Goal: Task Accomplishment & Management: Manage account settings

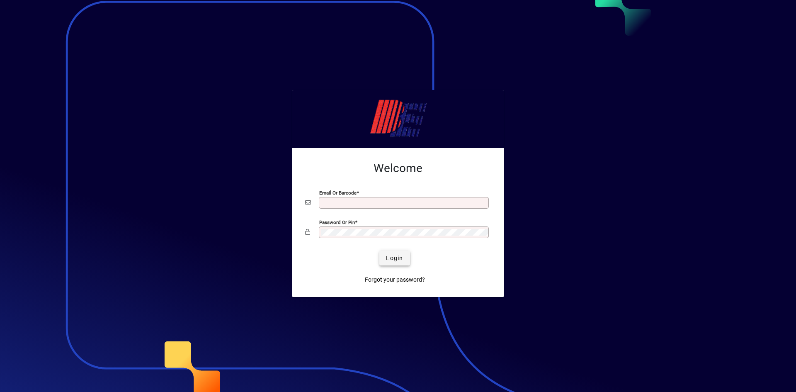
type input "**********"
click at [392, 256] on span "Login" at bounding box center [394, 258] width 17 height 9
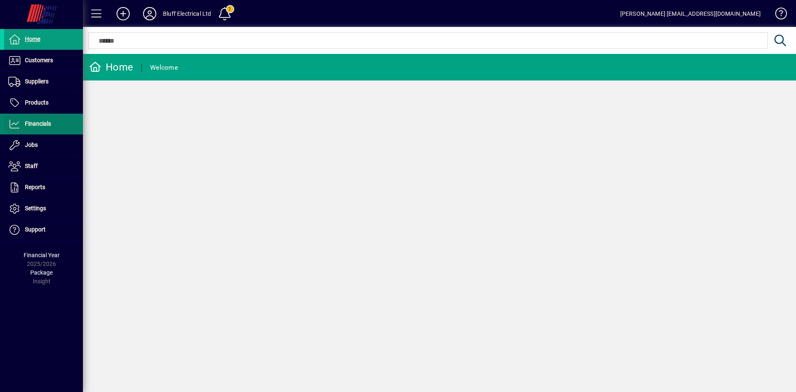
click at [55, 123] on span at bounding box center [43, 124] width 79 height 20
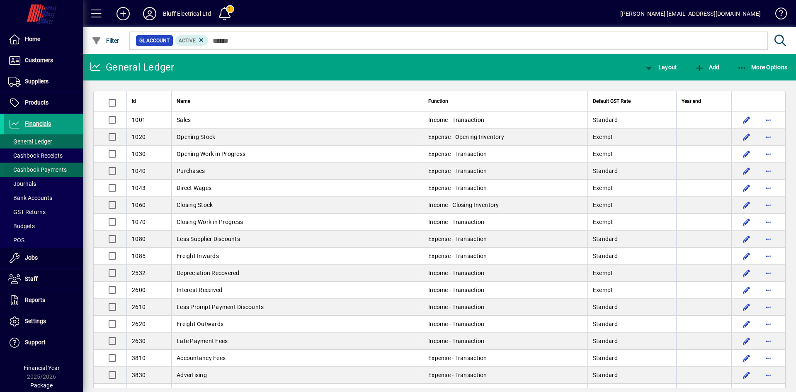
click at [40, 168] on span "Cashbook Payments" at bounding box center [37, 169] width 58 height 7
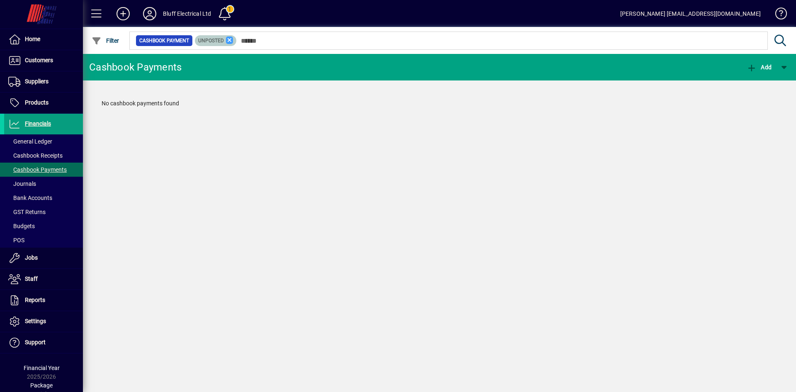
click at [230, 40] on icon at bounding box center [229, 39] width 7 height 7
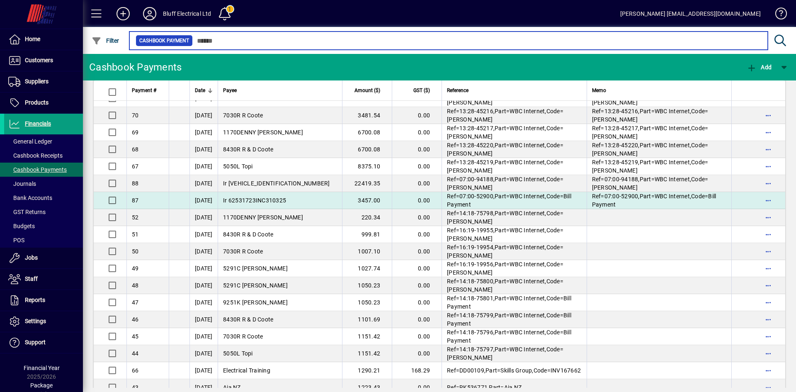
scroll to position [539, 0]
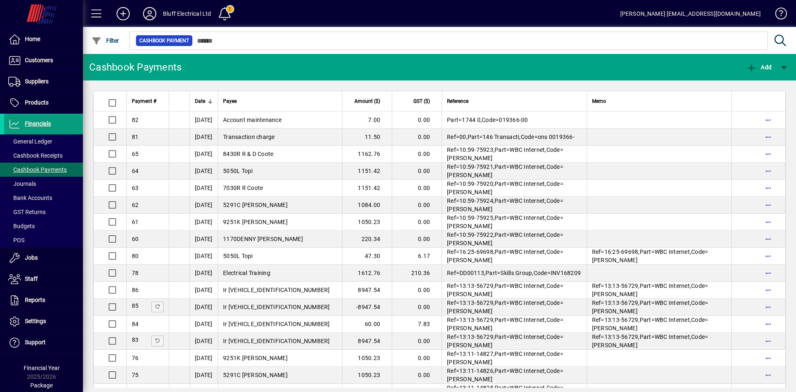
scroll to position [539, 0]
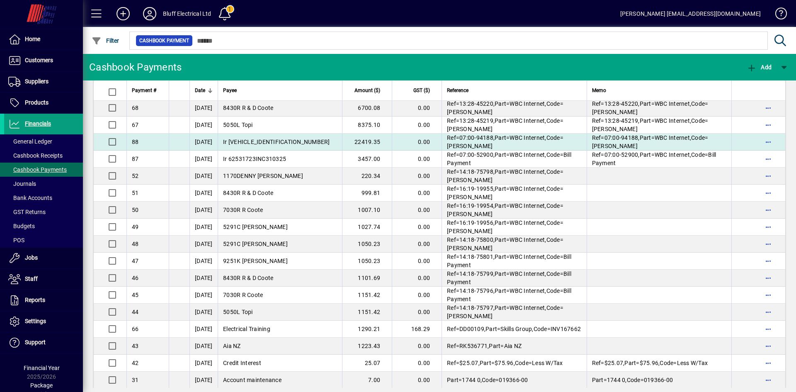
click at [218, 140] on td "[DATE]" at bounding box center [203, 141] width 28 height 17
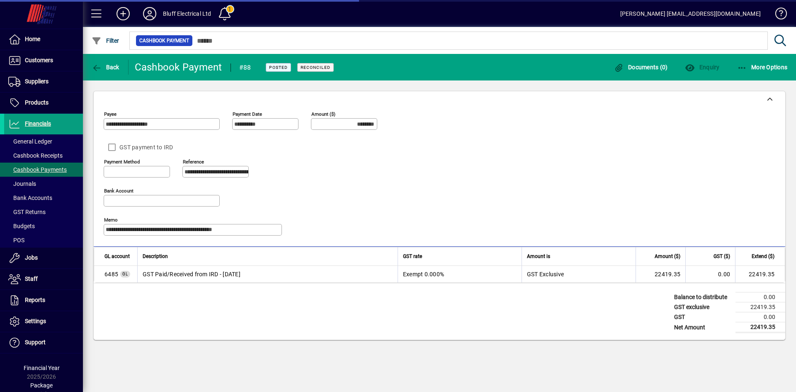
type input "**********"
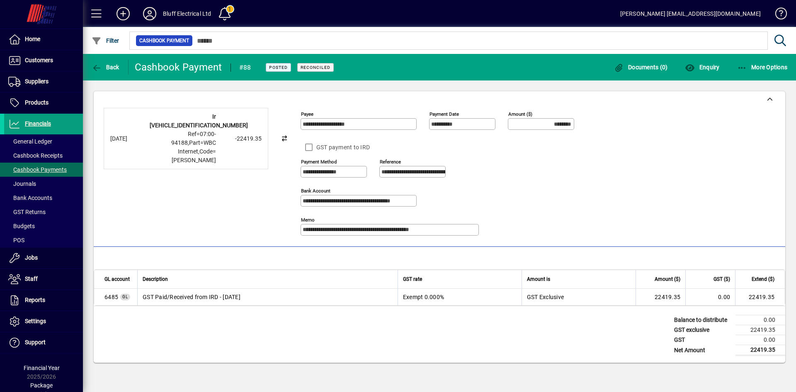
drag, startPoint x: 523, startPoint y: 235, endPoint x: 376, endPoint y: 332, distance: 176.2
drag, startPoint x: 376, startPoint y: 332, endPoint x: 199, endPoint y: 335, distance: 177.4
click at [199, 335] on div "Balance to distribute 0.00 GST exclusive 22419.35 GST 0.00 Net Amount 22419.35" at bounding box center [439, 334] width 691 height 56
click at [741, 72] on span "button" at bounding box center [762, 67] width 55 height 20
click at [745, 84] on span "Reverse" at bounding box center [754, 85] width 70 height 10
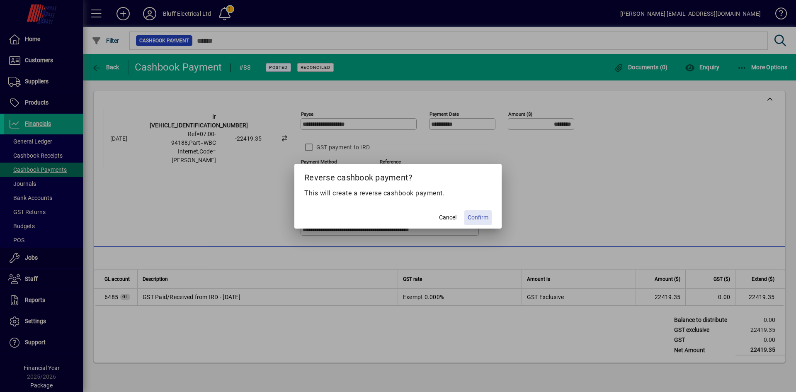
click at [483, 219] on span "Confirm" at bounding box center [477, 217] width 21 height 9
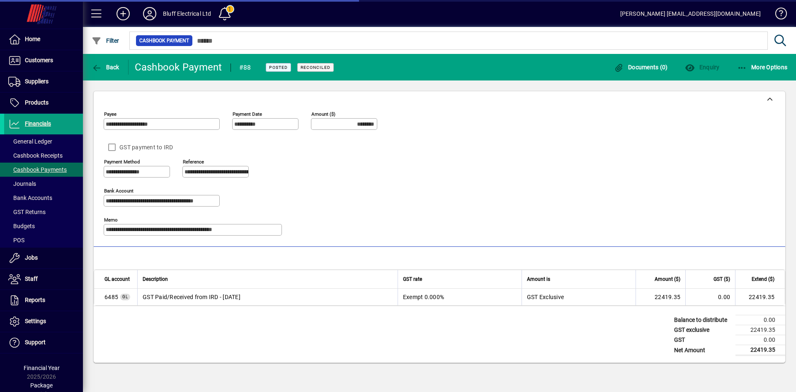
type input "*********"
click at [103, 72] on span "button" at bounding box center [106, 67] width 32 height 20
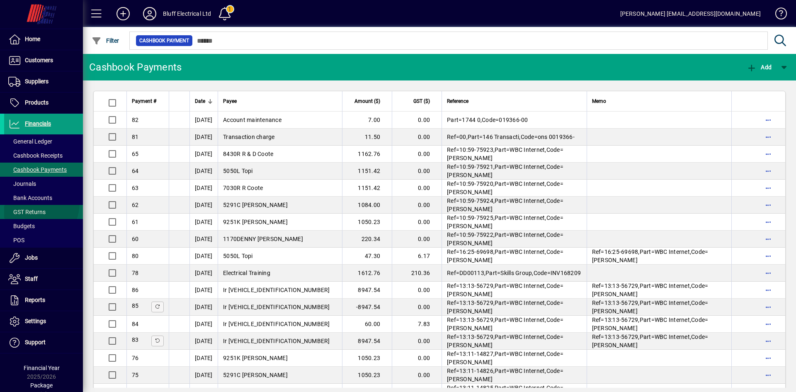
click at [31, 203] on span at bounding box center [43, 212] width 79 height 20
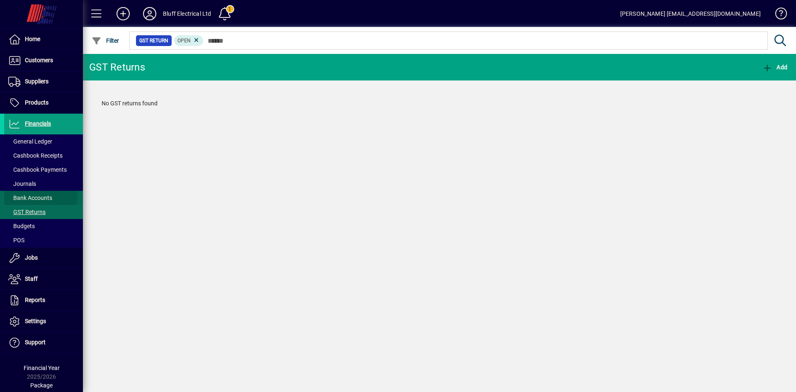
click at [31, 195] on span "Bank Accounts" at bounding box center [30, 197] width 44 height 7
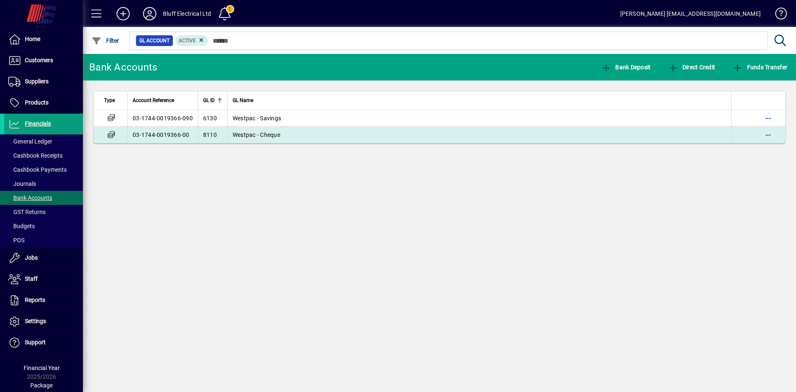
click at [283, 135] on td "Westpac - Cheque" at bounding box center [479, 134] width 504 height 17
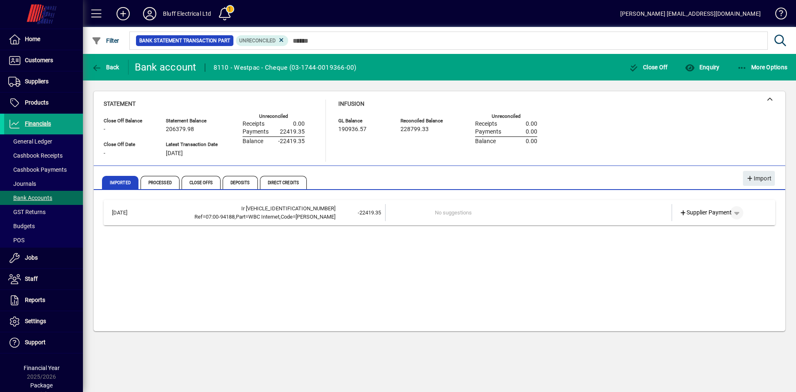
click at [741, 214] on span "button" at bounding box center [736, 213] width 20 height 20
click at [700, 248] on span "Cashbook Payment" at bounding box center [710, 245] width 61 height 10
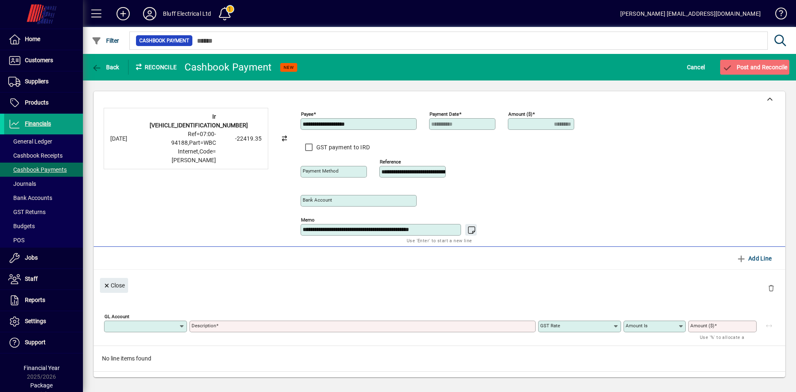
type input "**********"
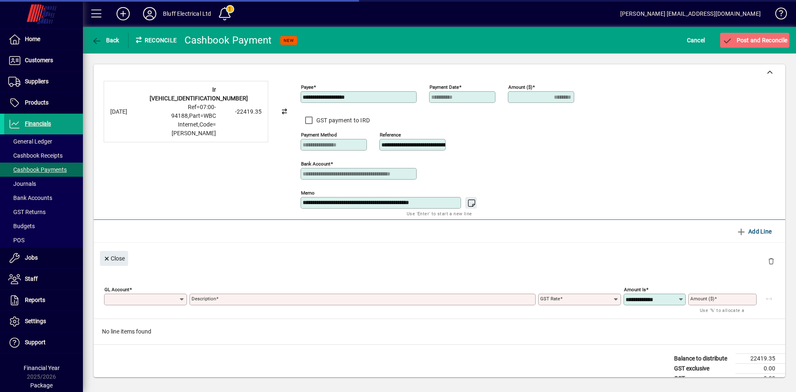
type input "********"
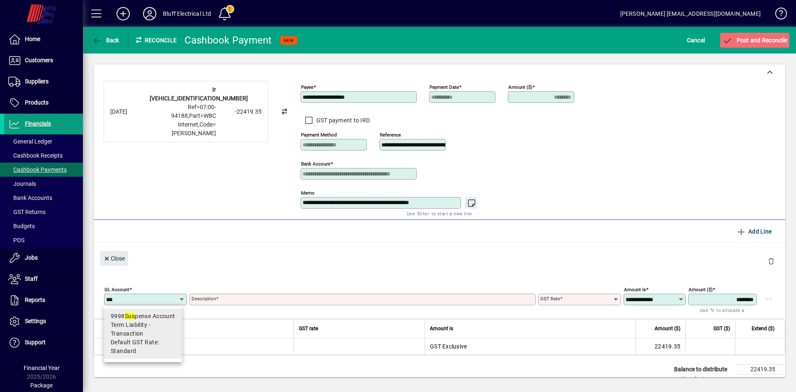
click at [153, 317] on div "9998 Sus pense Account" at bounding box center [143, 316] width 65 height 9
type input "****"
type input "**********"
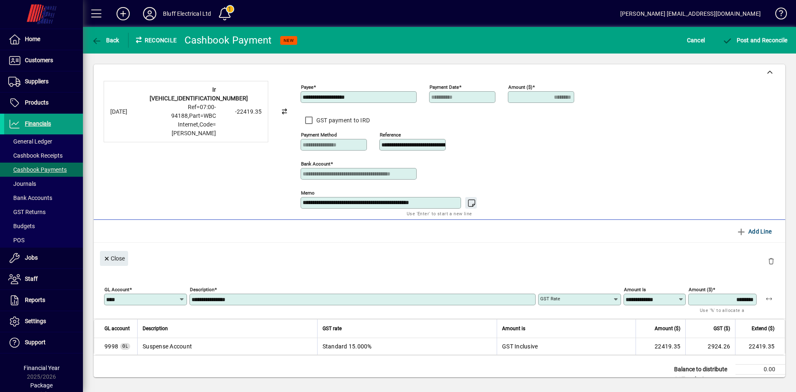
type input "********"
type input "**********"
drag, startPoint x: 254, startPoint y: 299, endPoint x: 184, endPoint y: 298, distance: 69.2
click at [185, 297] on div "**********" at bounding box center [441, 297] width 675 height 29
click at [233, 299] on input "**********" at bounding box center [363, 299] width 344 height 7
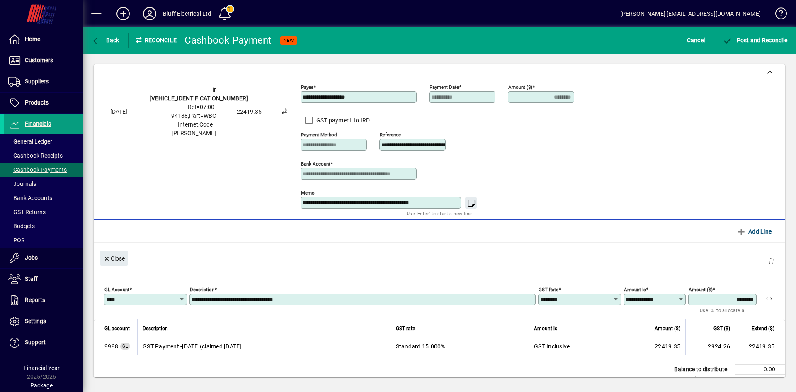
click at [333, 298] on input "**********" at bounding box center [363, 299] width 344 height 7
type input "**********"
click at [771, 42] on span "Post and Reconcile" at bounding box center [754, 40] width 65 height 7
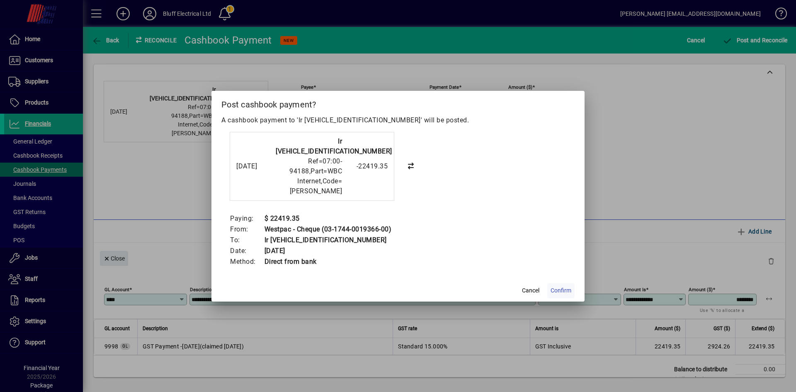
click at [558, 295] on span at bounding box center [560, 291] width 27 height 20
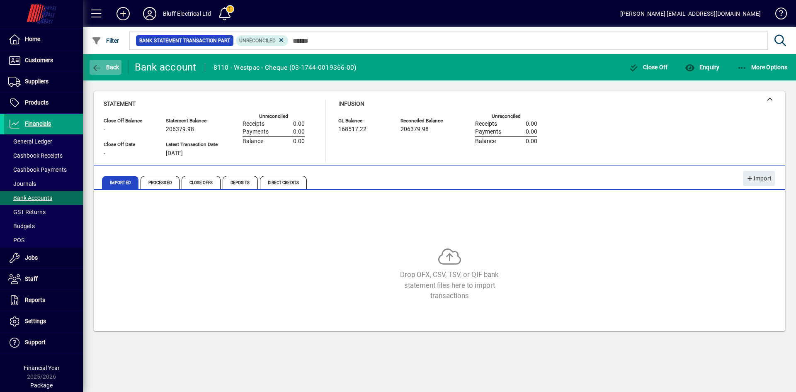
click at [105, 70] on span "Back" at bounding box center [106, 67] width 28 height 7
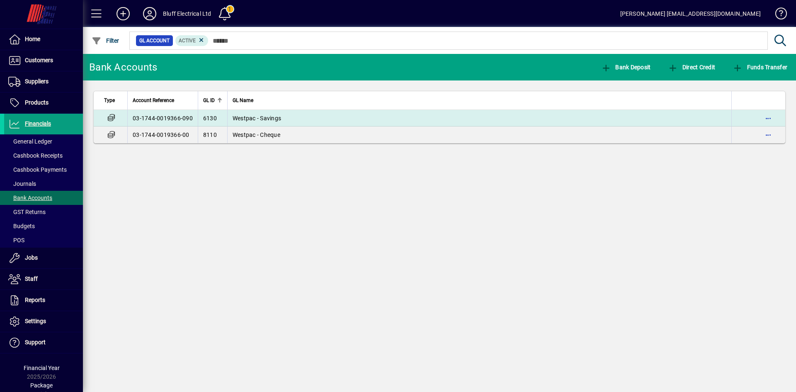
click at [188, 118] on td "03-1744-0019366-090" at bounding box center [162, 118] width 70 height 17
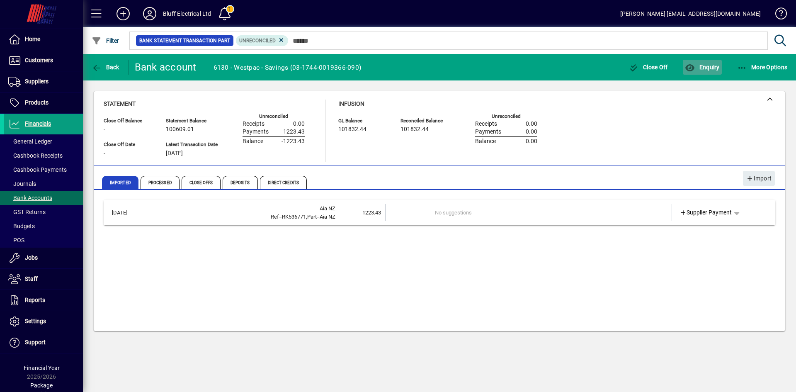
click at [704, 68] on span "Enquiry" at bounding box center [702, 67] width 34 height 7
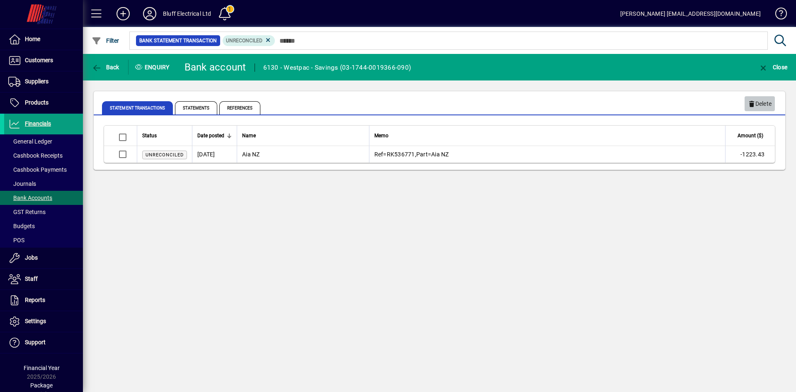
click at [759, 103] on span "Delete" at bounding box center [760, 104] width 24 height 14
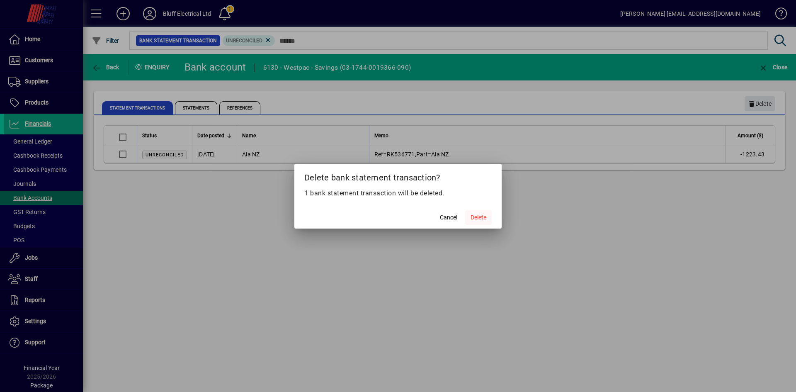
click at [482, 216] on span "Delete" at bounding box center [478, 217] width 16 height 9
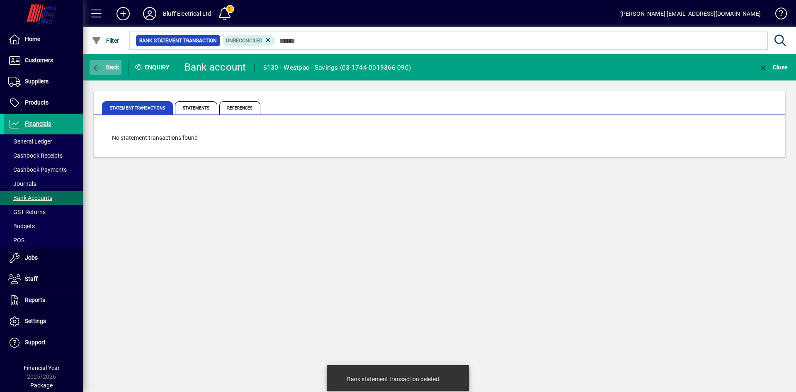
click at [114, 69] on span "Back" at bounding box center [106, 67] width 28 height 7
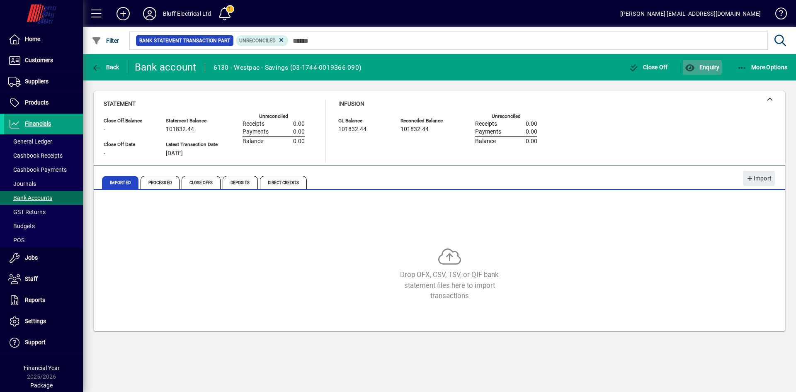
click at [712, 72] on span "button" at bounding box center [702, 67] width 39 height 20
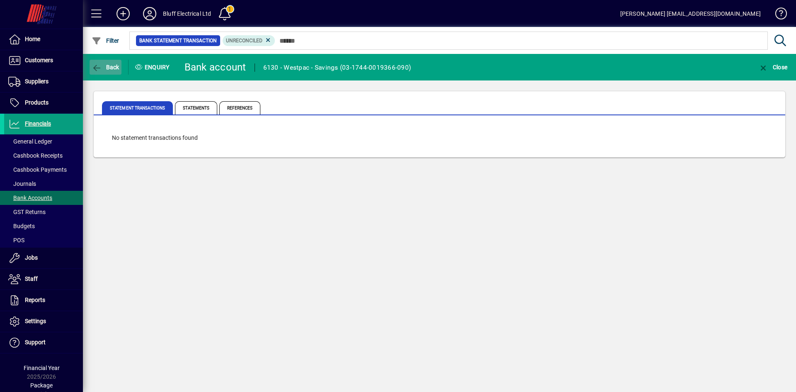
click at [103, 73] on span "button" at bounding box center [106, 67] width 32 height 20
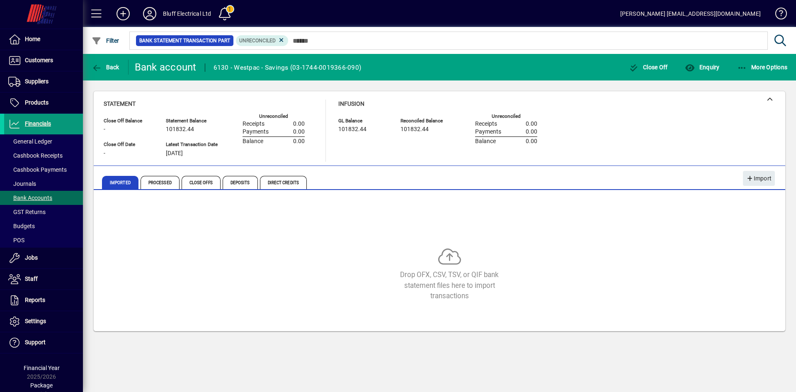
click at [36, 124] on span "Financials" at bounding box center [38, 123] width 26 height 7
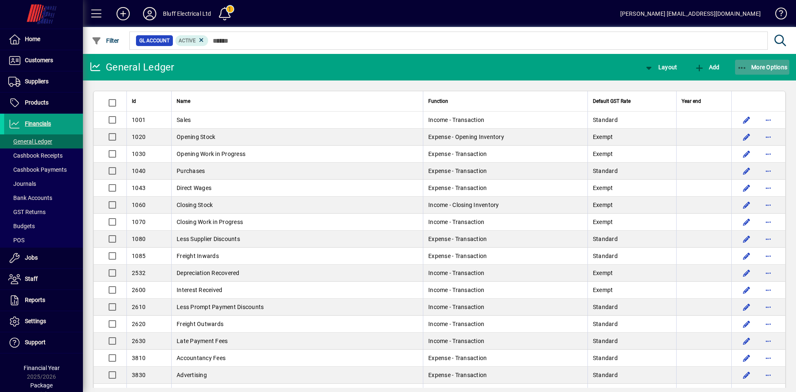
click at [773, 58] on span "button" at bounding box center [762, 67] width 55 height 20
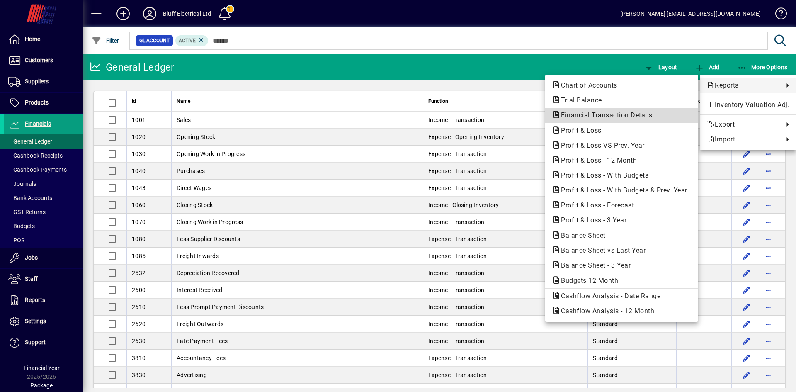
click at [591, 112] on span "Financial Transaction Details" at bounding box center [604, 115] width 105 height 8
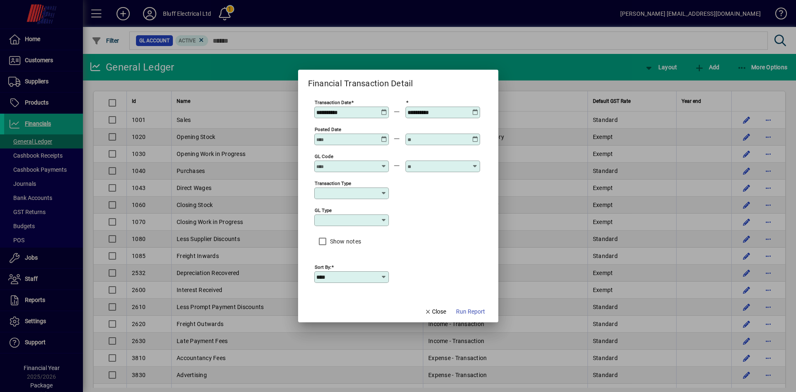
click at [384, 109] on icon at bounding box center [384, 109] width 6 height 0
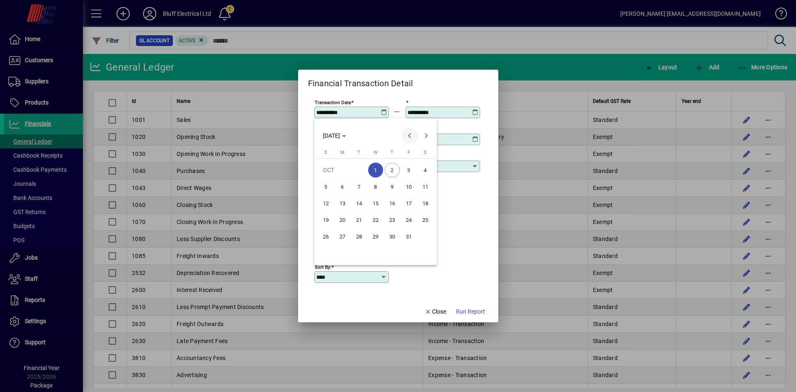
click at [406, 136] on span "Previous month" at bounding box center [409, 135] width 17 height 17
click at [405, 136] on span "Previous month" at bounding box center [409, 135] width 17 height 17
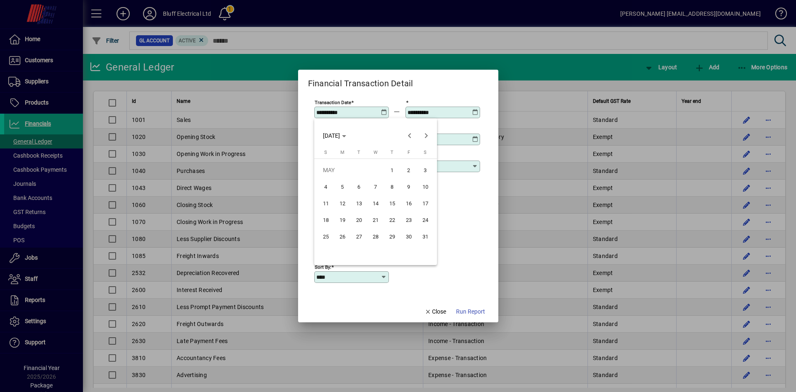
click at [388, 169] on span "1" at bounding box center [392, 169] width 15 height 15
type input "**********"
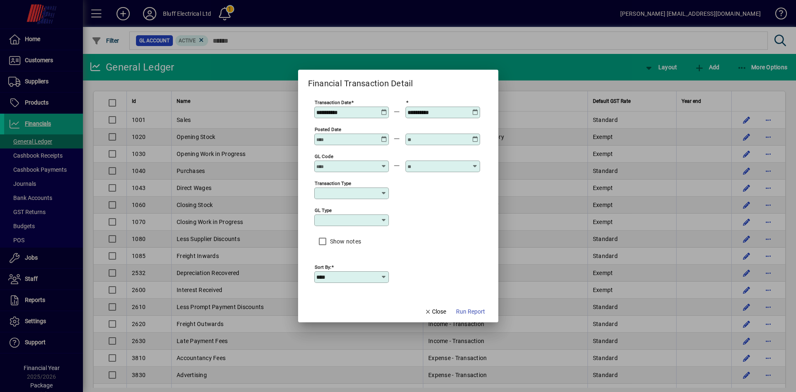
click at [472, 109] on icon at bounding box center [475, 109] width 6 height 0
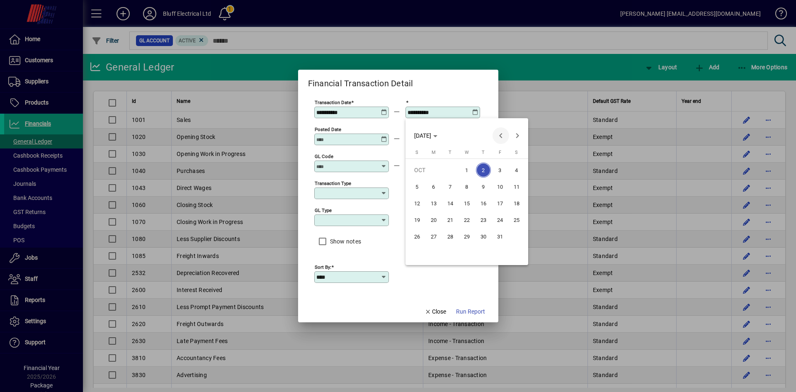
click at [497, 134] on span "Previous month" at bounding box center [500, 135] width 17 height 17
click at [496, 134] on span "Previous month" at bounding box center [500, 135] width 17 height 17
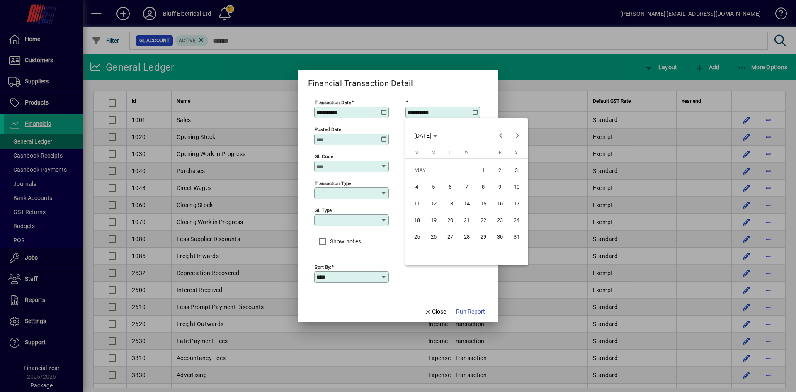
click at [511, 236] on span "31" at bounding box center [516, 236] width 15 height 15
type input "**********"
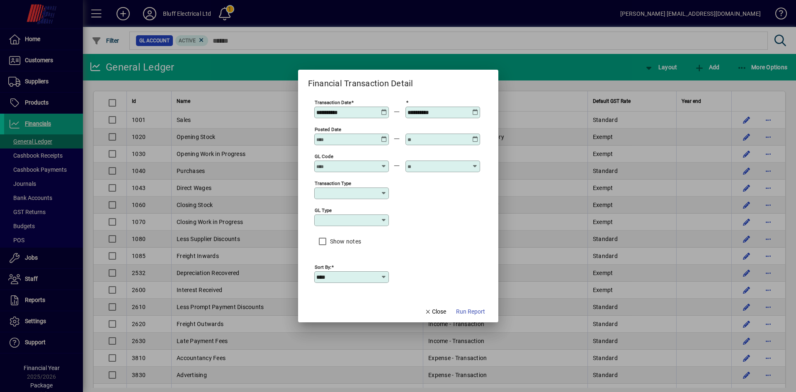
click at [389, 192] on div "Transaction type" at bounding box center [397, 192] width 166 height 27
click at [380, 192] on icon at bounding box center [383, 193] width 7 height 7
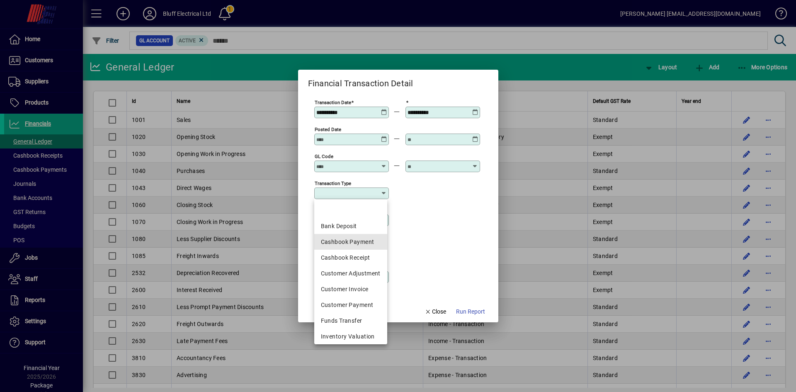
click at [362, 245] on div "Cashbook Payment" at bounding box center [351, 241] width 60 height 9
type input "**********"
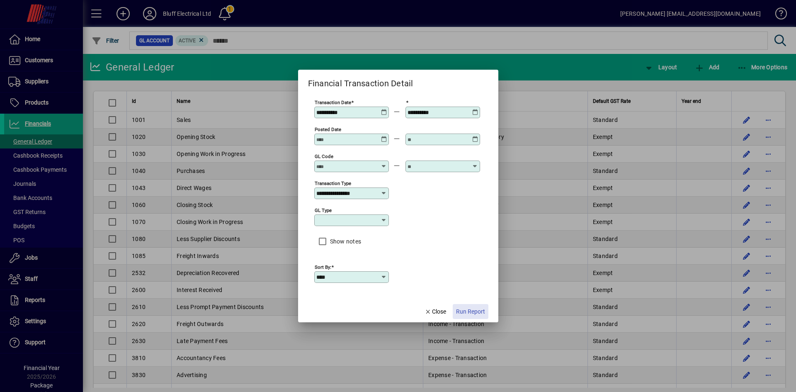
click at [471, 310] on span "Run Report" at bounding box center [470, 311] width 29 height 9
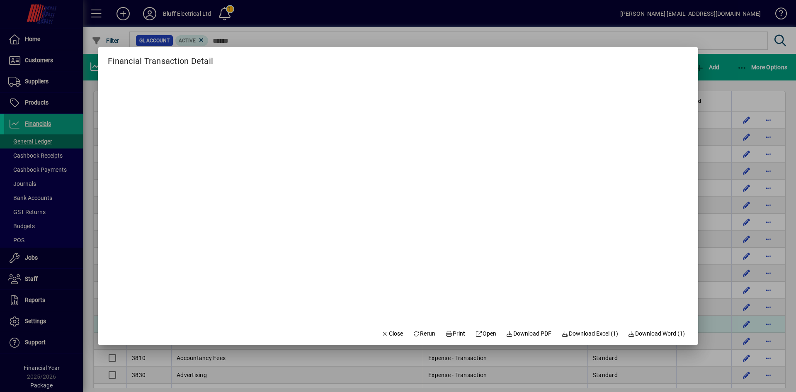
drag, startPoint x: 393, startPoint y: 330, endPoint x: 394, endPoint y: 322, distance: 8.7
click at [392, 331] on span "Close" at bounding box center [392, 333] width 22 height 9
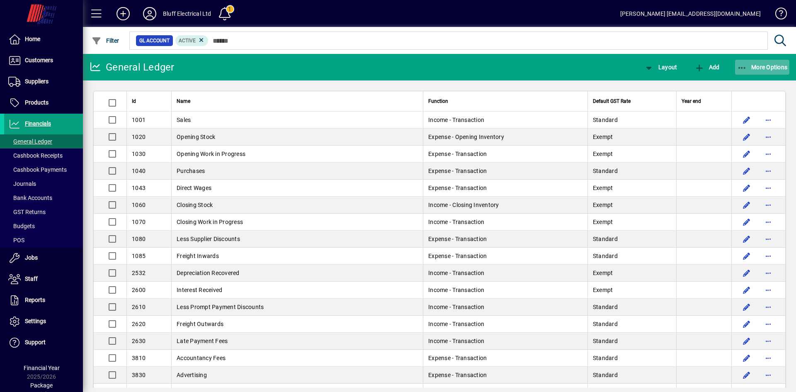
click at [751, 70] on span "button" at bounding box center [762, 67] width 55 height 20
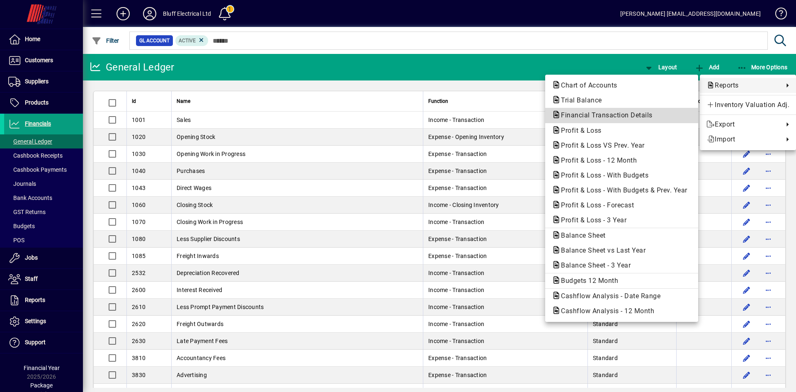
click at [605, 119] on span "Financial Transaction Details" at bounding box center [622, 115] width 140 height 10
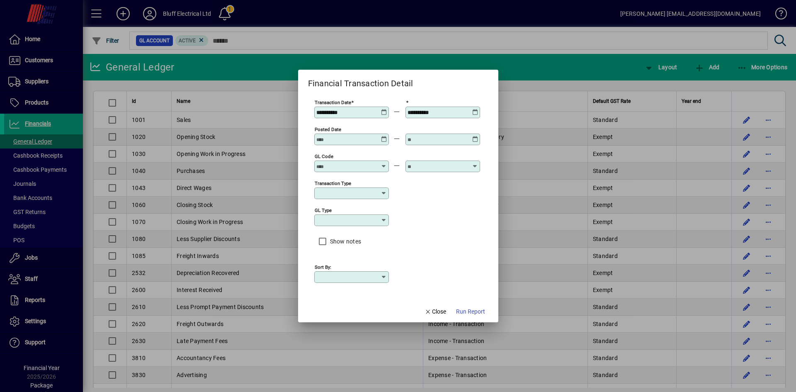
type input "****"
click at [382, 194] on icon at bounding box center [383, 193] width 7 height 7
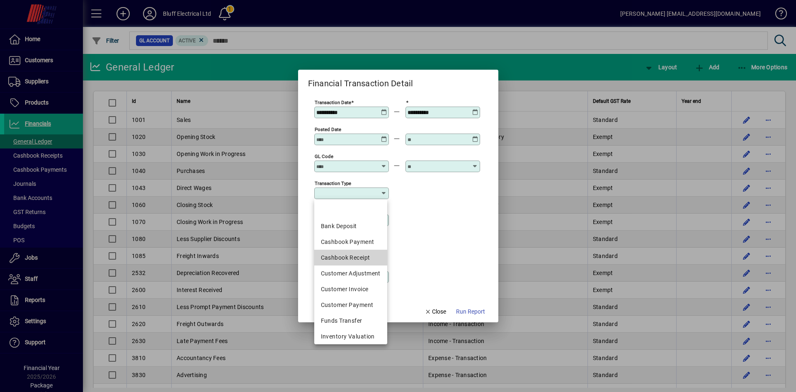
click at [342, 256] on div "Cashbook Receipt" at bounding box center [351, 257] width 60 height 9
type input "**********"
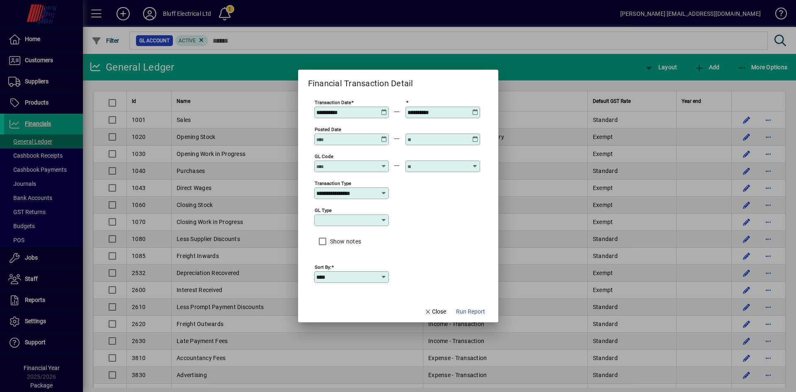
click at [448, 187] on div "**********" at bounding box center [397, 192] width 166 height 27
click at [379, 109] on div "**********" at bounding box center [352, 112] width 72 height 7
drag, startPoint x: 367, startPoint y: 109, endPoint x: 220, endPoint y: 125, distance: 148.3
click at [235, 114] on div "**********" at bounding box center [398, 196] width 796 height 392
type input "**********"
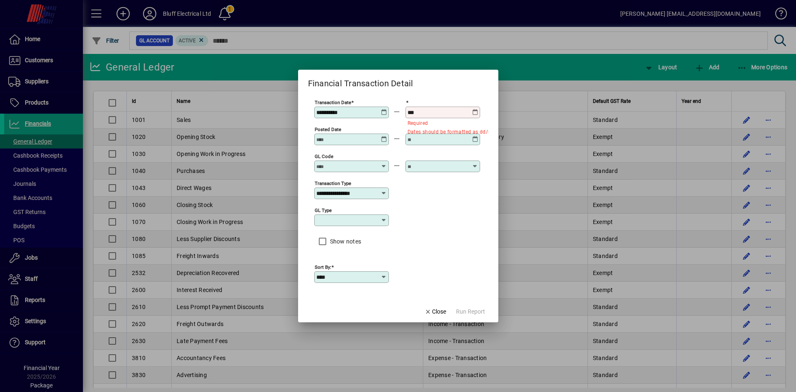
type input "**********"
click at [381, 194] on icon at bounding box center [383, 193] width 7 height 7
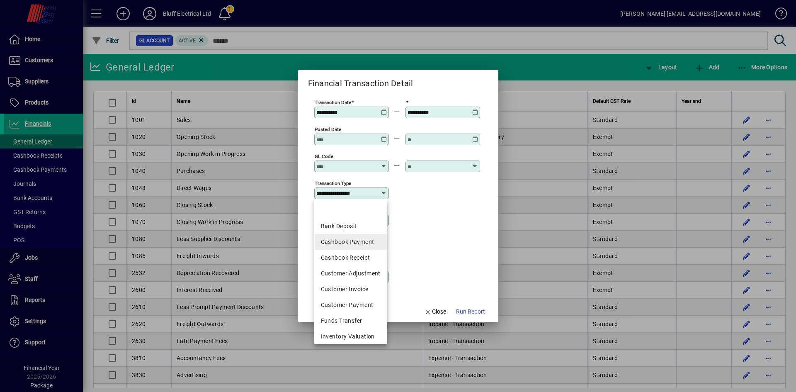
click at [370, 242] on div "Cashbook Payment" at bounding box center [351, 241] width 60 height 9
type input "**********"
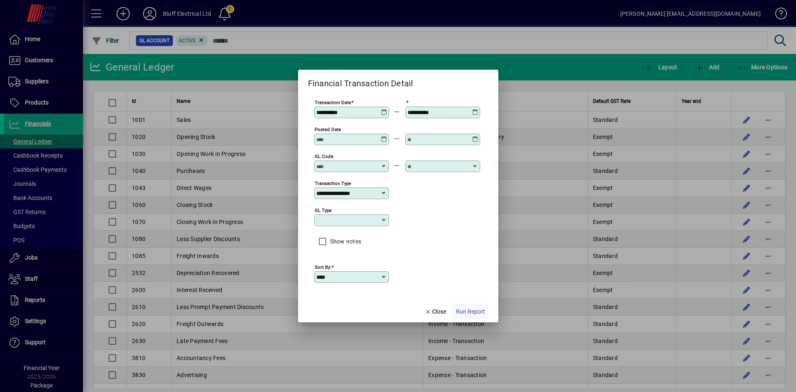
click at [469, 308] on span "Run Report" at bounding box center [470, 311] width 29 height 9
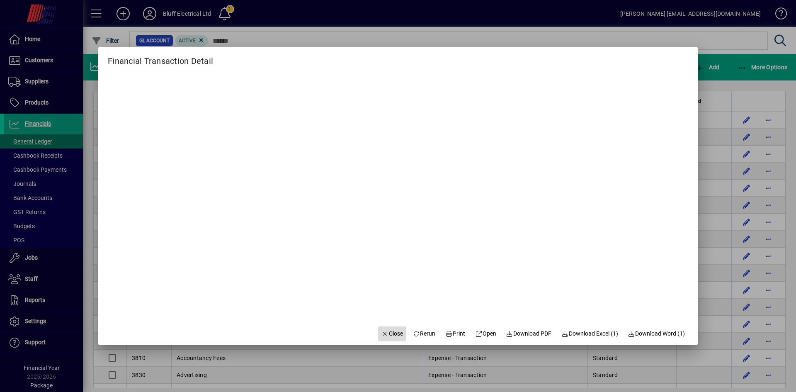
click at [385, 334] on span "Close" at bounding box center [392, 333] width 22 height 9
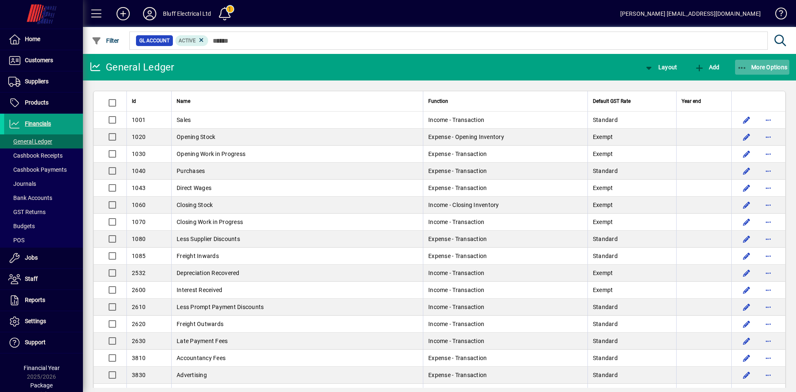
click at [759, 72] on span "button" at bounding box center [762, 67] width 55 height 20
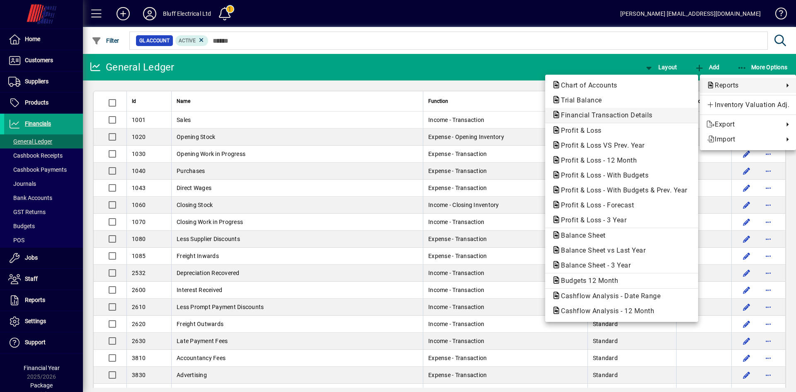
click at [608, 112] on span "Financial Transaction Details" at bounding box center [604, 115] width 105 height 8
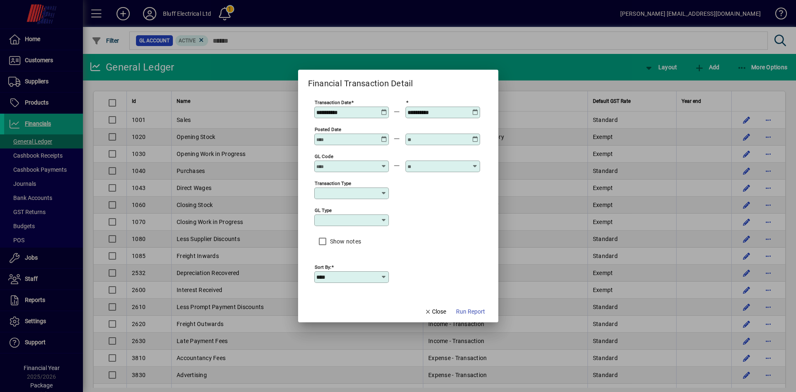
click at [381, 193] on icon at bounding box center [383, 193] width 7 height 7
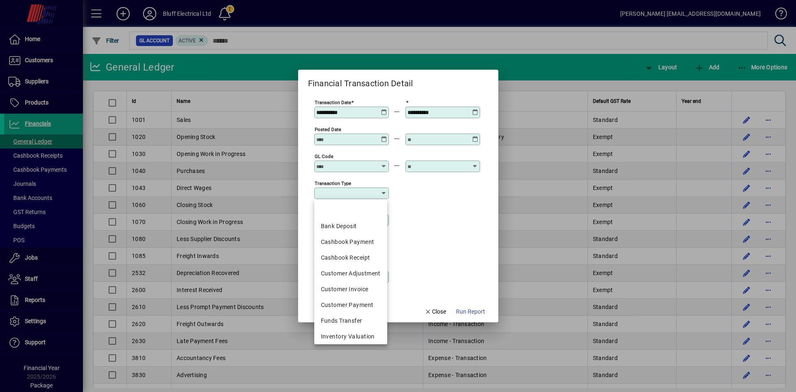
drag, startPoint x: 447, startPoint y: 267, endPoint x: 447, endPoint y: 280, distance: 12.4
click at [447, 267] on div "Sort by: ****" at bounding box center [397, 276] width 166 height 27
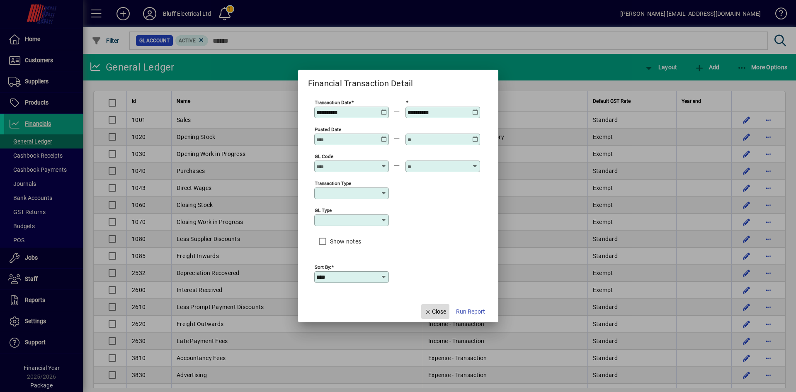
click at [435, 311] on span "Close" at bounding box center [435, 311] width 22 height 9
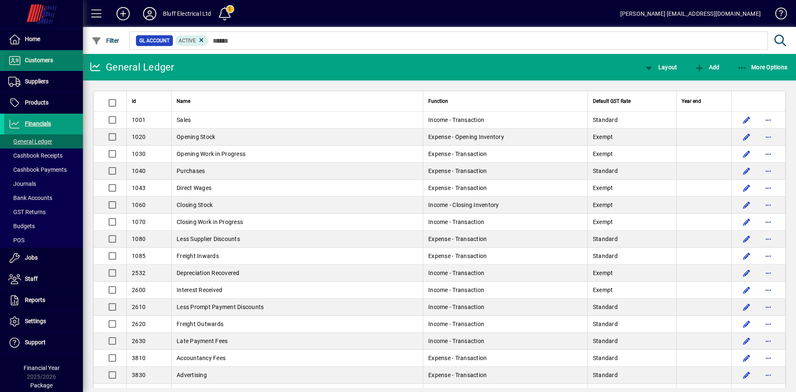
click at [28, 64] on span "Customers" at bounding box center [28, 61] width 49 height 10
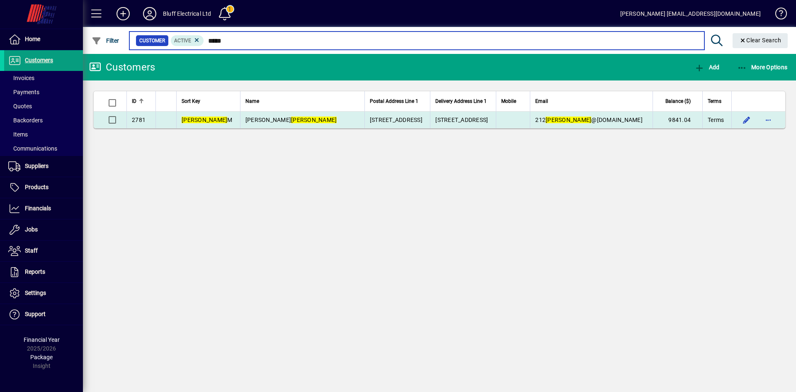
type input "*****"
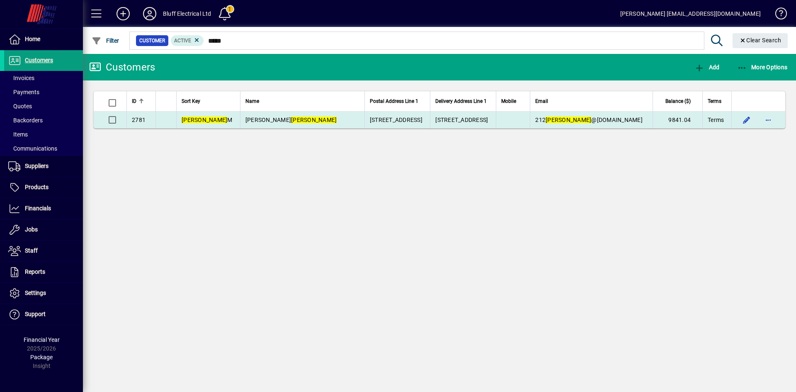
click at [597, 115] on td "212 denny @gmail.com" at bounding box center [591, 119] width 123 height 17
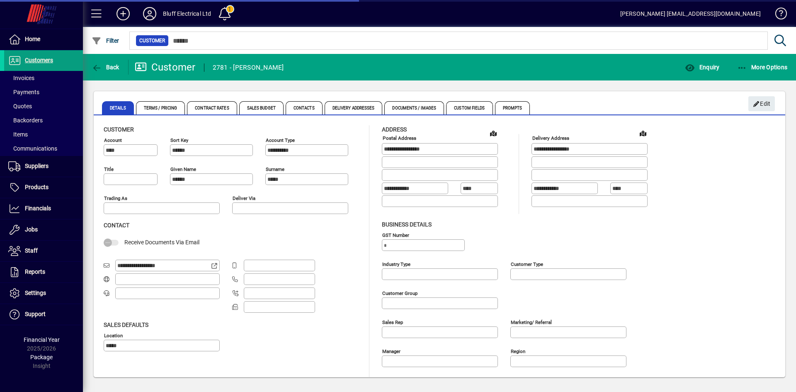
type input "**********"
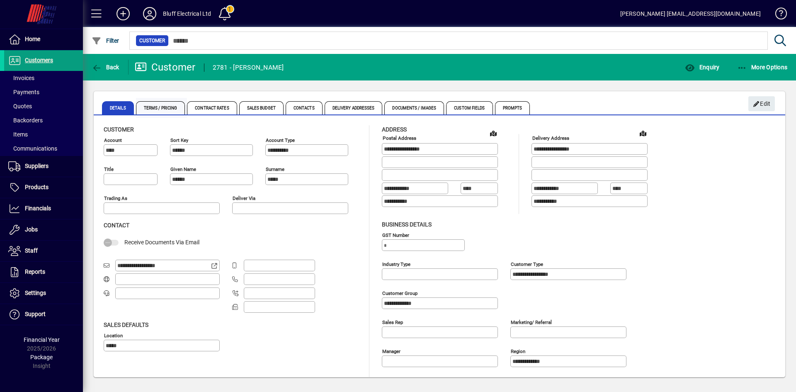
click at [159, 109] on span "Terms / Pricing" at bounding box center [160, 107] width 49 height 13
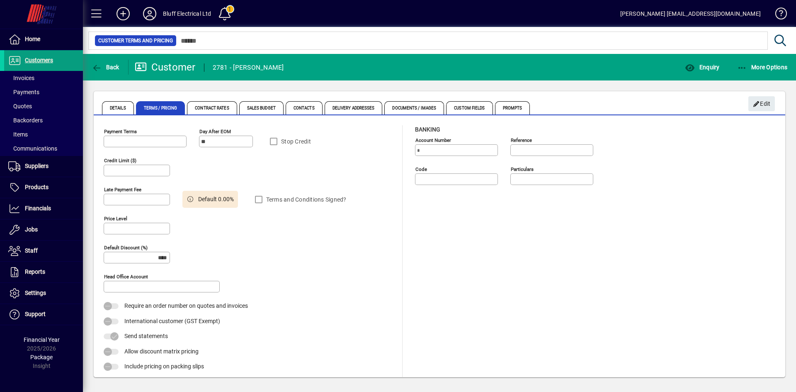
type input "**********"
type input "******"
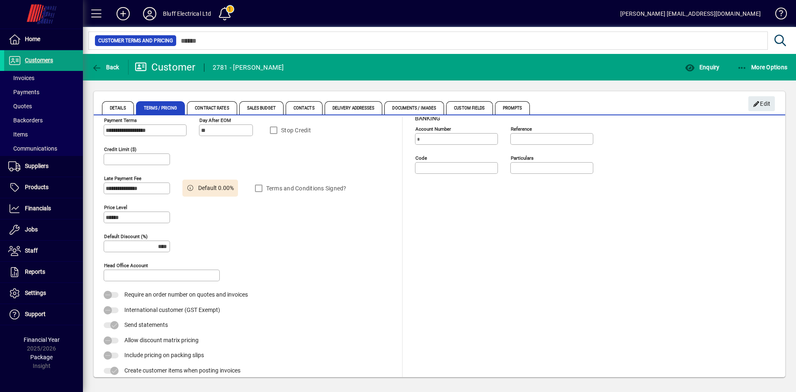
scroll to position [17, 0]
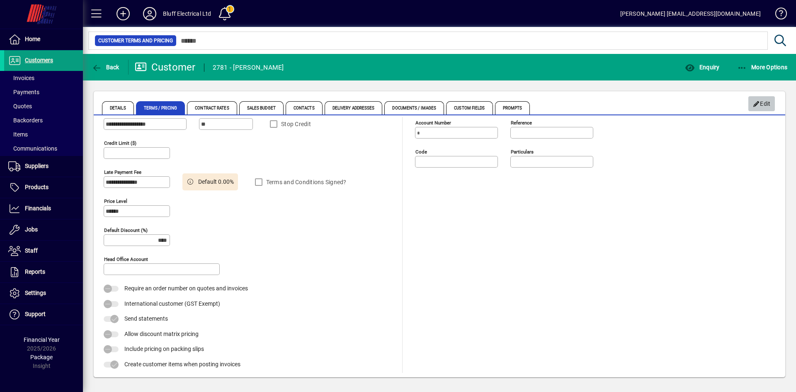
click at [765, 104] on span "Edit" at bounding box center [762, 104] width 18 height 14
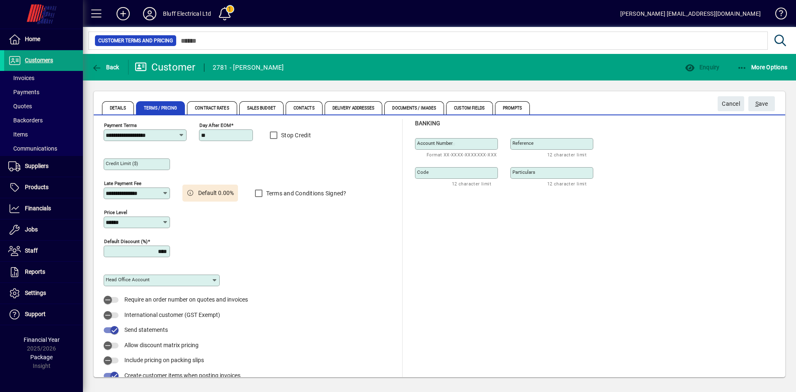
scroll to position [0, 0]
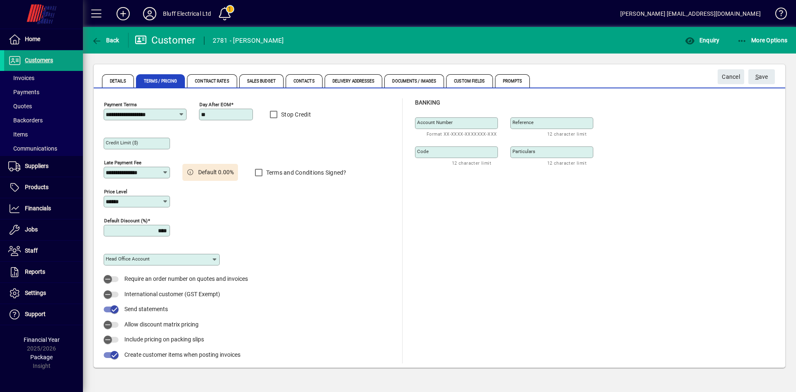
click at [161, 205] on div "Price Level ******" at bounding box center [137, 202] width 66 height 12
click at [165, 201] on icon at bounding box center [165, 201] width 6 height 7
click at [222, 239] on div "Default Discount (%) ****" at bounding box center [249, 228] width 290 height 29
click at [736, 77] on span "Cancel" at bounding box center [731, 77] width 18 height 14
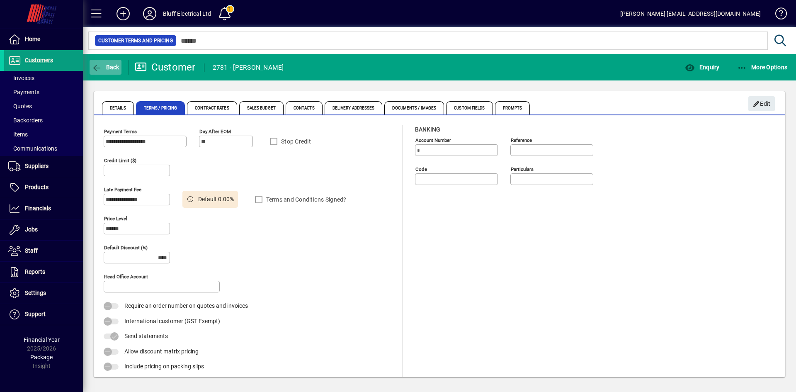
click at [108, 66] on span "Back" at bounding box center [106, 67] width 28 height 7
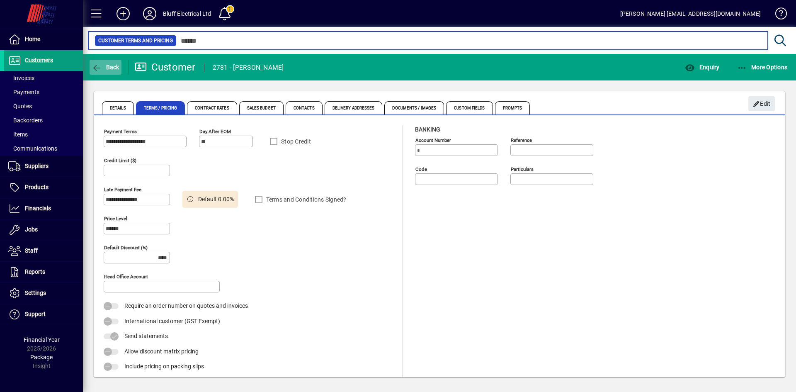
type input "*****"
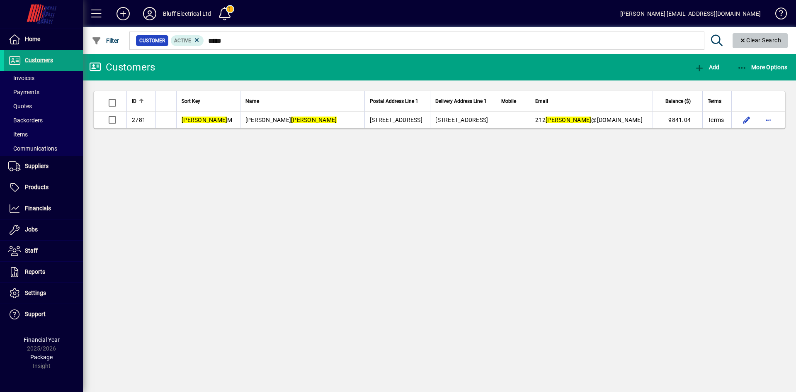
click at [778, 41] on span "Clear Search" at bounding box center [760, 40] width 42 height 7
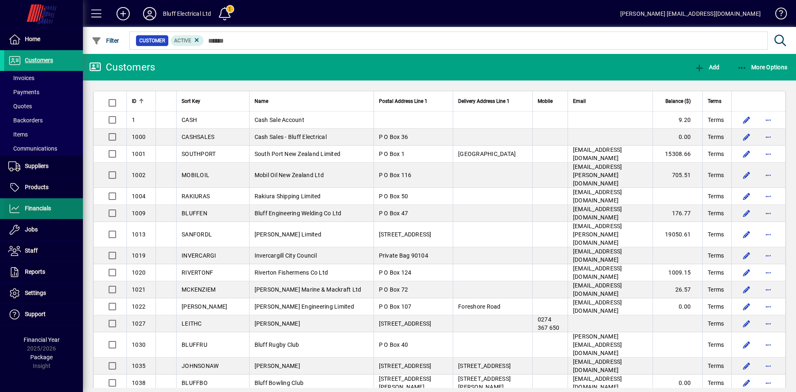
drag, startPoint x: 28, startPoint y: 197, endPoint x: 30, endPoint y: 206, distance: 8.7
click at [28, 197] on span at bounding box center [43, 187] width 79 height 21
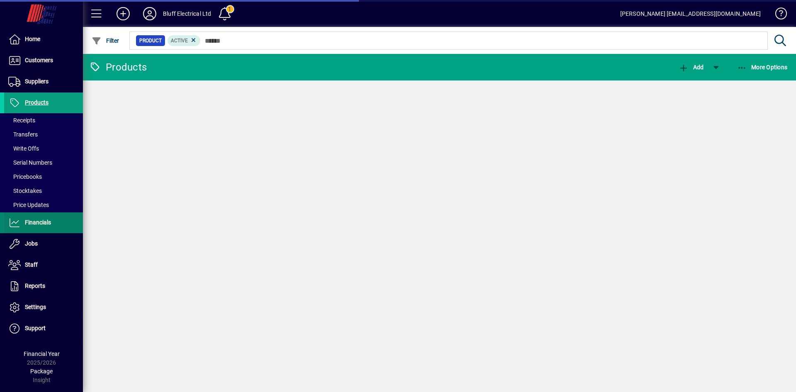
drag, startPoint x: 31, startPoint y: 206, endPoint x: 32, endPoint y: 220, distance: 14.6
click at [31, 206] on ul "Receipts Transfers Write Offs Serial Numbers Pricebooks Stocktakes Price Updates" at bounding box center [41, 162] width 83 height 99
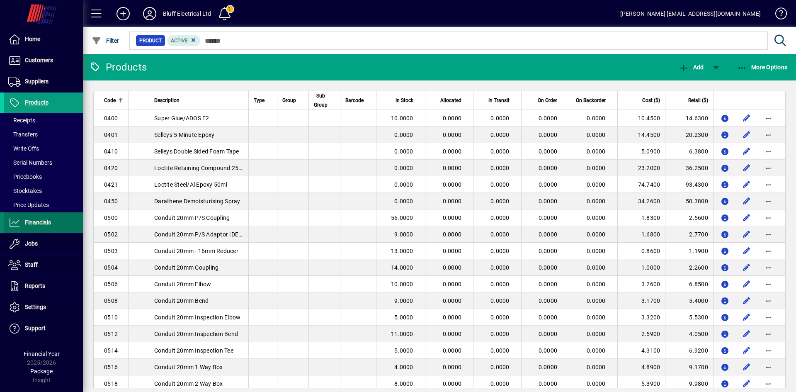
click at [35, 225] on span "Financials" at bounding box center [38, 222] width 26 height 7
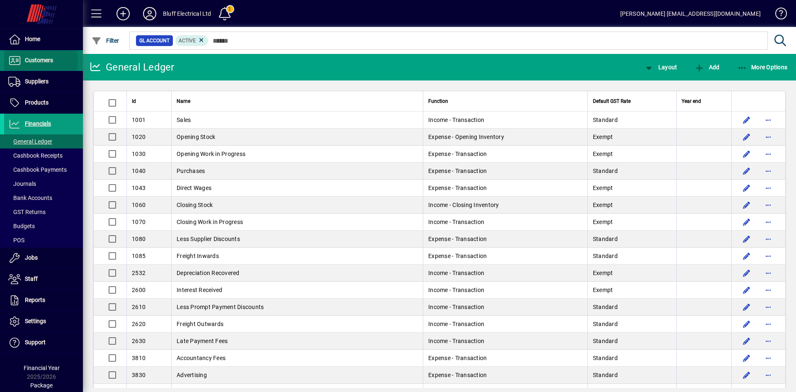
click at [36, 61] on span "Customers" at bounding box center [39, 60] width 28 height 7
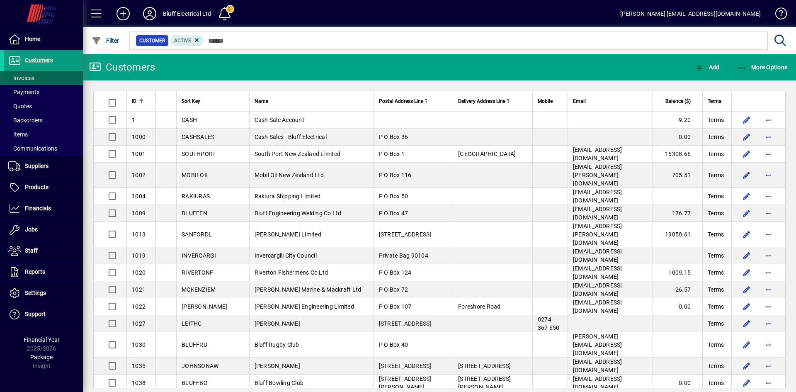
click at [31, 75] on span "Invoices" at bounding box center [19, 78] width 30 height 9
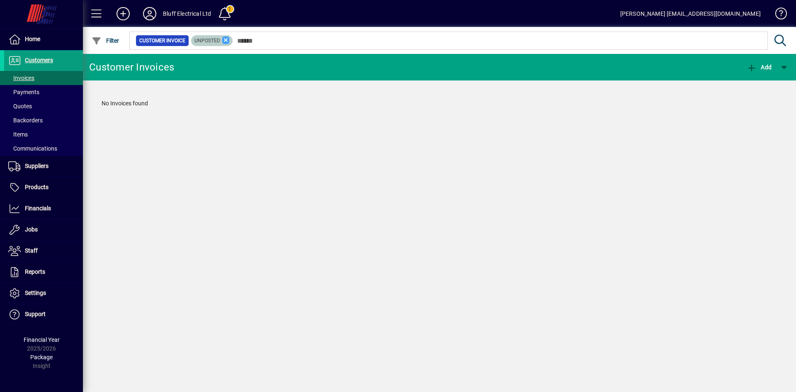
click at [225, 42] on icon at bounding box center [225, 39] width 7 height 7
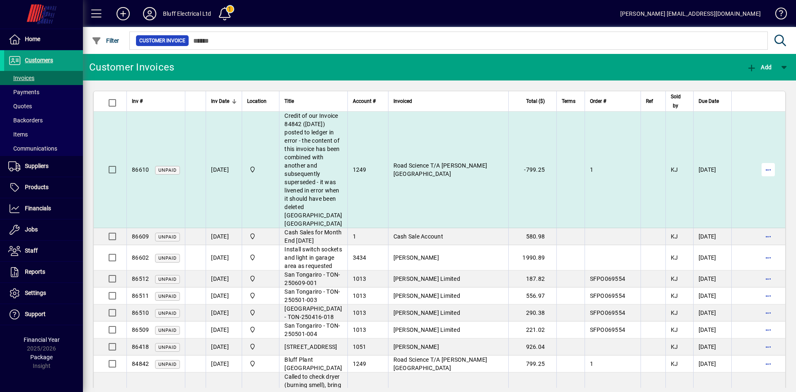
click at [763, 179] on span "button" at bounding box center [768, 170] width 20 height 20
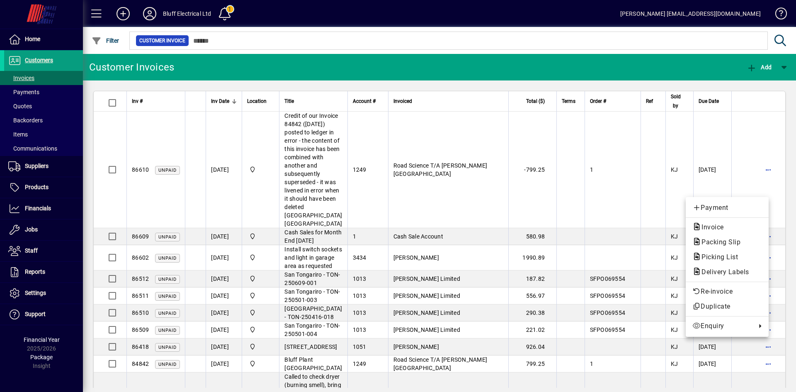
click at [789, 191] on div at bounding box center [398, 196] width 796 height 392
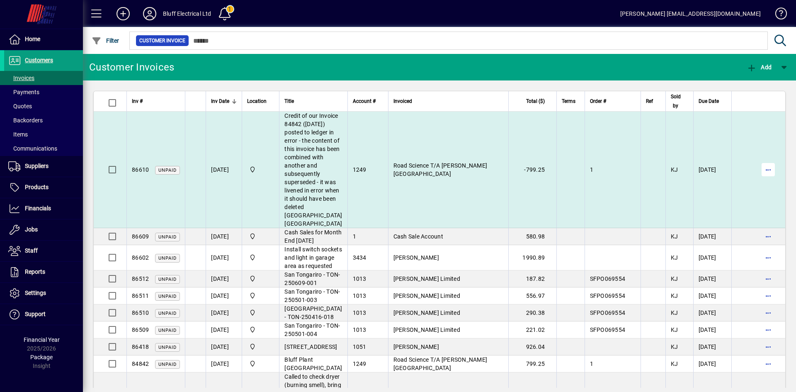
click at [758, 179] on span "button" at bounding box center [768, 170] width 20 height 20
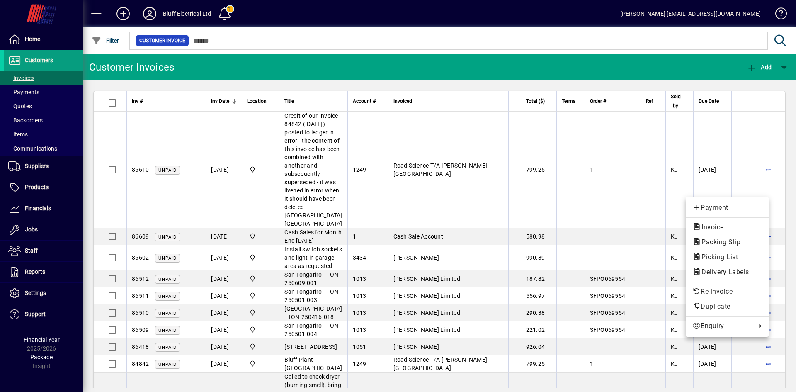
click at [788, 328] on div at bounding box center [398, 196] width 796 height 392
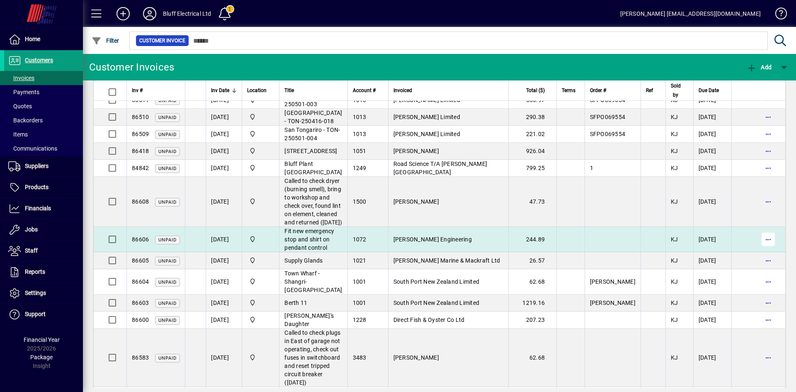
scroll to position [249, 0]
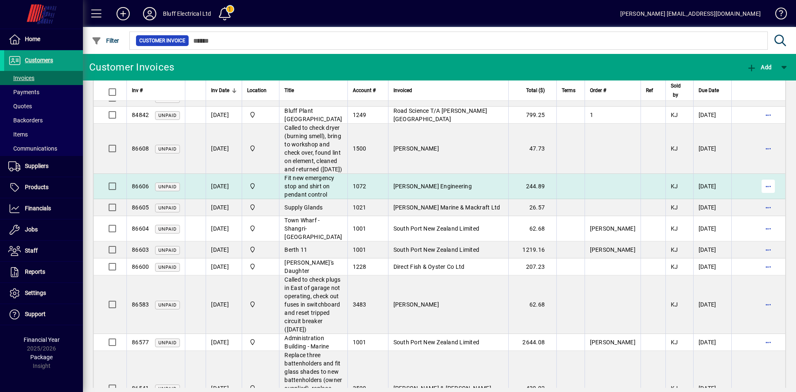
click at [759, 196] on span "button" at bounding box center [768, 186] width 20 height 20
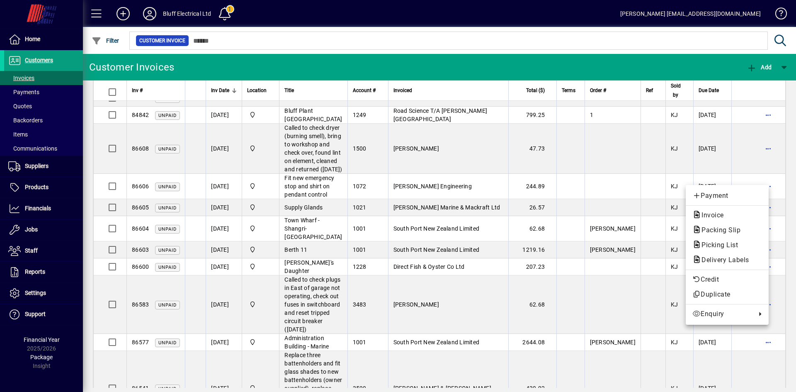
click at [791, 305] on div at bounding box center [398, 196] width 796 height 392
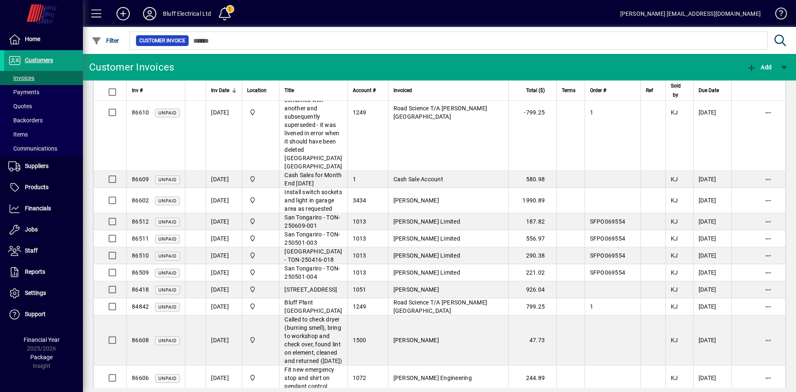
scroll to position [0, 0]
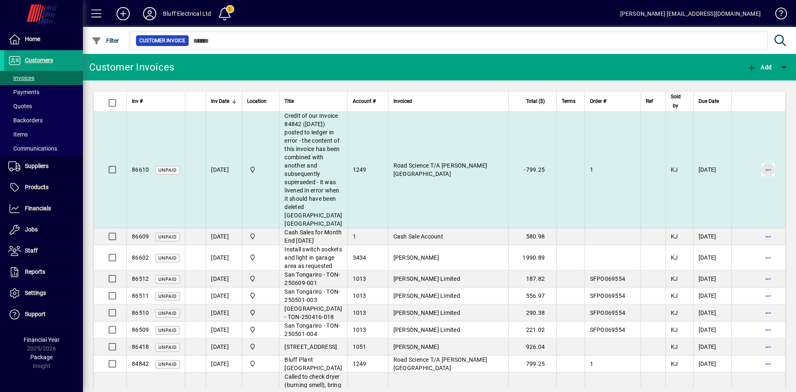
click at [760, 179] on span "button" at bounding box center [768, 170] width 20 height 20
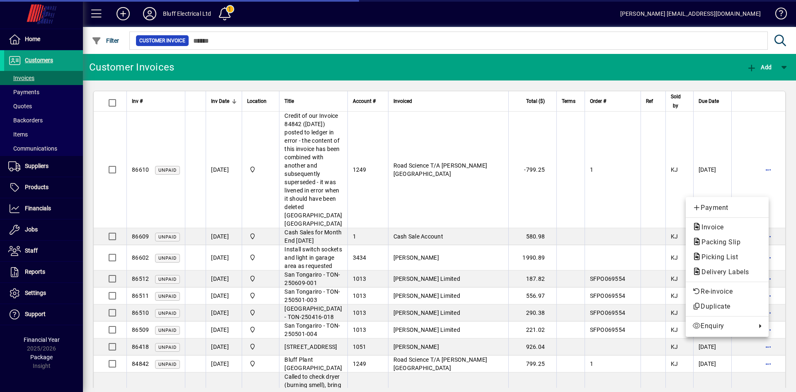
click at [117, 232] on div at bounding box center [398, 196] width 796 height 392
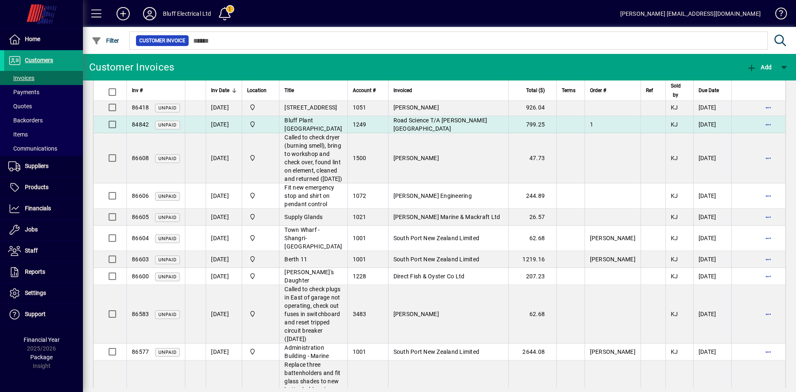
scroll to position [249, 0]
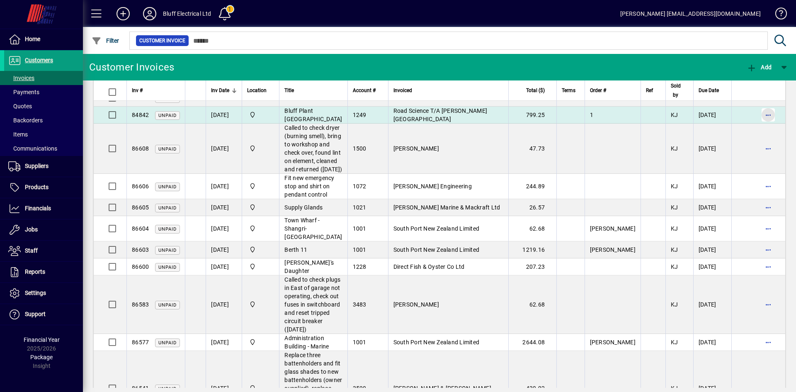
click at [760, 125] on span "button" at bounding box center [768, 115] width 20 height 20
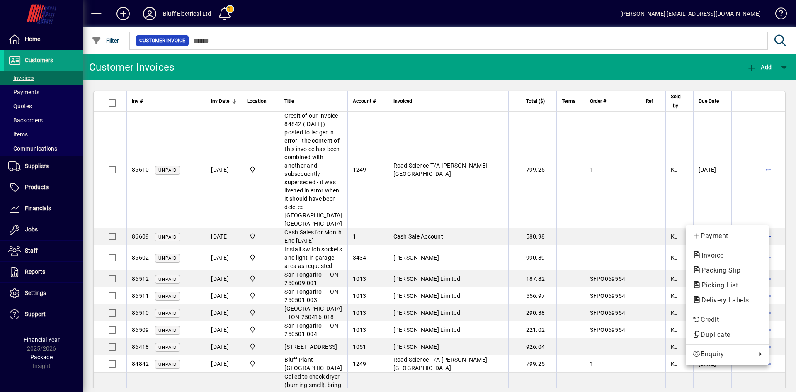
scroll to position [249, 0]
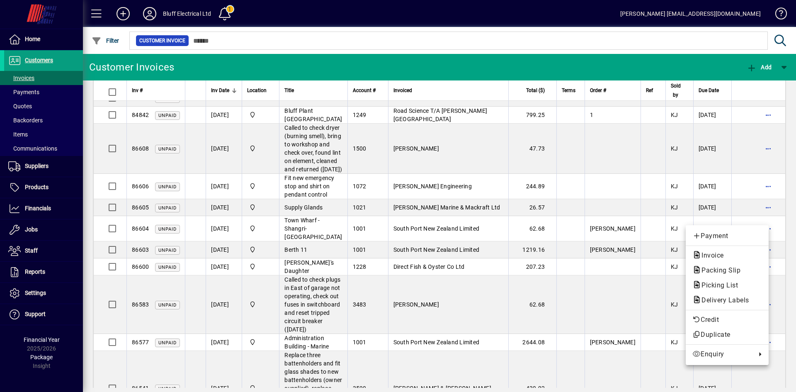
click at [783, 312] on div at bounding box center [398, 196] width 796 height 392
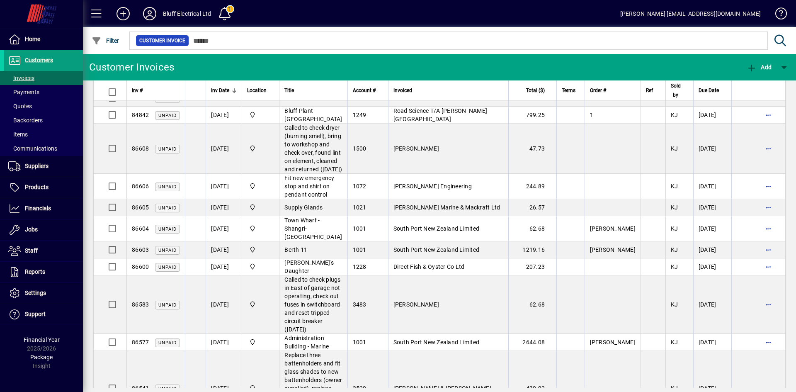
scroll to position [0, 0]
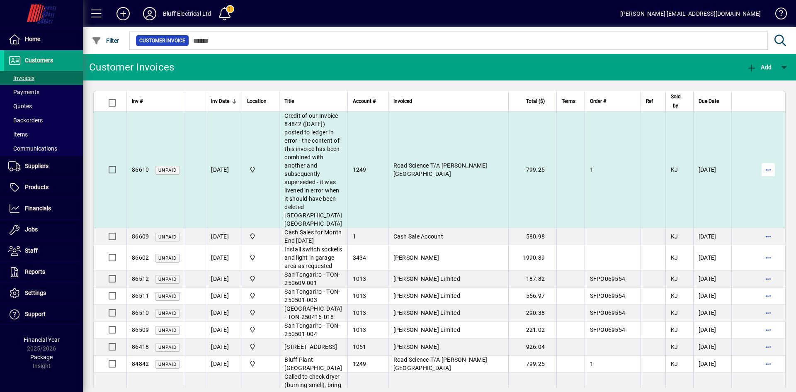
click at [766, 179] on span "button" at bounding box center [768, 170] width 20 height 20
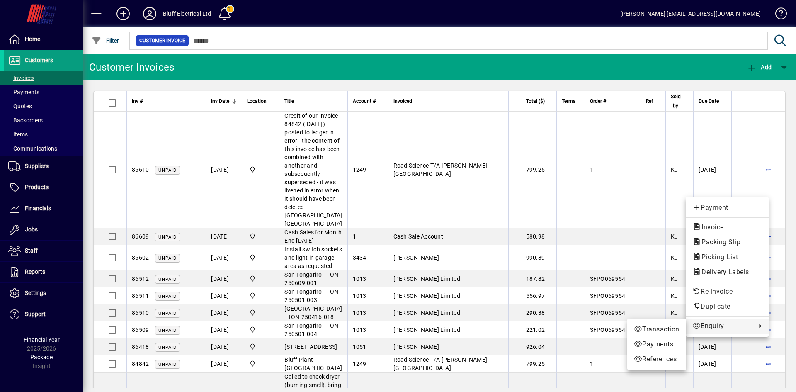
click at [785, 332] on div at bounding box center [398, 196] width 796 height 392
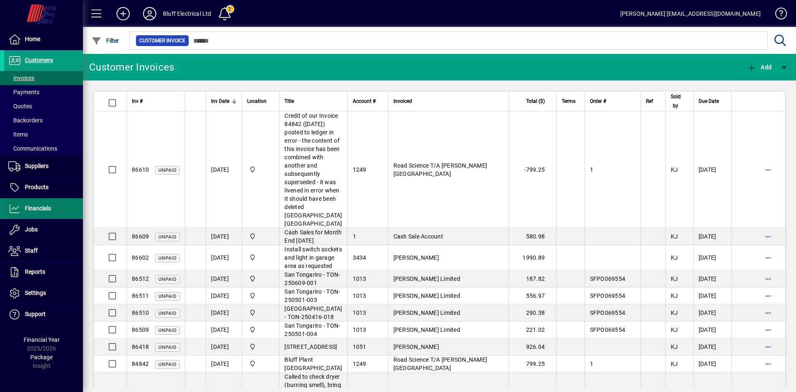
click at [25, 203] on link "Financials" at bounding box center [43, 208] width 79 height 21
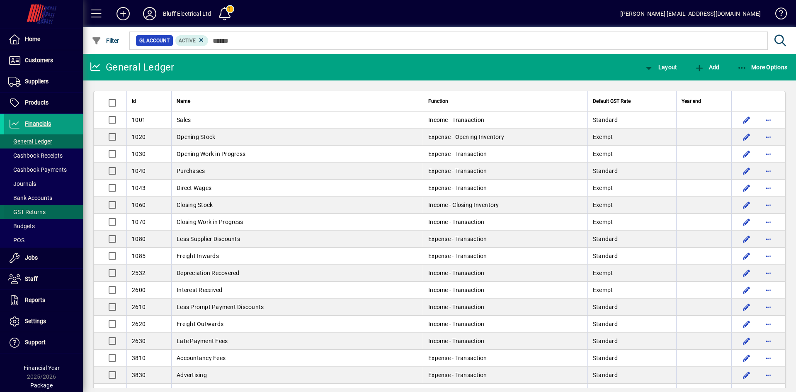
click at [33, 209] on span "GST Returns" at bounding box center [26, 211] width 37 height 7
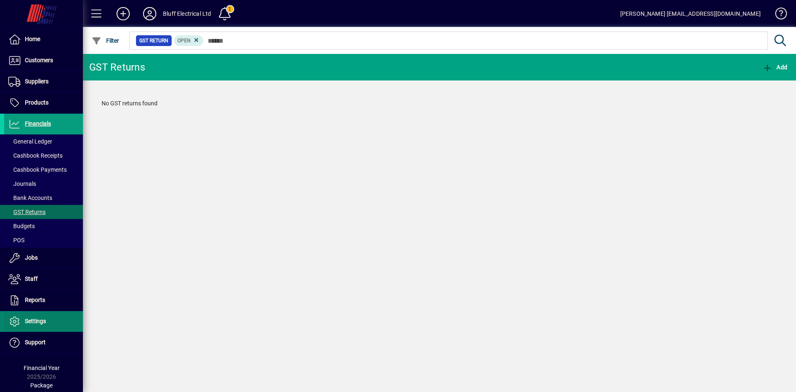
click at [34, 317] on span "Settings" at bounding box center [25, 321] width 42 height 10
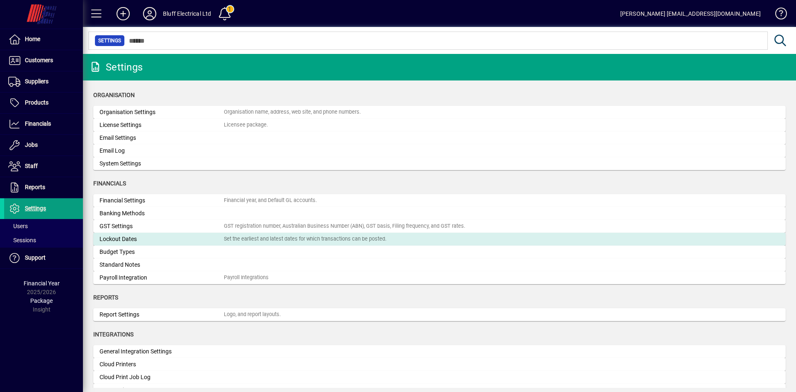
click at [116, 241] on div "Lockout Dates" at bounding box center [161, 239] width 124 height 9
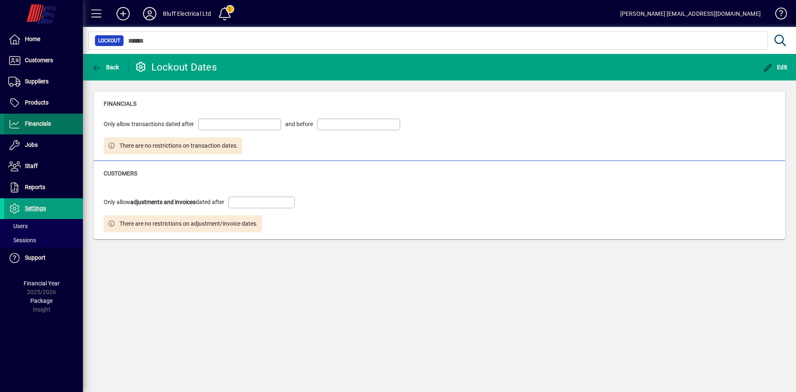
click at [38, 129] on span at bounding box center [43, 124] width 79 height 20
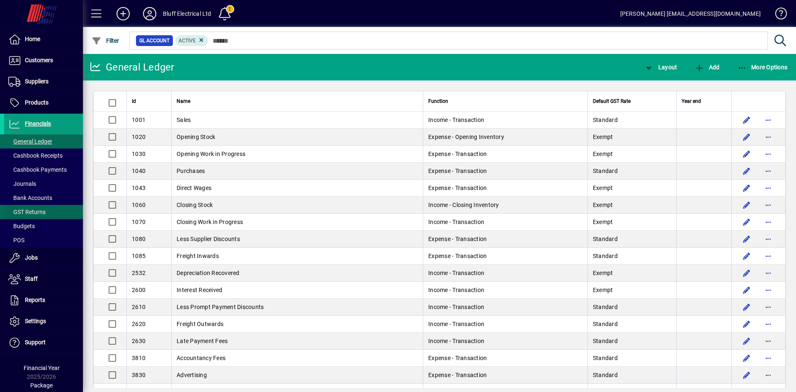
click at [27, 209] on span "GST Returns" at bounding box center [26, 211] width 37 height 7
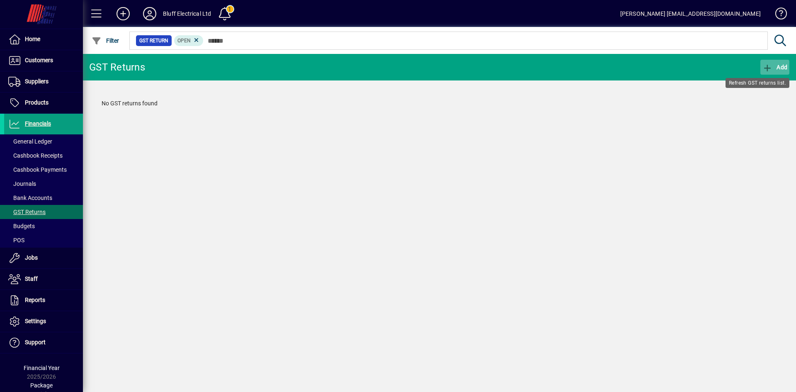
click at [771, 74] on span "button" at bounding box center [774, 67] width 29 height 20
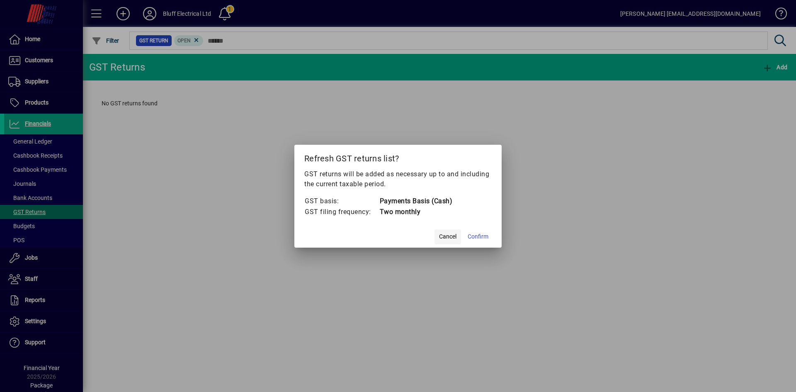
click at [442, 238] on span "Cancel" at bounding box center [447, 236] width 17 height 9
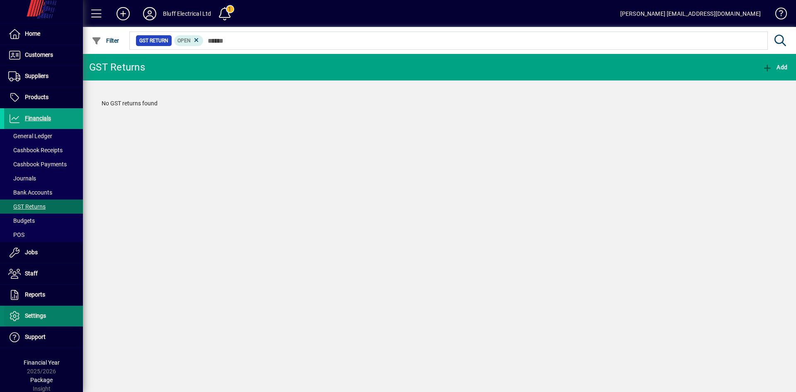
scroll to position [7, 0]
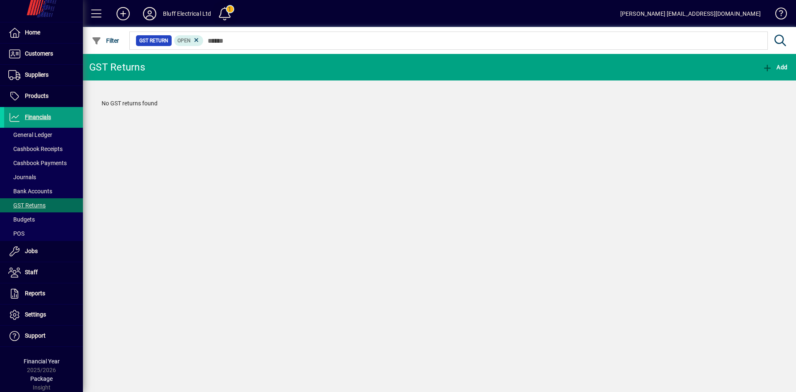
click at [225, 16] on span at bounding box center [225, 14] width 20 height 20
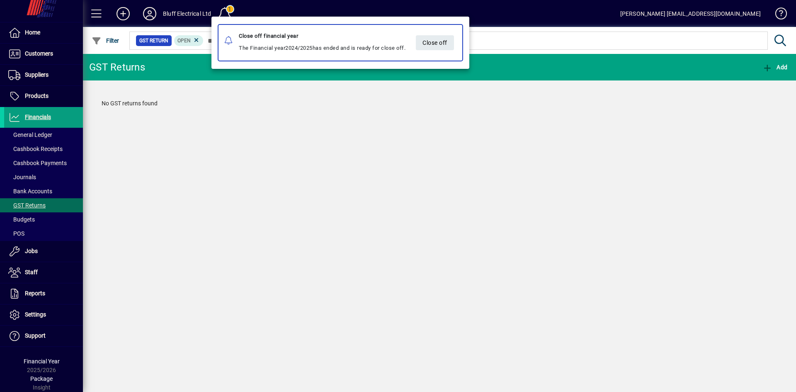
click at [300, 223] on div at bounding box center [398, 196] width 796 height 392
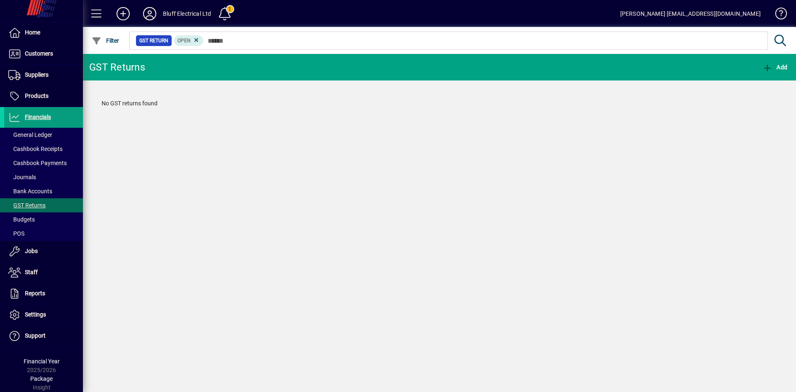
click at [227, 13] on span at bounding box center [225, 14] width 20 height 20
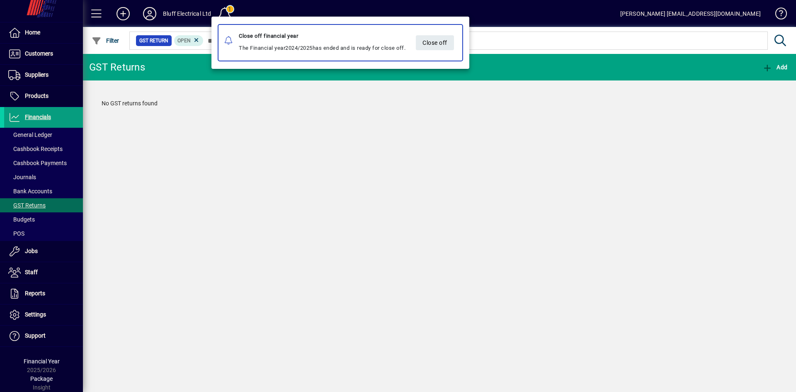
click at [149, 299] on div at bounding box center [398, 196] width 796 height 392
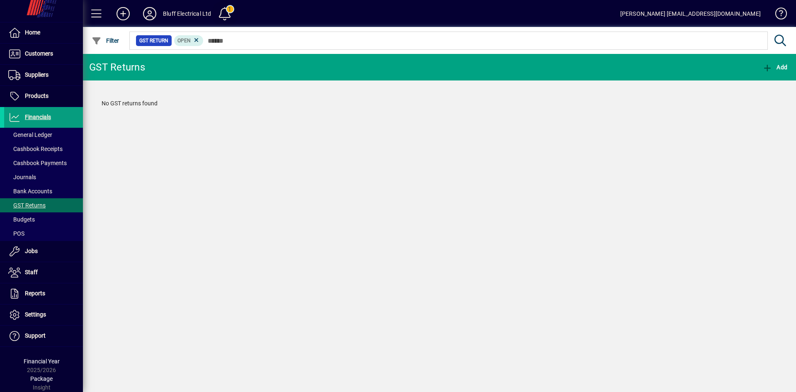
click at [226, 12] on span at bounding box center [225, 14] width 20 height 20
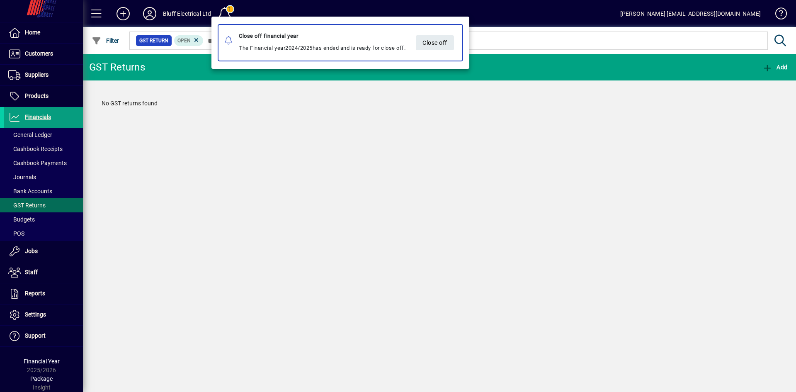
drag, startPoint x: 375, startPoint y: 249, endPoint x: 206, endPoint y: 331, distance: 188.9
click at [375, 249] on div at bounding box center [398, 196] width 796 height 392
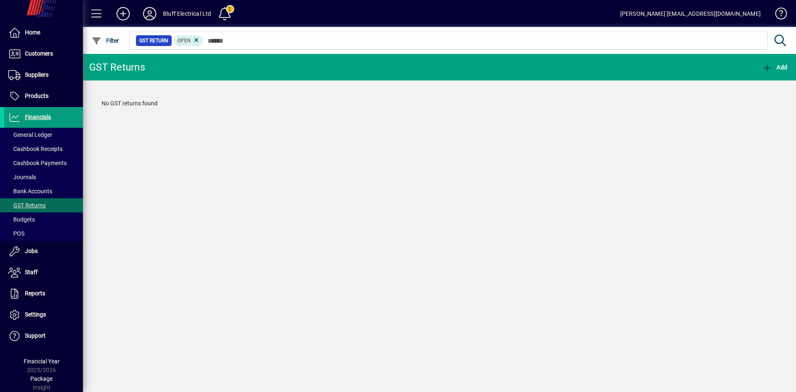
drag, startPoint x: 57, startPoint y: 371, endPoint x: 13, endPoint y: 370, distance: 44.0
click at [13, 370] on div "Financial Year 2025/2026" at bounding box center [41, 365] width 83 height 17
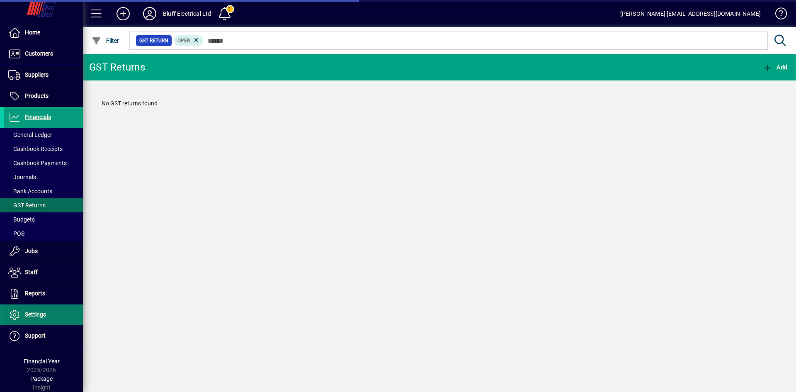
click at [37, 317] on span "Settings" at bounding box center [35, 314] width 21 height 7
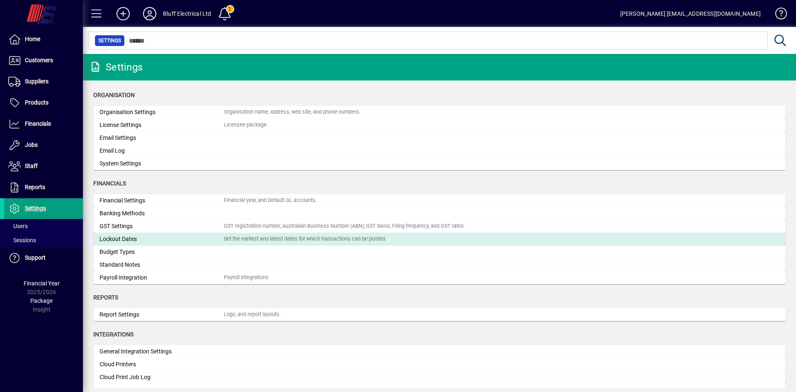
click at [134, 241] on div "Lockout Dates" at bounding box center [161, 239] width 124 height 9
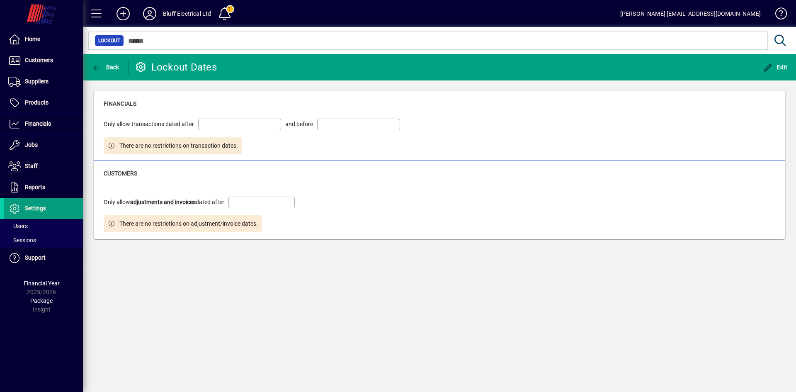
click at [354, 123] on input at bounding box center [359, 124] width 80 height 7
click at [271, 200] on input at bounding box center [262, 202] width 64 height 7
click at [108, 66] on span "Back" at bounding box center [106, 67] width 28 height 7
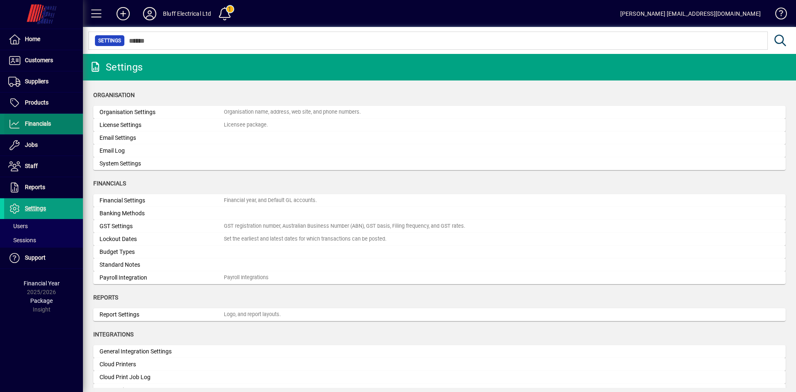
click at [34, 120] on span "Financials" at bounding box center [38, 123] width 26 height 7
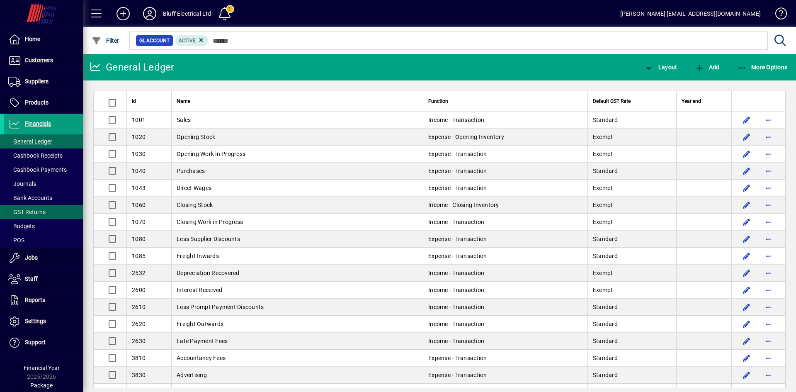
click at [25, 214] on span "GST Returns" at bounding box center [26, 211] width 37 height 7
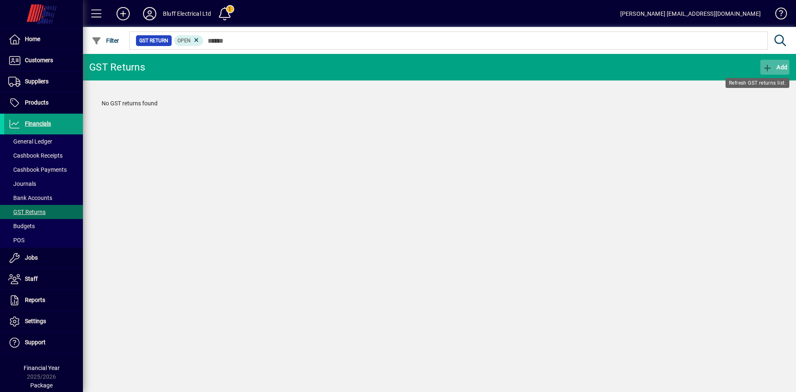
click at [776, 64] on span "Add" at bounding box center [774, 67] width 25 height 7
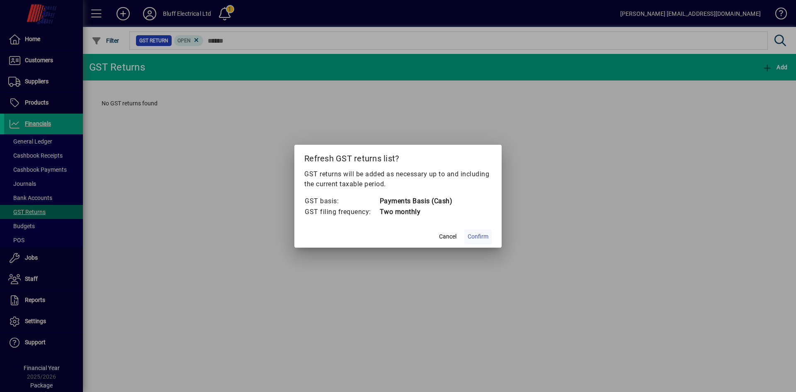
click at [477, 238] on span "Confirm" at bounding box center [477, 236] width 21 height 9
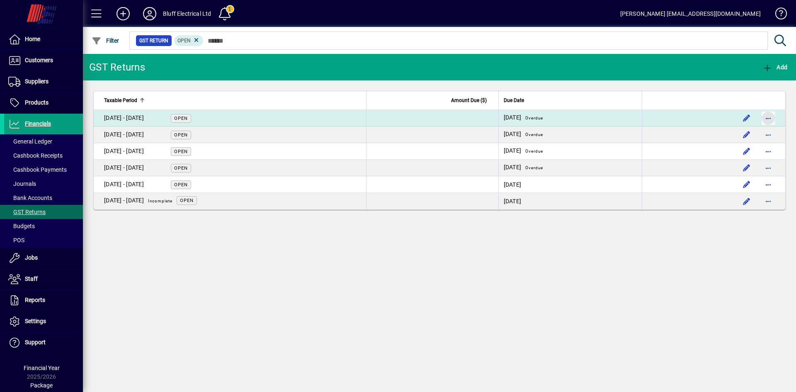
click at [769, 116] on span "button" at bounding box center [768, 118] width 20 height 20
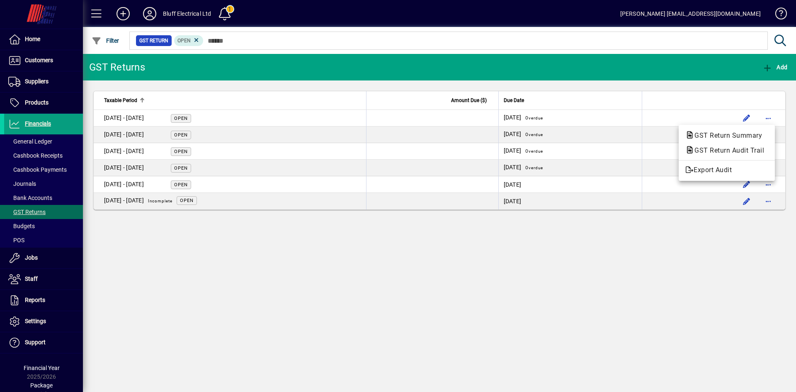
click at [515, 274] on div at bounding box center [398, 196] width 796 height 392
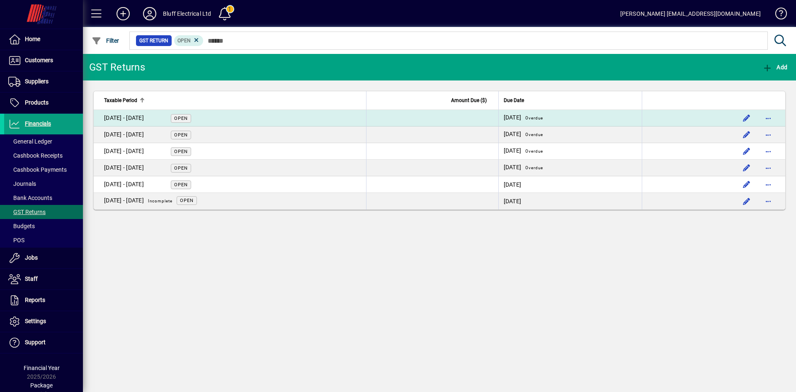
click at [537, 119] on label "Overdue" at bounding box center [534, 118] width 22 height 7
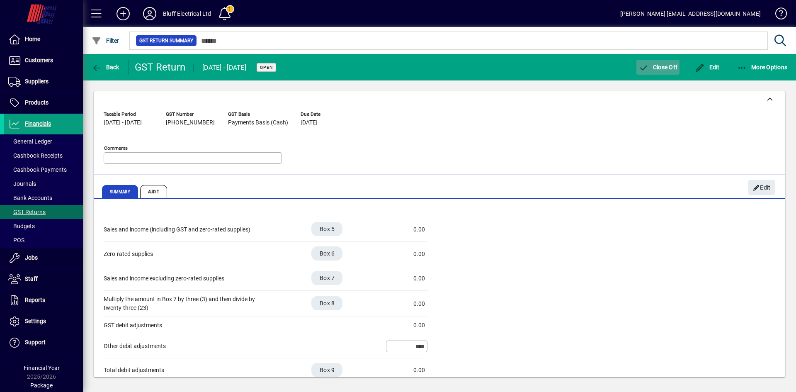
click at [653, 68] on span "Close Off" at bounding box center [657, 67] width 39 height 7
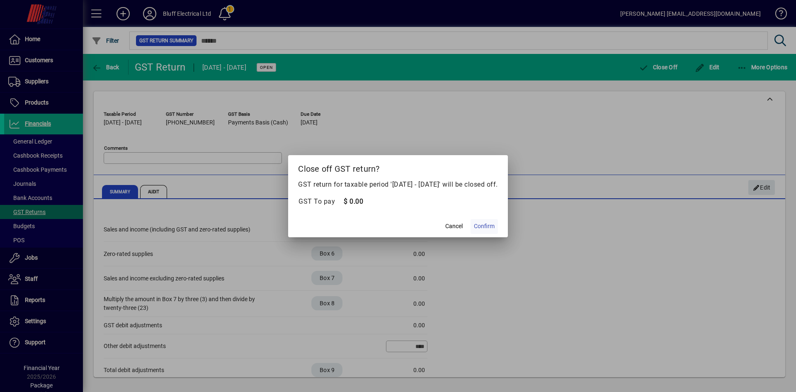
click at [494, 226] on span "Confirm" at bounding box center [484, 226] width 21 height 9
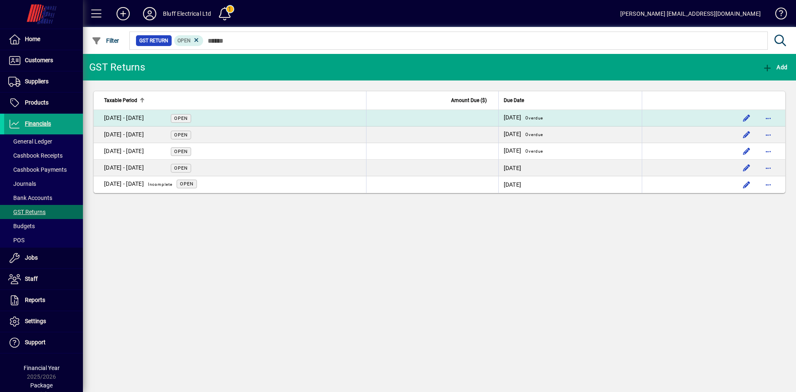
click at [498, 117] on td "07/05/2025 Overdue" at bounding box center [570, 118] width 144 height 17
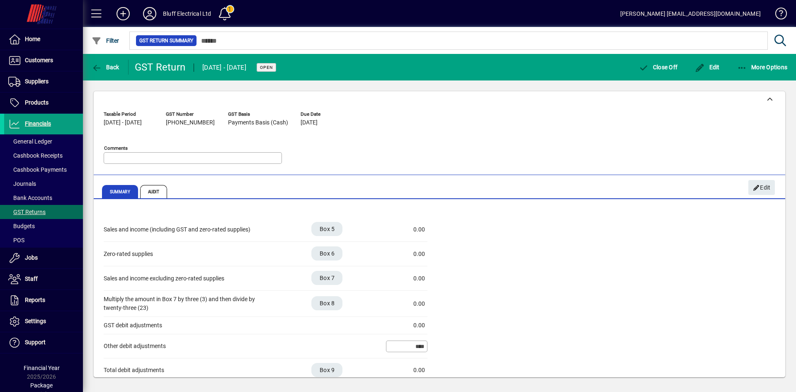
drag, startPoint x: 490, startPoint y: 283, endPoint x: 491, endPoint y: 295, distance: 11.6
drag, startPoint x: 491, startPoint y: 295, endPoint x: 484, endPoint y: 327, distance: 32.9
click at [484, 327] on div "Sales and income (including GST and zero-rated supplies) Box 5 0.00 Zero-rated …" at bounding box center [439, 311] width 671 height 189
click at [653, 64] on span "Close Off" at bounding box center [657, 67] width 39 height 7
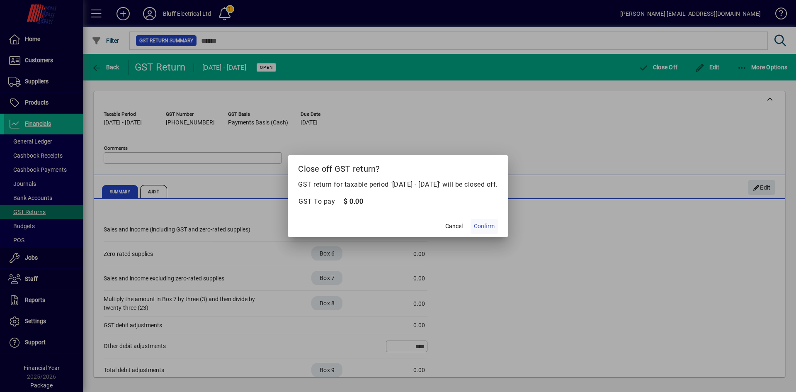
click at [492, 229] on span "Confirm" at bounding box center [484, 226] width 21 height 9
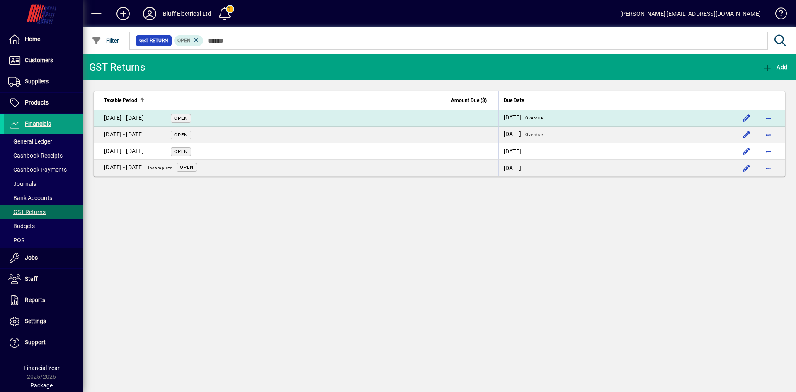
click at [139, 118] on div "01 Apr - 31 May 2025" at bounding box center [124, 118] width 40 height 9
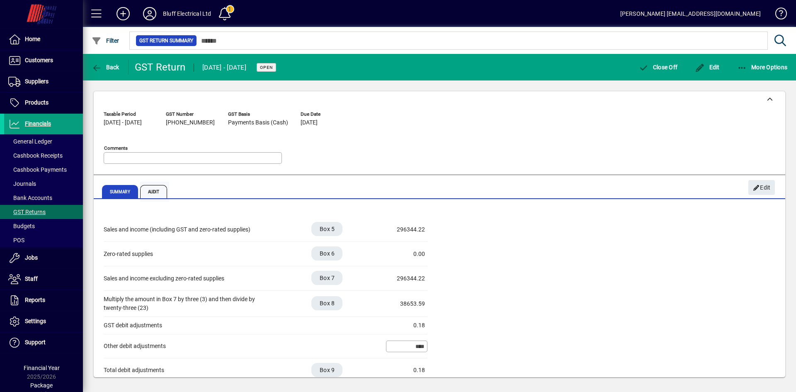
click at [156, 196] on span "Audit" at bounding box center [153, 191] width 27 height 13
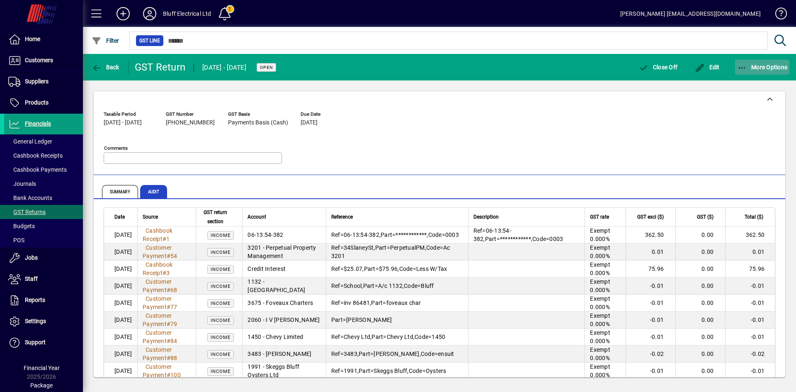
click at [751, 66] on span "More Options" at bounding box center [762, 67] width 51 height 7
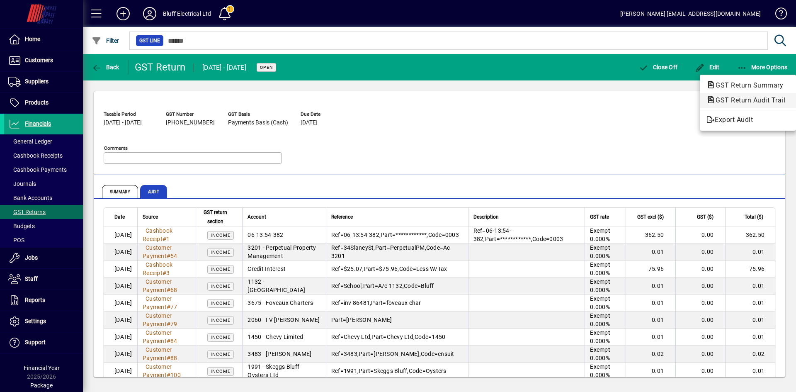
click at [739, 105] on button "GST Return Audit Trail" at bounding box center [748, 100] width 96 height 15
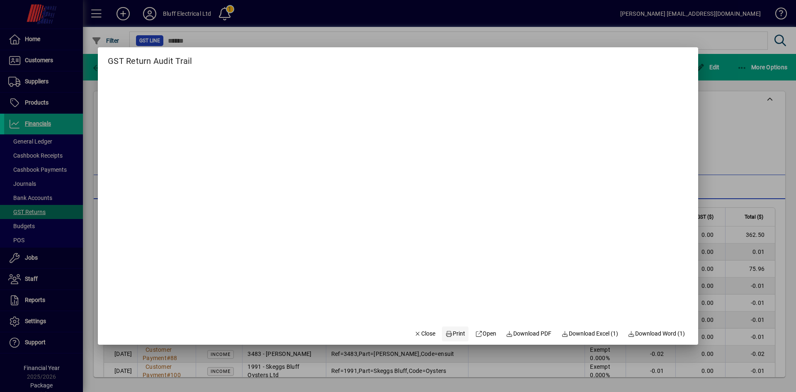
click at [454, 332] on span "Print" at bounding box center [455, 333] width 20 height 9
click at [415, 341] on span "button" at bounding box center [425, 334] width 28 height 20
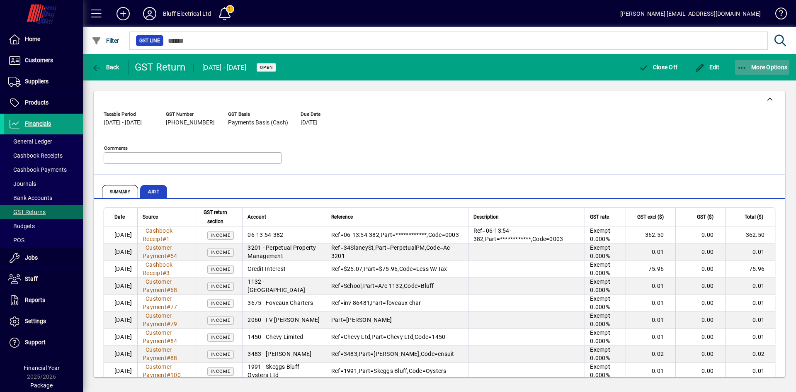
click at [754, 70] on span "More Options" at bounding box center [762, 67] width 51 height 7
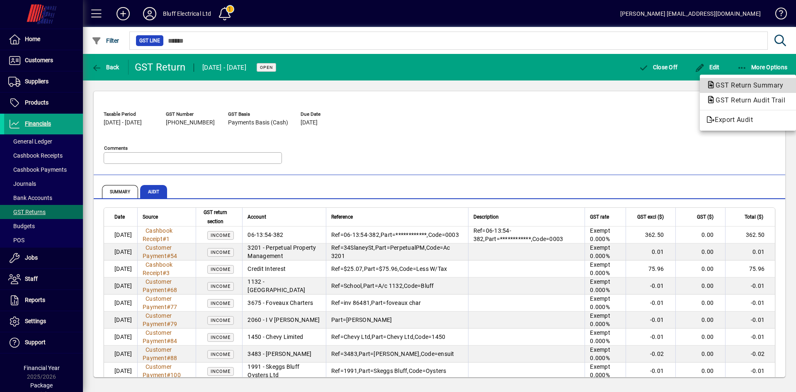
click at [757, 91] on button "GST Return Summary" at bounding box center [748, 85] width 96 height 15
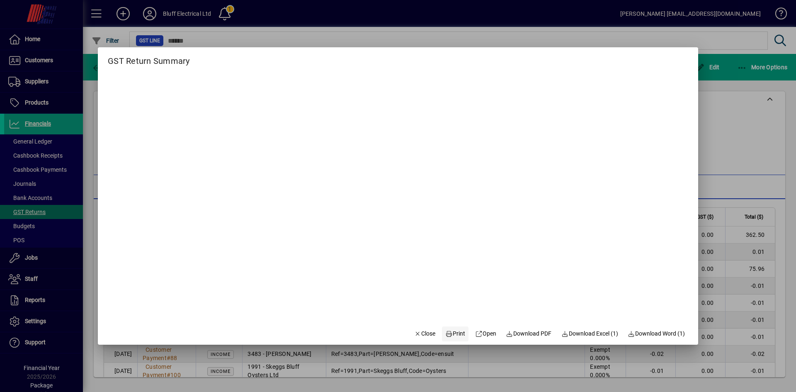
click at [448, 336] on span "Print" at bounding box center [455, 333] width 20 height 9
click at [421, 337] on span "Close" at bounding box center [425, 333] width 22 height 9
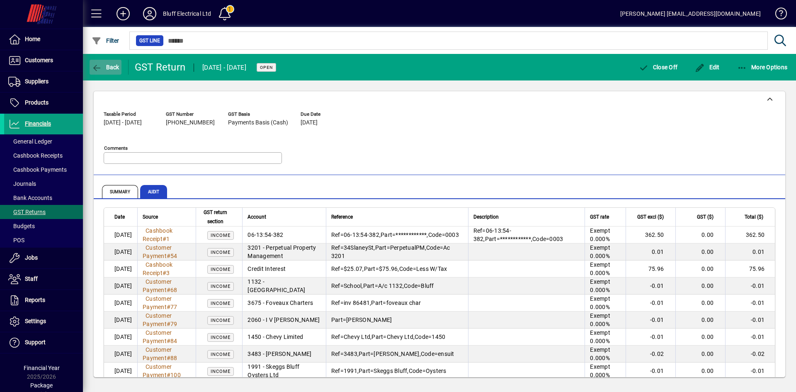
click at [99, 67] on icon "button" at bounding box center [97, 68] width 10 height 8
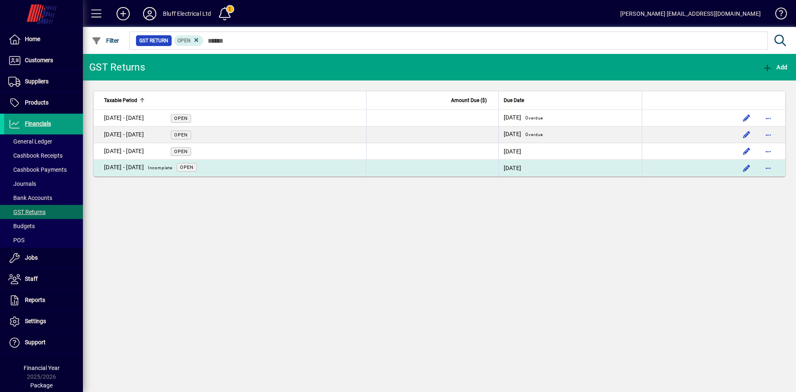
click at [145, 167] on div "01 Oct - 30 Nov 2025 Incomplete" at bounding box center [140, 167] width 73 height 11
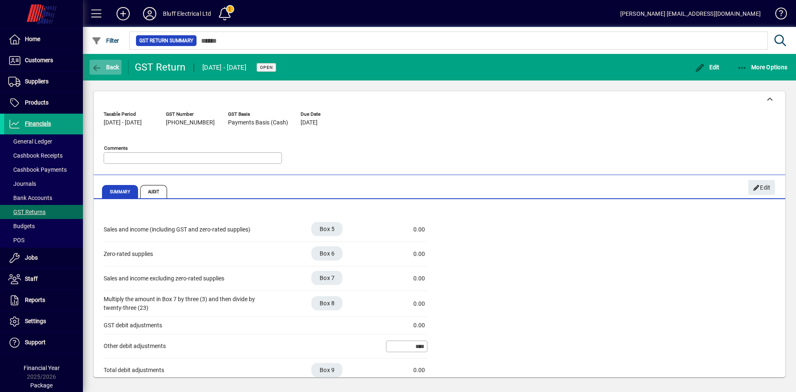
click at [99, 65] on icon "button" at bounding box center [97, 68] width 10 height 8
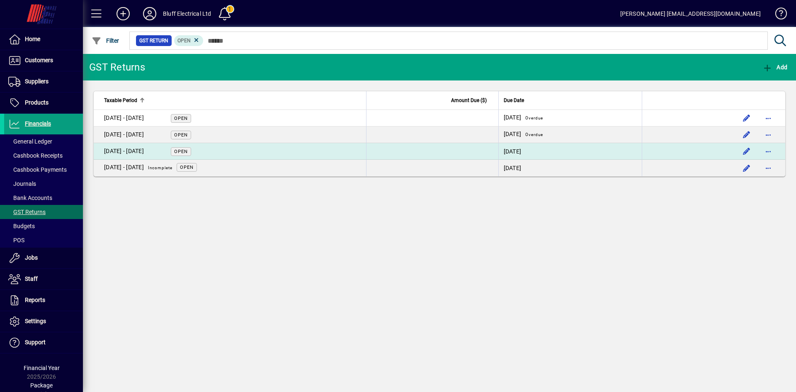
click at [155, 157] on td "01 Aug - 30 Sept 2025 Open" at bounding box center [230, 151] width 272 height 17
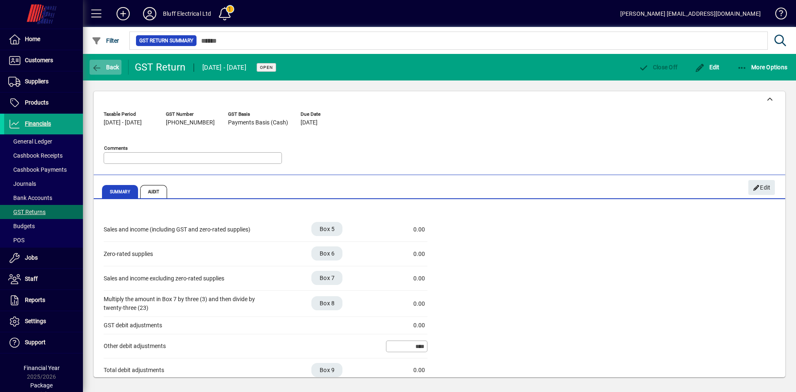
click at [104, 73] on span "button" at bounding box center [106, 67] width 32 height 20
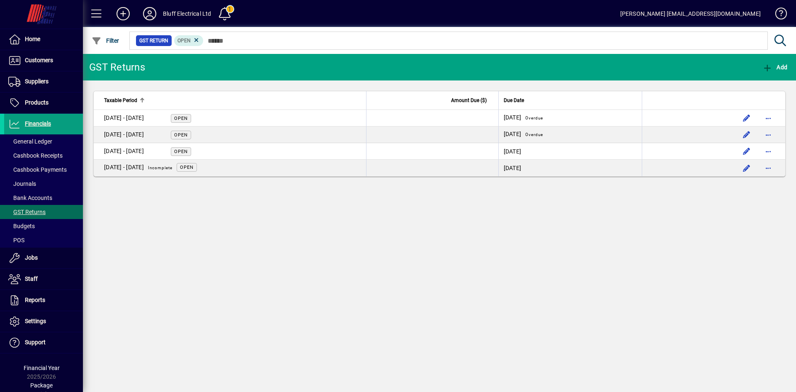
drag, startPoint x: 272, startPoint y: 94, endPoint x: 391, endPoint y: 145, distance: 129.0
click at [423, 137] on td at bounding box center [432, 134] width 132 height 17
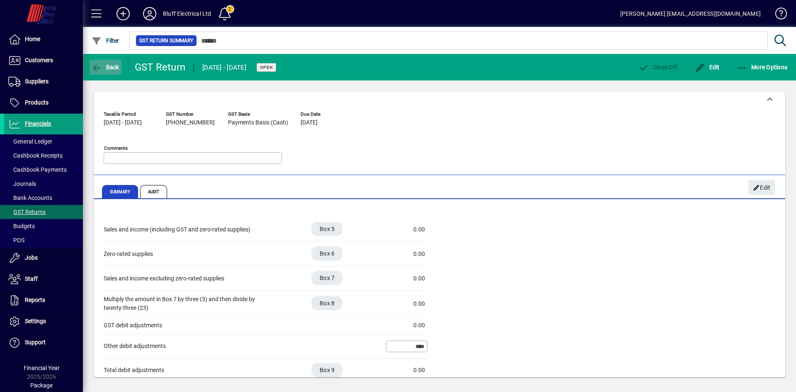
click at [98, 77] on span "button" at bounding box center [106, 67] width 32 height 20
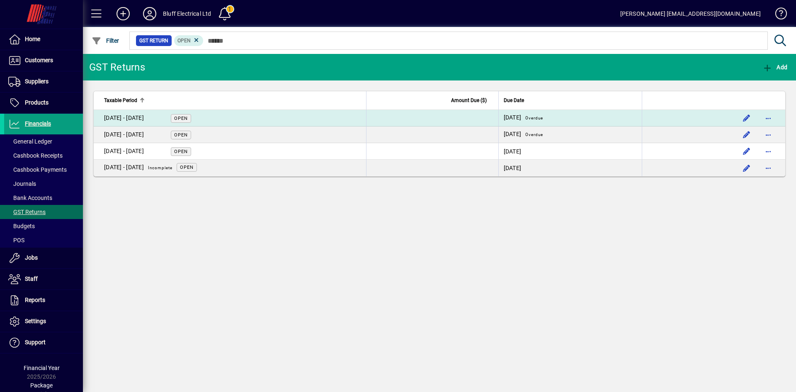
click at [587, 116] on td "28/06/2025 Overdue" at bounding box center [570, 118] width 144 height 17
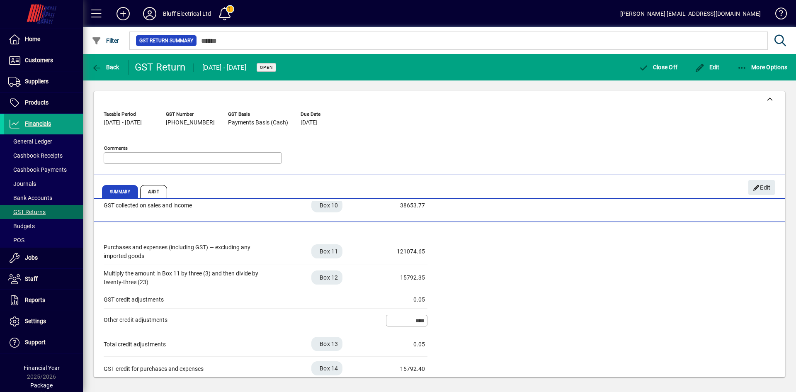
scroll to position [192, 0]
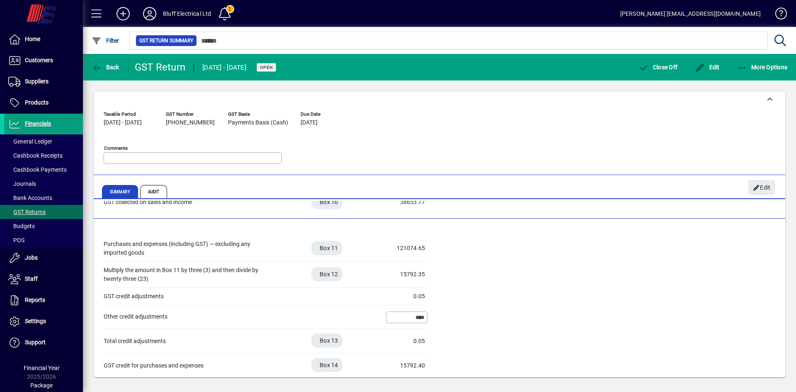
click at [402, 322] on div "****" at bounding box center [406, 317] width 41 height 12
click at [397, 315] on input "****" at bounding box center [407, 317] width 39 height 7
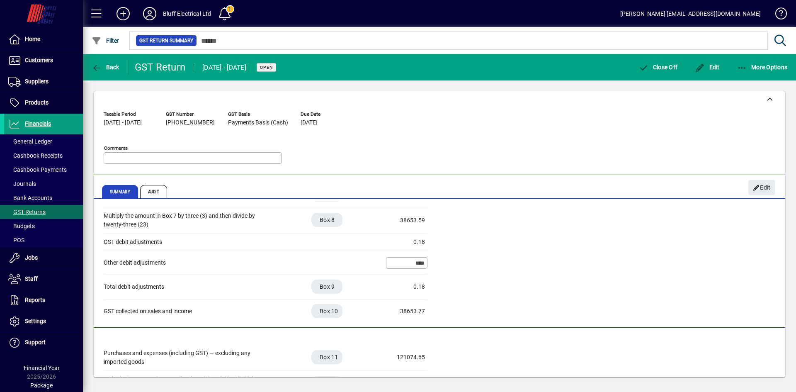
scroll to position [27, 0]
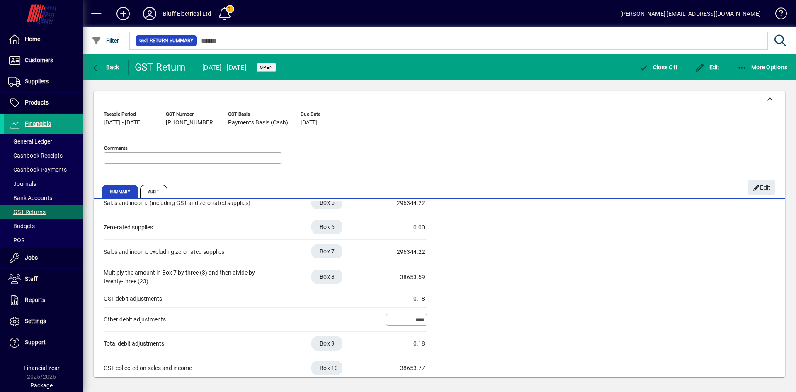
click at [516, 174] on div "GST return Taxable Period 01/04/2025 - 31/05/2025 GST Number 62-531-723 GST Bas…" at bounding box center [439, 133] width 691 height 84
click at [97, 69] on icon "button" at bounding box center [97, 68] width 10 height 8
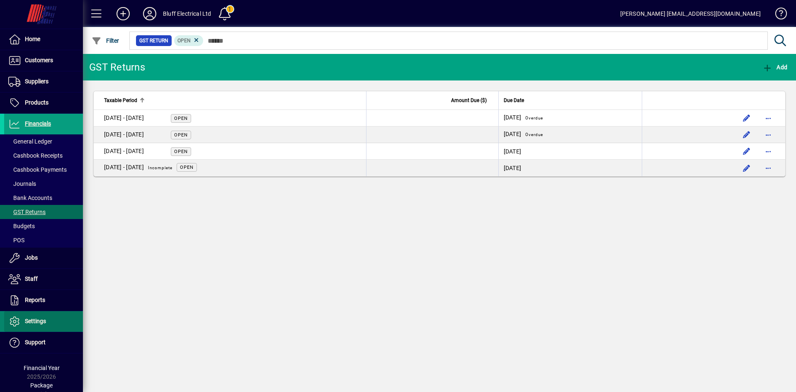
click at [46, 322] on span "Settings" at bounding box center [25, 321] width 42 height 10
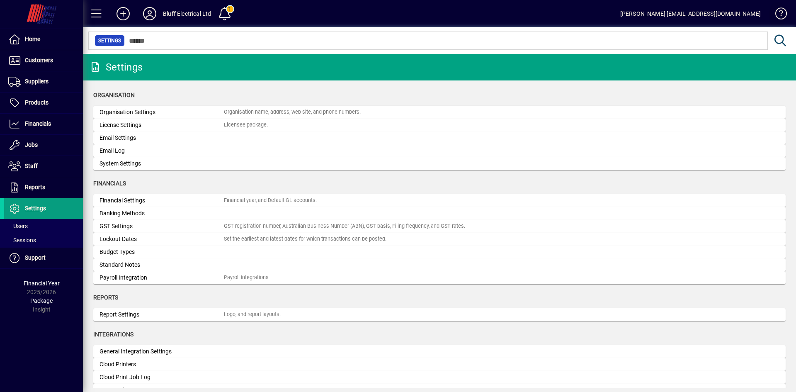
click at [782, 15] on span at bounding box center [777, 15] width 20 height 20
click at [48, 122] on span "Financials" at bounding box center [38, 123] width 26 height 7
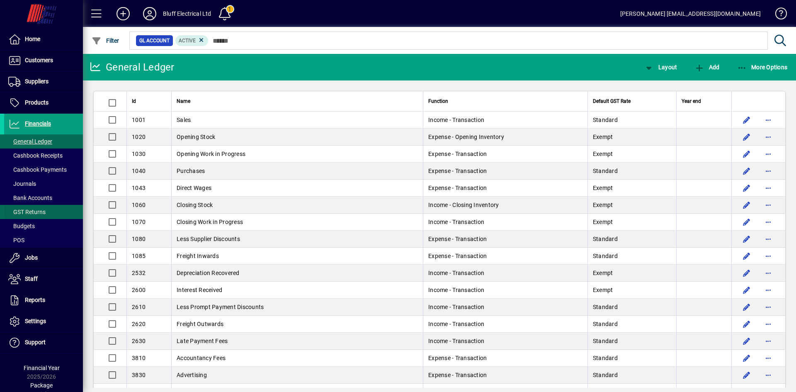
click at [44, 208] on span "GST Returns" at bounding box center [24, 212] width 41 height 9
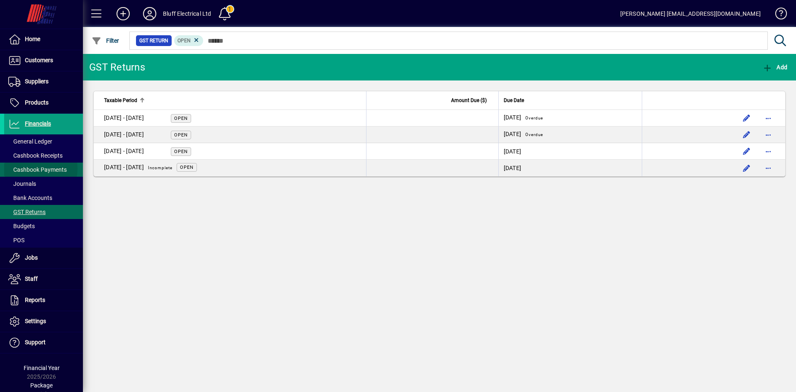
click at [29, 168] on span "Cashbook Payments" at bounding box center [37, 169] width 58 height 7
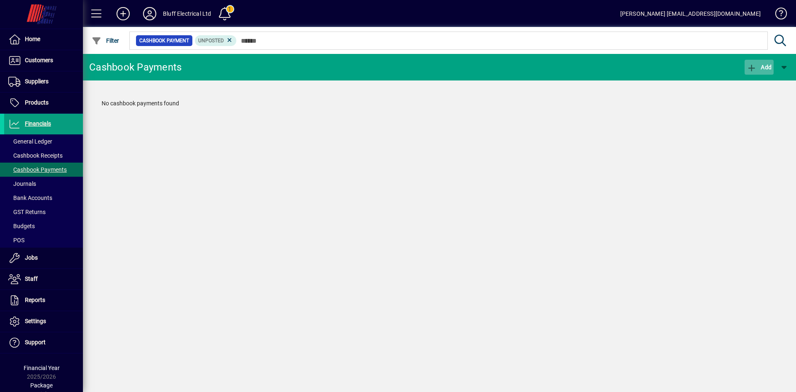
click at [759, 73] on span "button" at bounding box center [758, 67] width 29 height 20
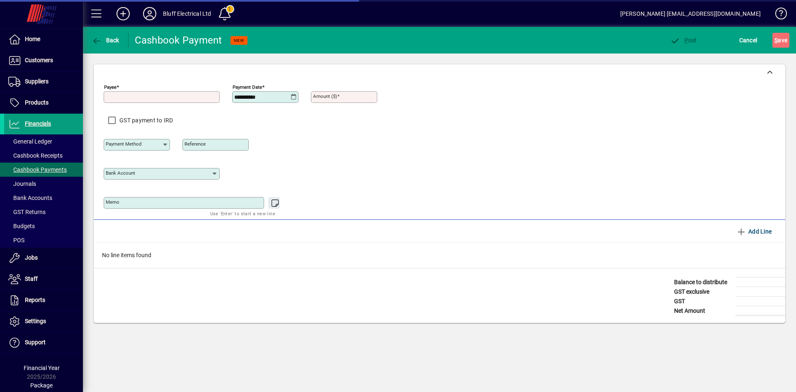
type input "**********"
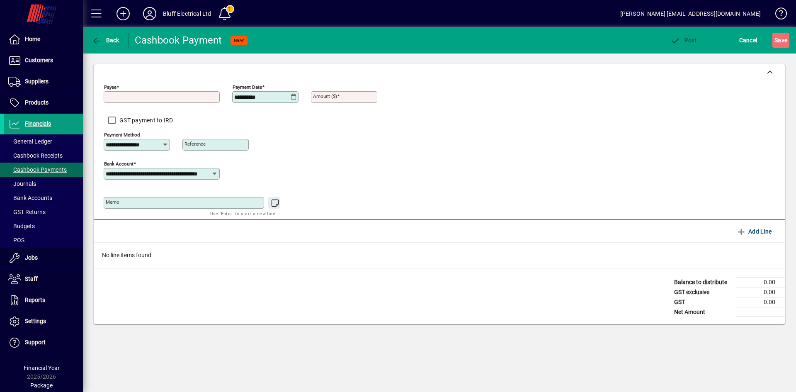
click at [151, 121] on label "GST payment to IRD" at bounding box center [146, 120] width 56 height 8
type input "**********"
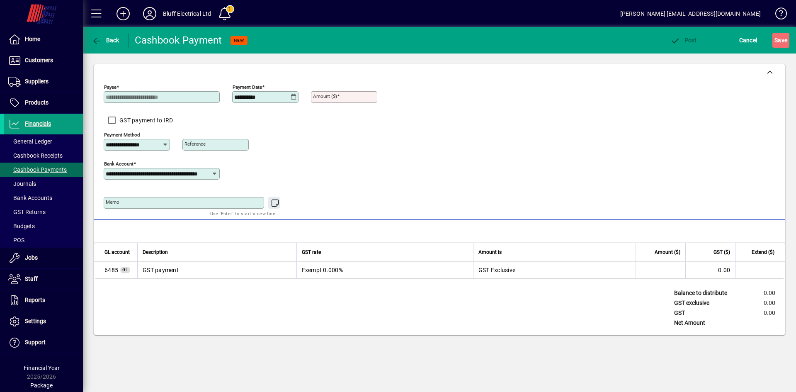
click at [752, 53] on mat-toolbar-row "Back Cashbook Payment NEW P ost Cancel S ave" at bounding box center [439, 40] width 713 height 27
click at [747, 46] on span "Cancel" at bounding box center [748, 40] width 18 height 13
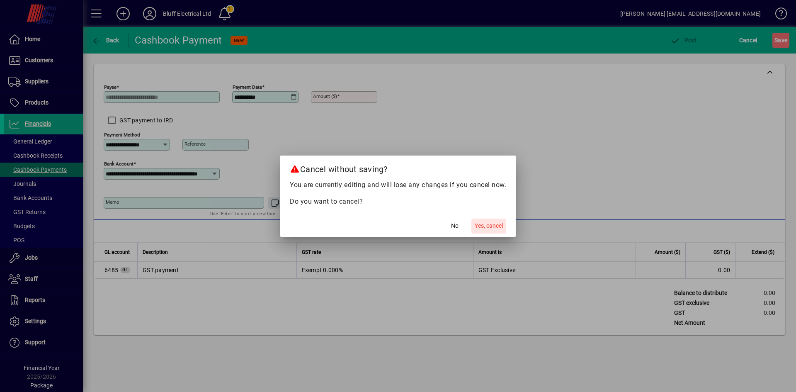
click at [488, 224] on span "Yes, cancel" at bounding box center [489, 225] width 28 height 9
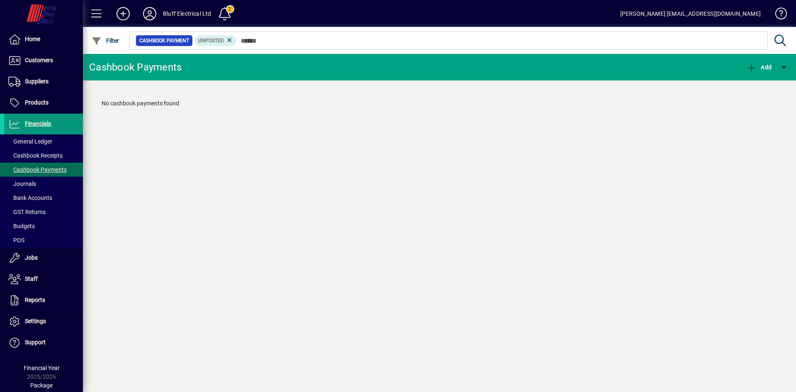
click at [32, 122] on span "Financials" at bounding box center [38, 123] width 26 height 7
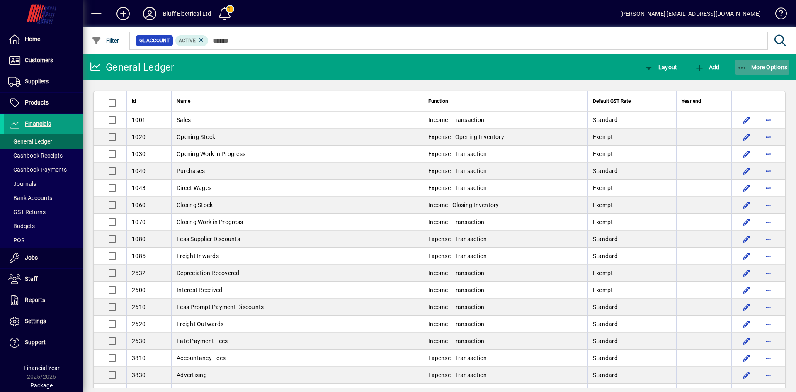
click at [744, 68] on icon "button" at bounding box center [742, 68] width 10 height 8
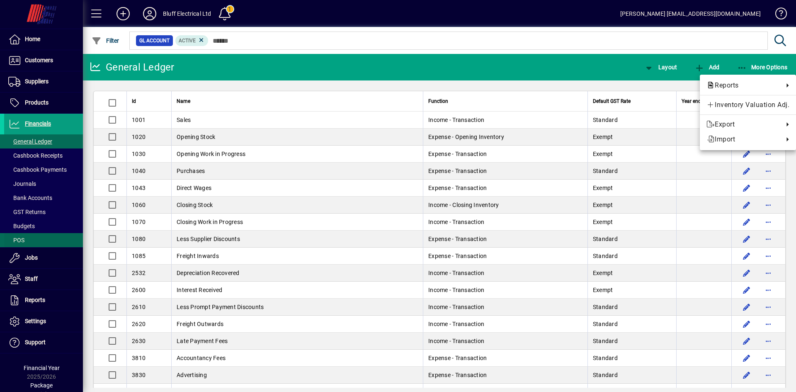
drag, startPoint x: 42, startPoint y: 169, endPoint x: 31, endPoint y: 230, distance: 62.3
click at [31, 230] on div at bounding box center [398, 196] width 796 height 392
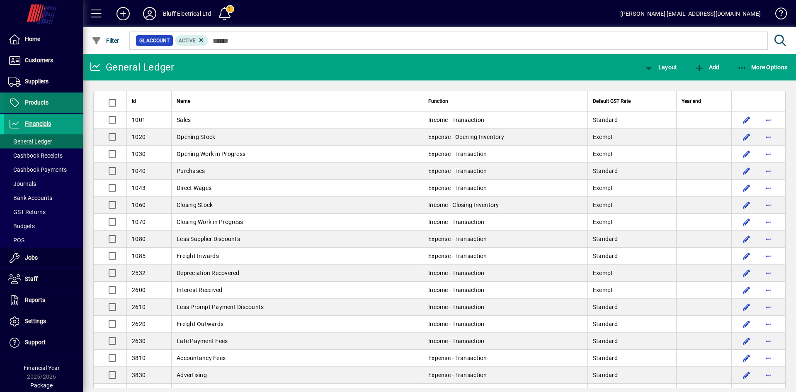
click at [31, 103] on span "Products" at bounding box center [37, 102] width 24 height 7
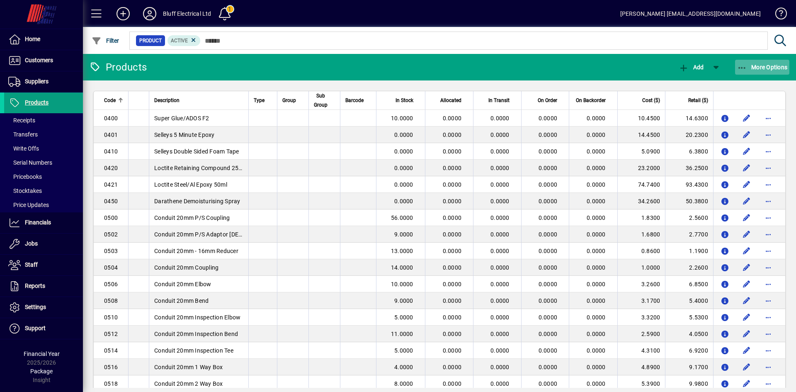
click at [750, 65] on span "More Options" at bounding box center [762, 67] width 51 height 7
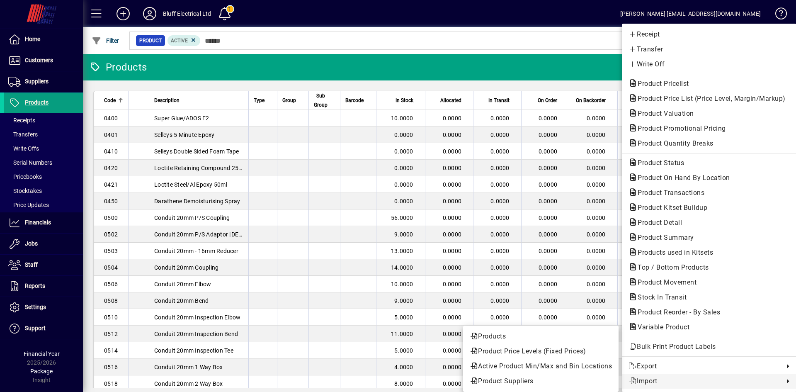
click at [33, 218] on div at bounding box center [398, 196] width 796 height 392
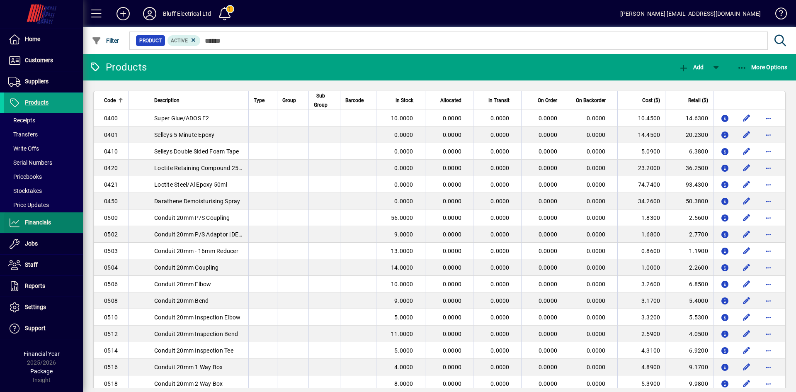
click at [34, 220] on span "Financials" at bounding box center [38, 222] width 26 height 7
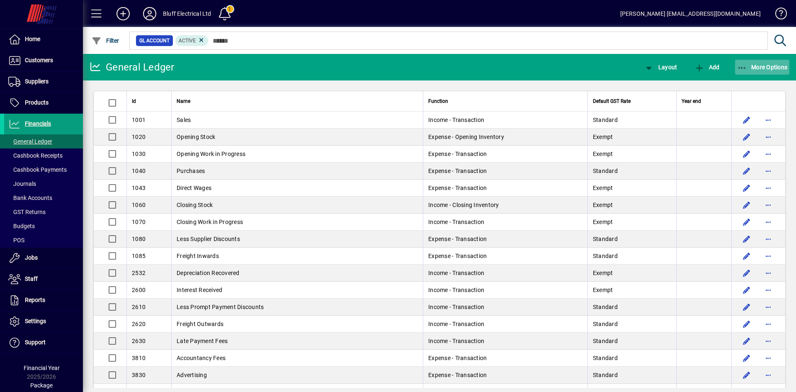
click at [766, 67] on span "More Options" at bounding box center [762, 67] width 51 height 7
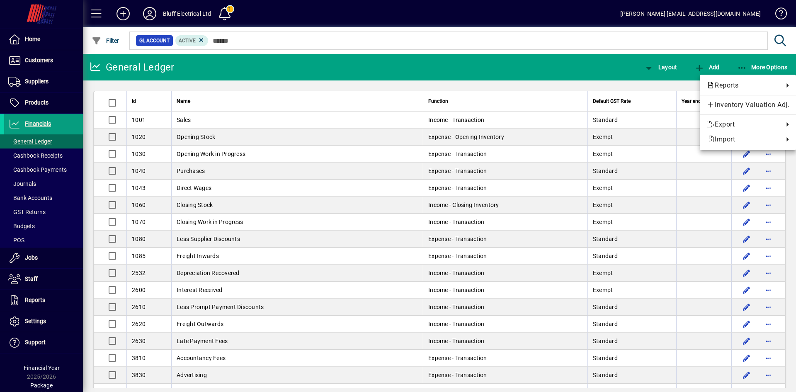
click at [757, 104] on span "Inventory Valuation Adj." at bounding box center [747, 105] width 83 height 10
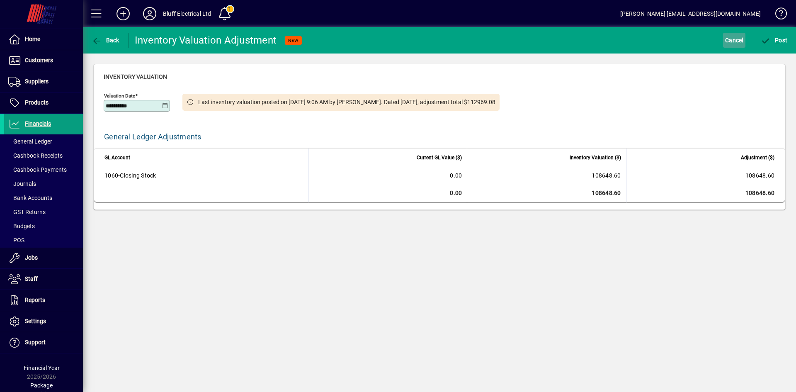
click at [733, 43] on span "Cancel" at bounding box center [734, 40] width 18 height 13
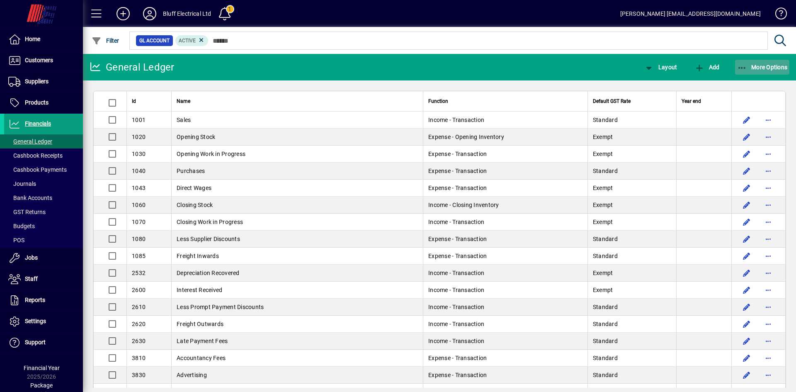
click at [761, 65] on span "More Options" at bounding box center [762, 67] width 51 height 7
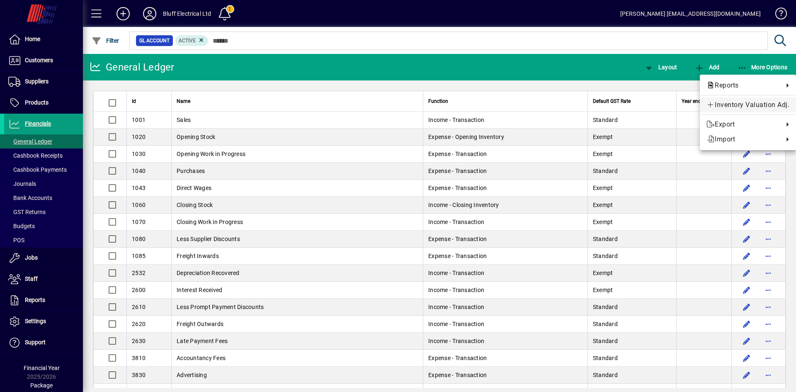
click at [737, 106] on span "Inventory Valuation Adj." at bounding box center [747, 105] width 83 height 10
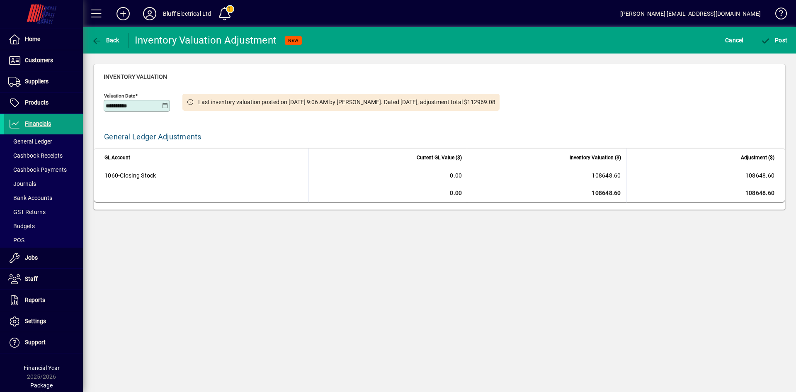
click at [163, 107] on icon at bounding box center [165, 105] width 6 height 7
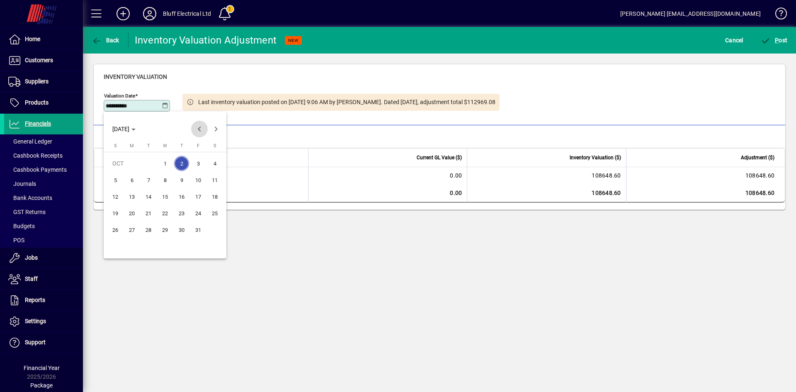
click at [200, 129] on span "Previous month" at bounding box center [199, 129] width 17 height 17
click at [201, 128] on span "Previous month" at bounding box center [199, 129] width 17 height 17
click at [198, 128] on span "Previous month" at bounding box center [199, 129] width 17 height 17
click at [200, 129] on span "Previous month" at bounding box center [199, 129] width 17 height 17
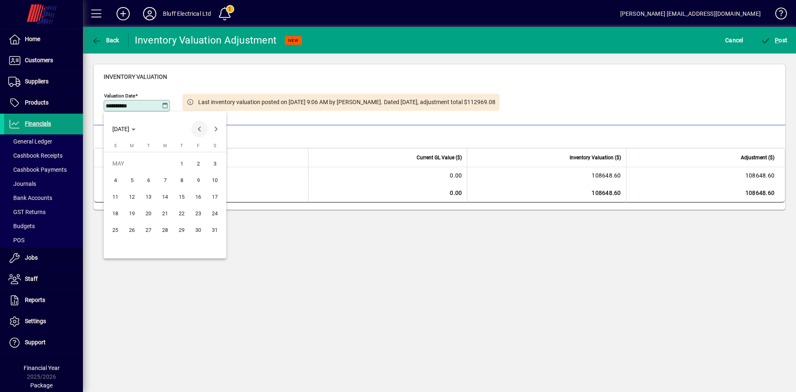
click at [200, 129] on span "Previous month" at bounding box center [199, 129] width 17 height 17
click at [166, 249] on span "30" at bounding box center [164, 246] width 15 height 15
type input "**********"
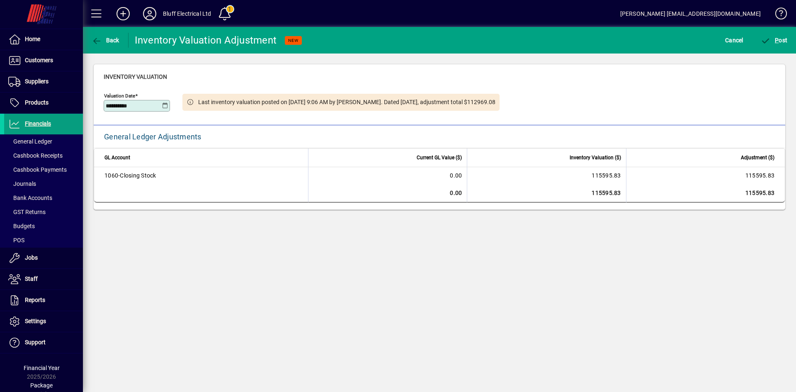
click at [786, 12] on span at bounding box center [777, 15] width 20 height 20
click at [38, 102] on span "Products" at bounding box center [37, 102] width 24 height 7
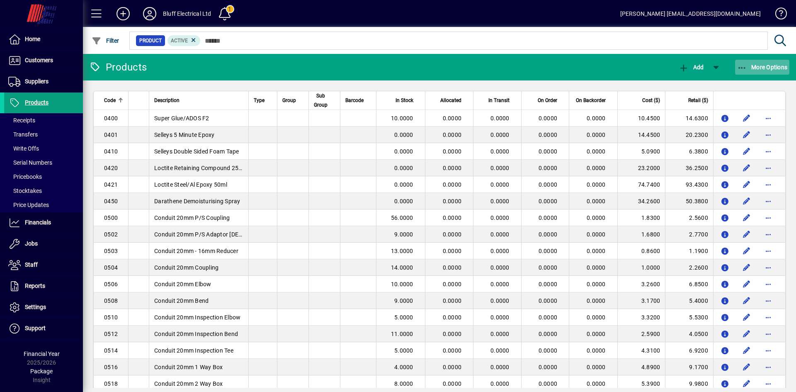
click at [742, 68] on icon "button" at bounding box center [742, 68] width 10 height 8
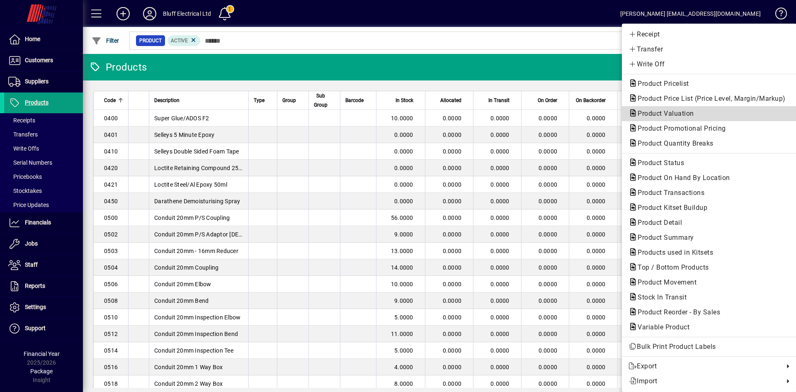
click at [646, 116] on span "Product Valuation" at bounding box center [663, 113] width 70 height 8
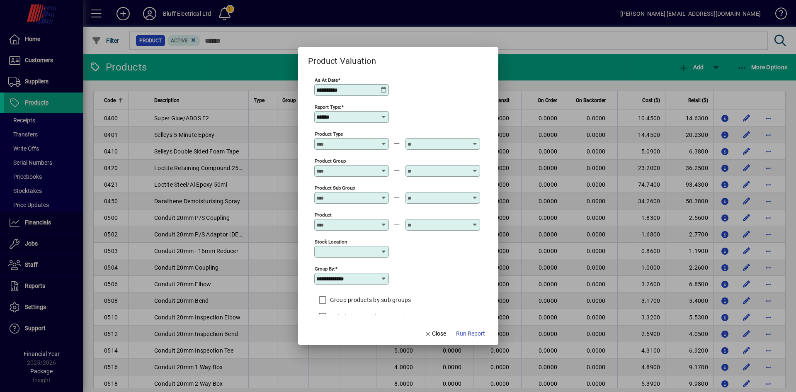
click at [382, 92] on icon at bounding box center [383, 90] width 7 height 7
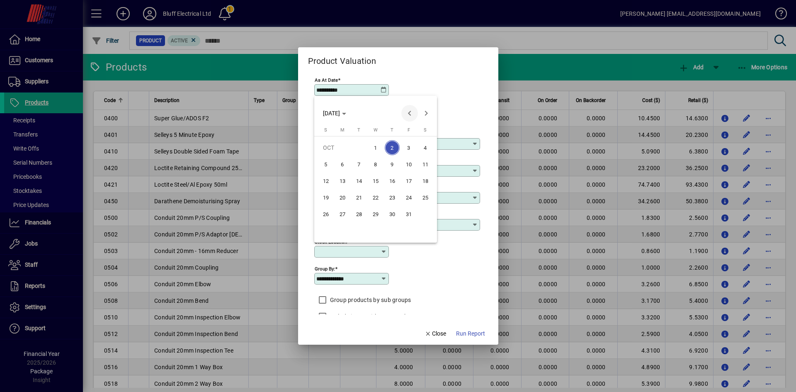
click at [411, 114] on span "Previous month" at bounding box center [409, 113] width 17 height 17
click at [410, 113] on span "Previous month" at bounding box center [409, 113] width 17 height 17
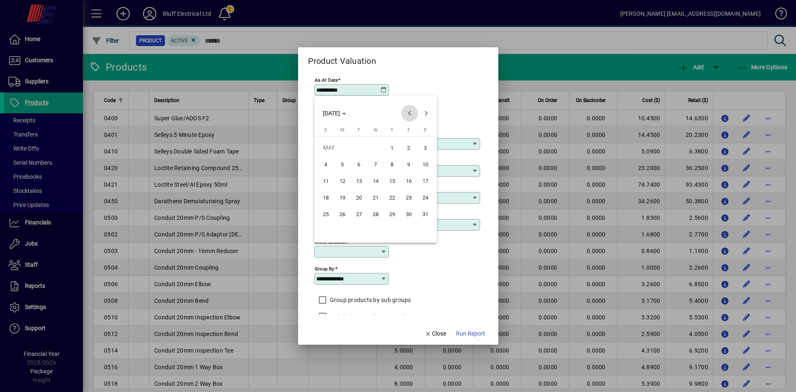
click at [409, 113] on span "Previous month" at bounding box center [409, 113] width 17 height 17
click at [373, 231] on span "30" at bounding box center [375, 230] width 15 height 15
type input "**********"
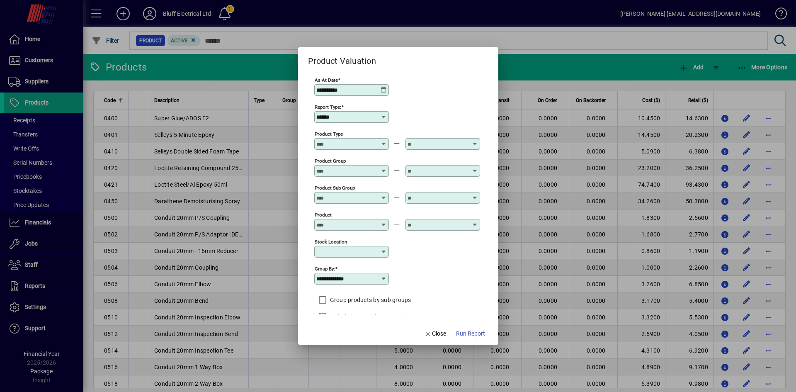
click at [475, 336] on span "Run Report" at bounding box center [470, 333] width 29 height 9
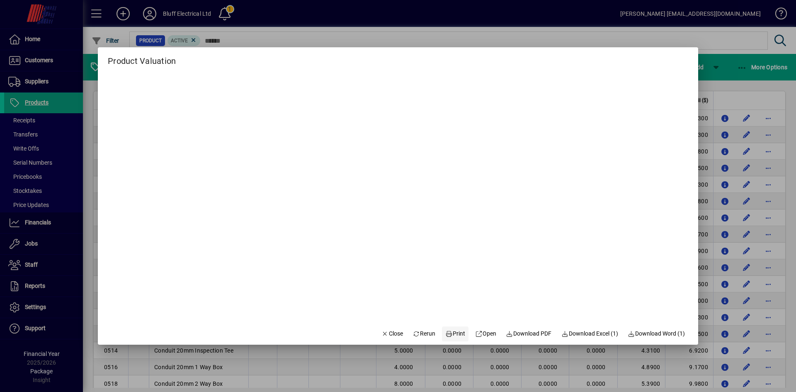
click at [445, 332] on icon at bounding box center [448, 334] width 7 height 6
click at [395, 336] on span "Close" at bounding box center [392, 333] width 22 height 9
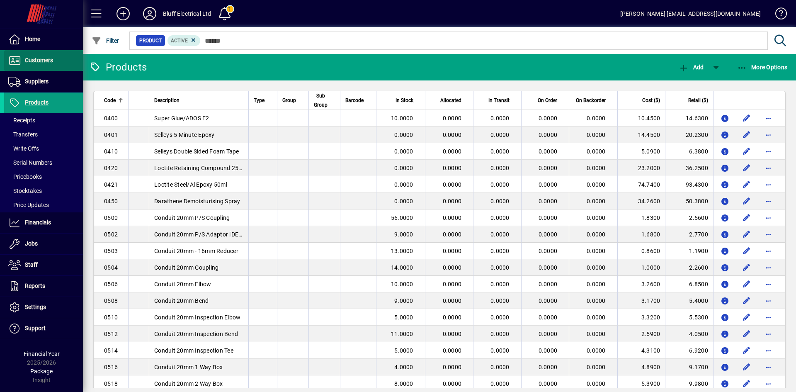
click at [37, 59] on span "Customers" at bounding box center [39, 60] width 28 height 7
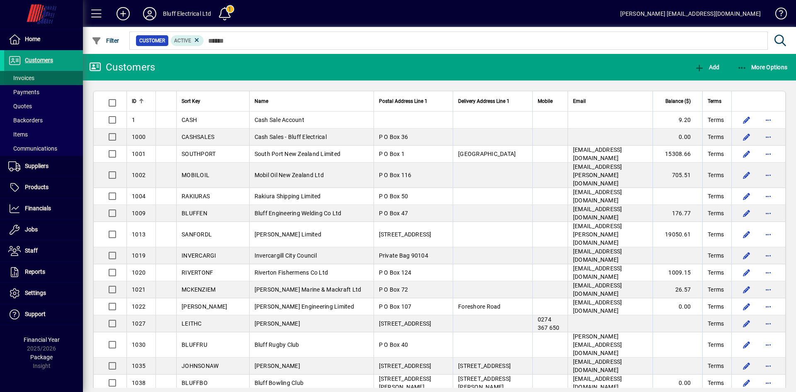
click at [31, 77] on span "Invoices" at bounding box center [21, 78] width 26 height 7
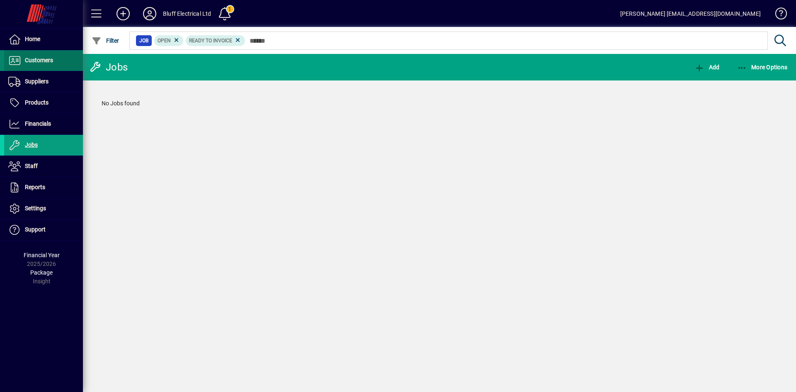
click at [37, 60] on span "Customers" at bounding box center [39, 60] width 28 height 7
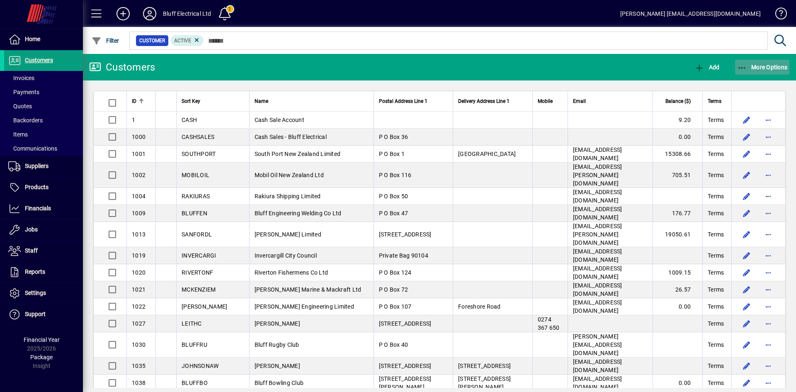
click at [757, 65] on span "More Options" at bounding box center [762, 67] width 51 height 7
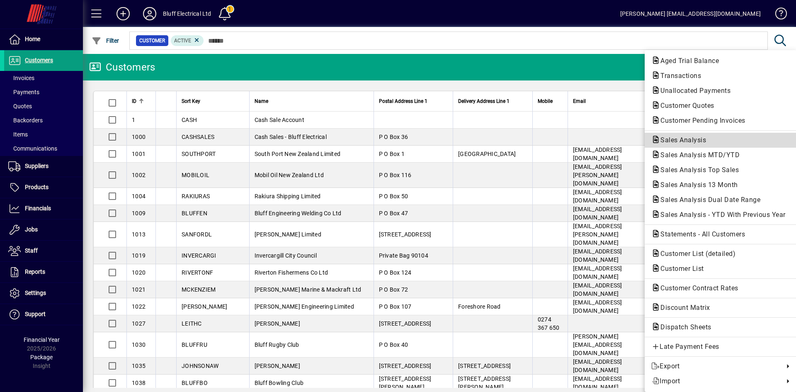
click at [678, 145] on span "Sales Analysis" at bounding box center [720, 140] width 138 height 10
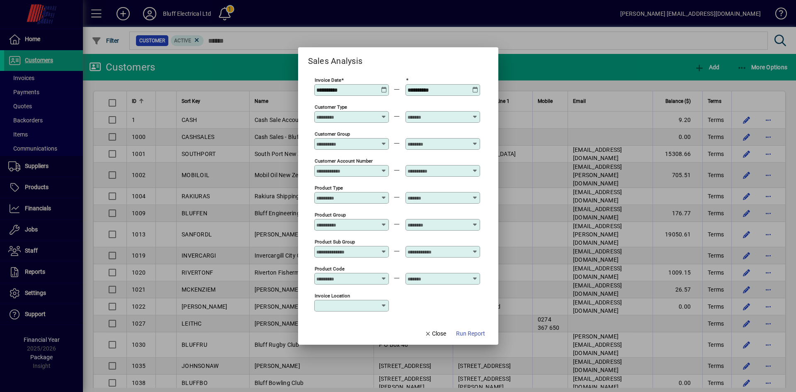
click at [385, 87] on icon at bounding box center [384, 87] width 6 height 0
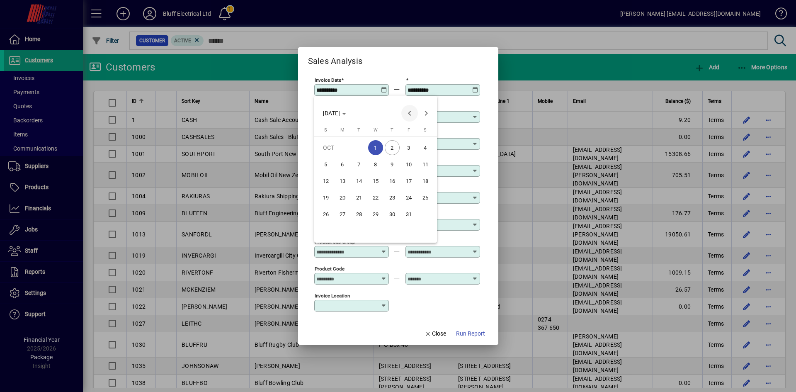
click at [406, 116] on span "Previous month" at bounding box center [409, 113] width 17 height 17
click at [405, 116] on span "Previous month" at bounding box center [409, 113] width 17 height 17
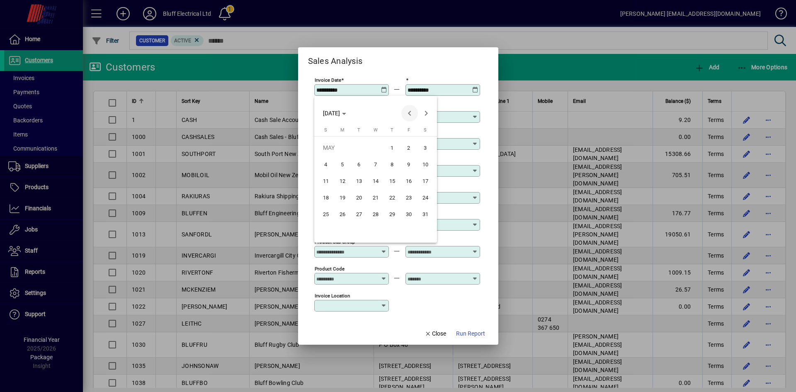
click at [405, 116] on span "Previous month" at bounding box center [409, 113] width 17 height 17
click at [357, 165] on span "1" at bounding box center [358, 164] width 15 height 15
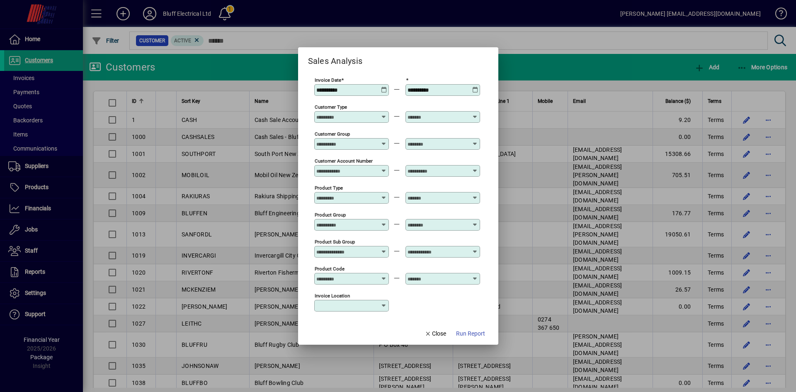
type input "**********"
click at [475, 87] on icon at bounding box center [475, 87] width 6 height 0
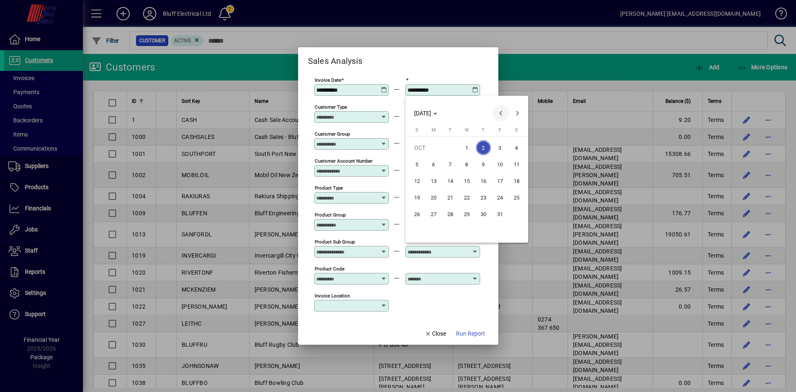
click at [497, 114] on span "Previous month" at bounding box center [500, 113] width 17 height 17
click at [496, 114] on span "Previous month" at bounding box center [500, 113] width 17 height 17
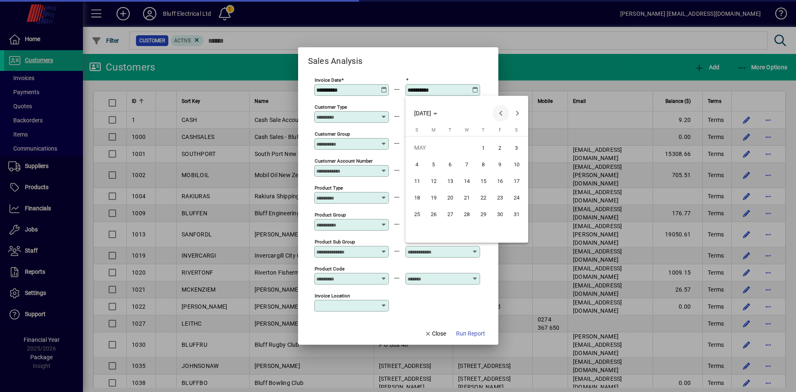
click at [497, 113] on span "Previous month" at bounding box center [500, 113] width 17 height 17
click at [464, 232] on span "30" at bounding box center [466, 230] width 15 height 15
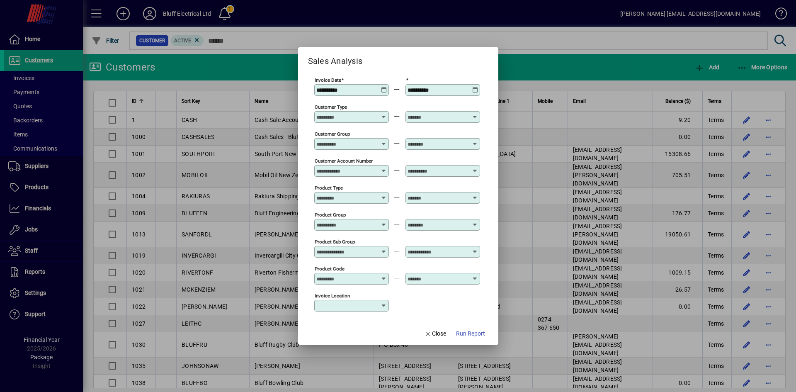
type input "**********"
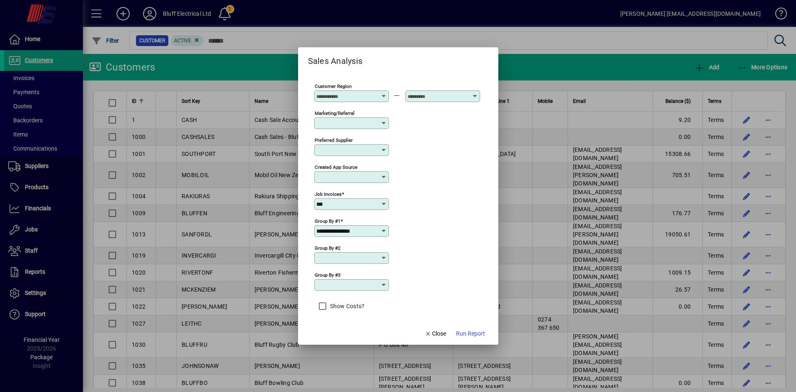
scroll to position [292, 0]
click at [372, 258] on input "Group by #2" at bounding box center [348, 255] width 64 height 7
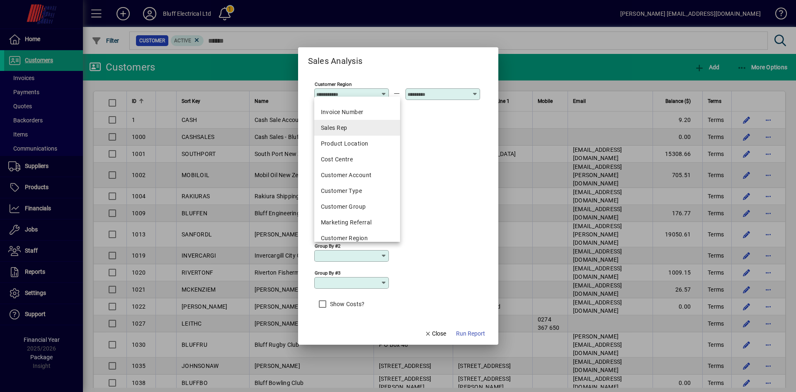
scroll to position [0, 0]
click at [354, 127] on div "Invoice Number" at bounding box center [357, 123] width 73 height 9
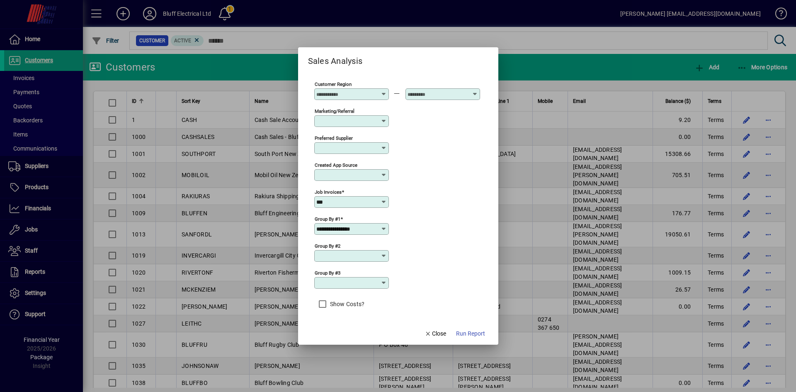
type input "**********"
click at [381, 281] on icon at bounding box center [383, 282] width 7 height 7
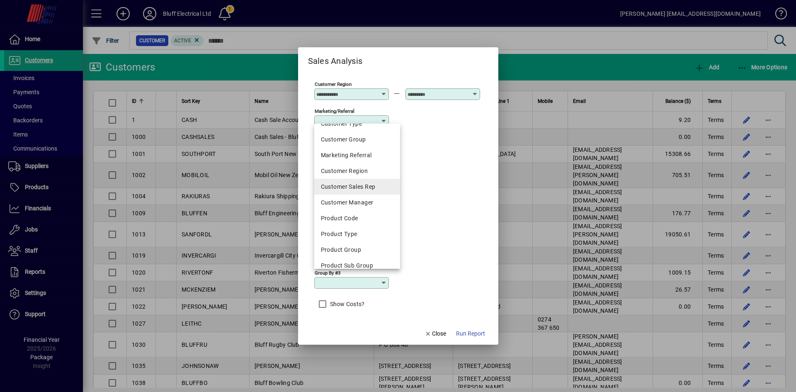
scroll to position [124, 0]
click at [373, 201] on div "Product Code" at bounding box center [357, 199] width 73 height 9
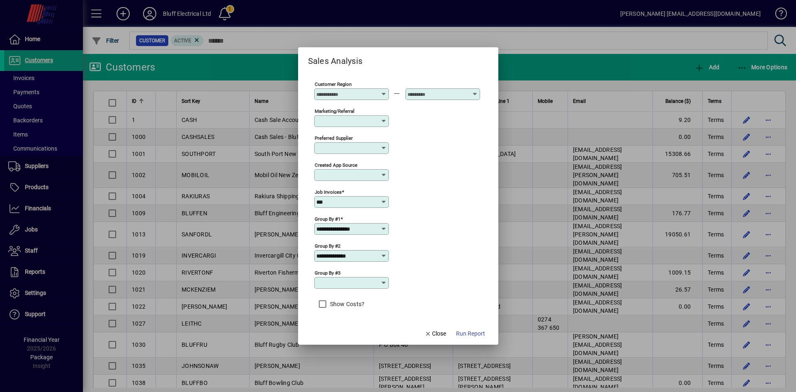
type input "**********"
click at [465, 335] on span "Run Report" at bounding box center [470, 333] width 29 height 9
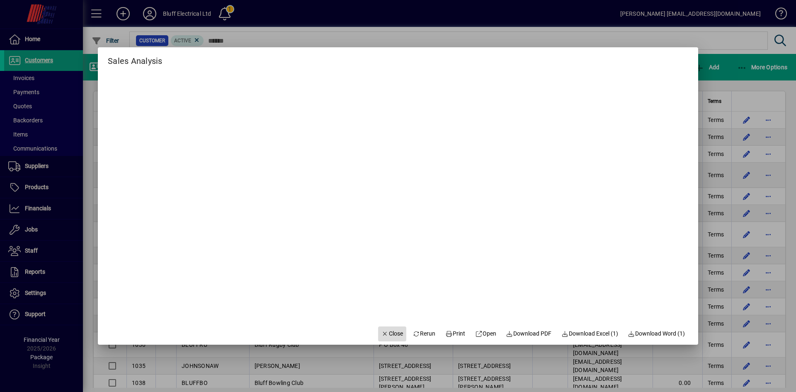
click at [387, 329] on span "Close" at bounding box center [392, 333] width 22 height 9
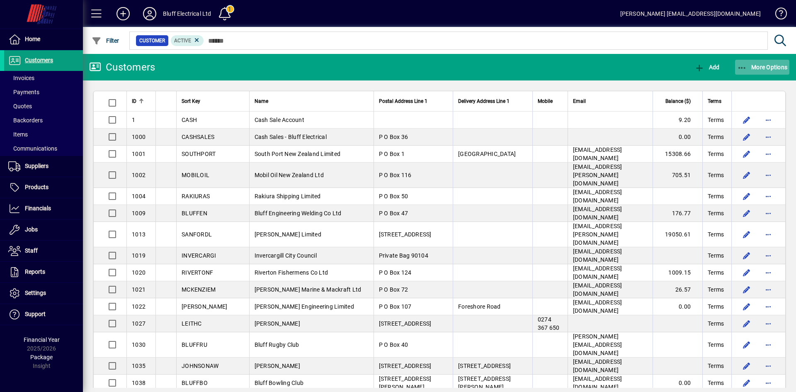
click at [764, 62] on span "button" at bounding box center [762, 67] width 55 height 20
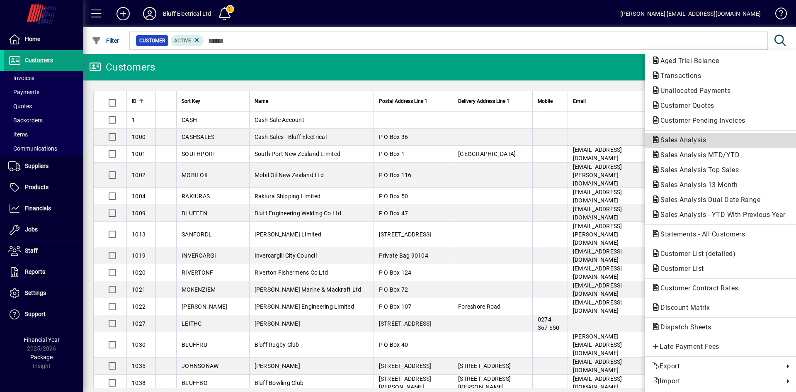
click at [688, 135] on button "Sales Analysis" at bounding box center [720, 140] width 152 height 15
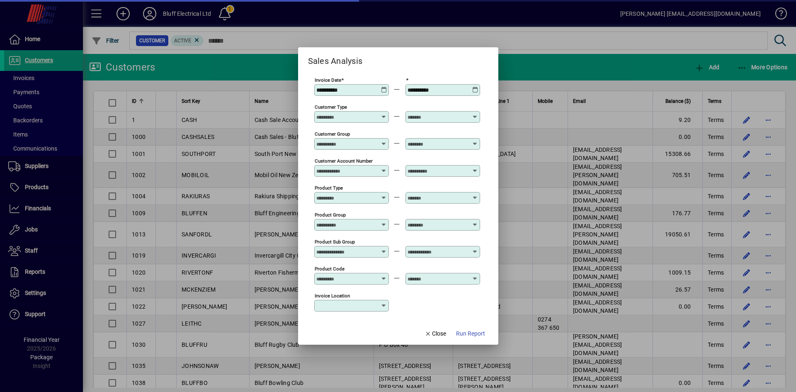
type input "***"
type input "**********"
click at [383, 87] on icon at bounding box center [384, 87] width 6 height 0
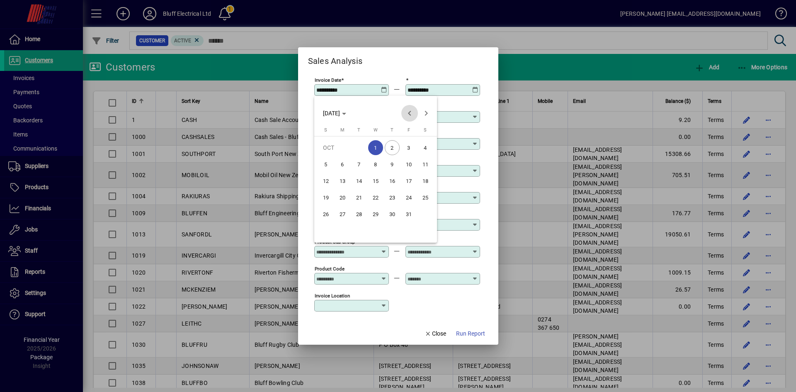
drag, startPoint x: 416, startPoint y: 116, endPoint x: 410, endPoint y: 116, distance: 5.8
click at [410, 116] on span "Previous month" at bounding box center [409, 113] width 17 height 17
click at [410, 115] on span "Previous month" at bounding box center [409, 113] width 17 height 17
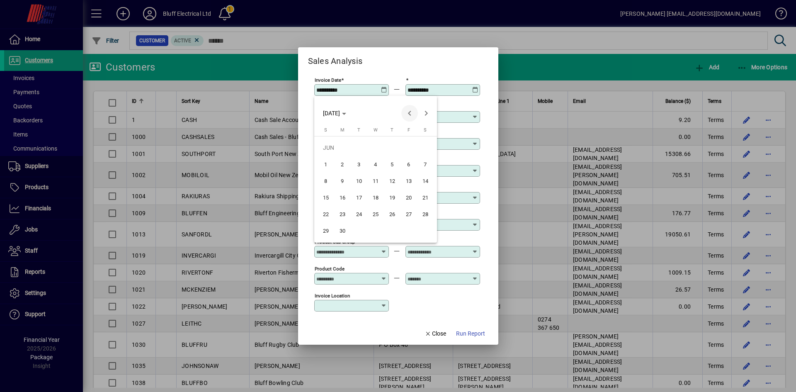
click at [409, 115] on span "Previous month" at bounding box center [409, 113] width 17 height 17
click at [358, 160] on span "1" at bounding box center [358, 164] width 15 height 15
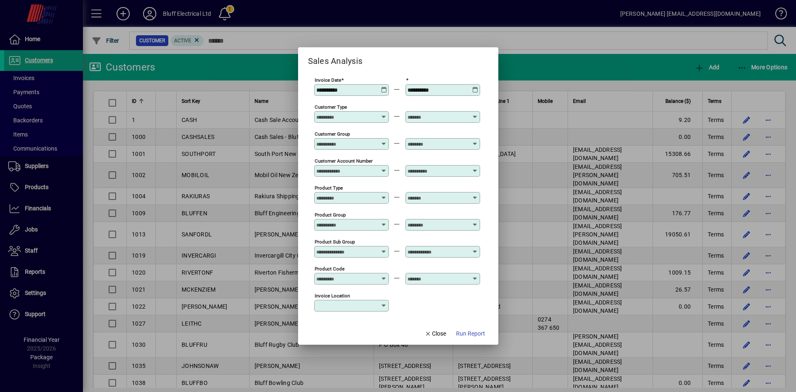
type input "**********"
click at [474, 87] on icon at bounding box center [475, 87] width 6 height 0
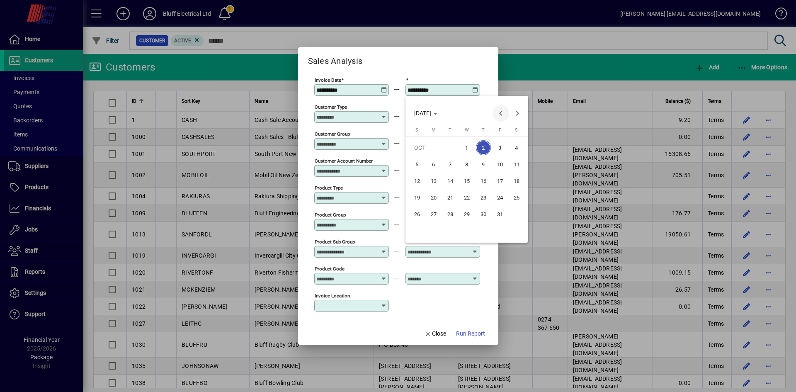
click at [500, 109] on span "Previous month" at bounding box center [500, 113] width 17 height 17
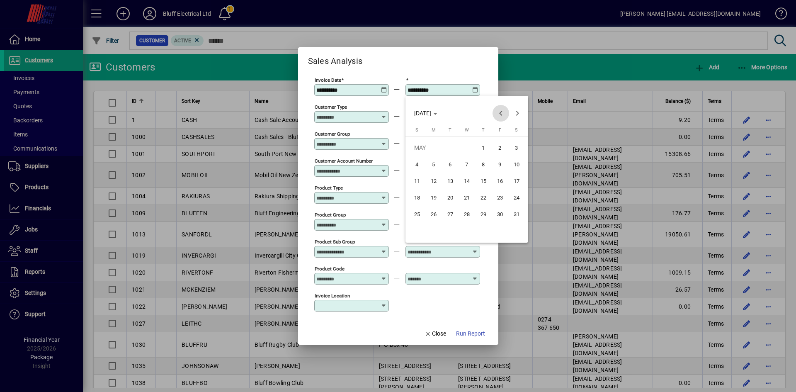
click at [500, 109] on span "Previous month" at bounding box center [500, 113] width 17 height 17
click at [464, 228] on span "30" at bounding box center [466, 230] width 15 height 15
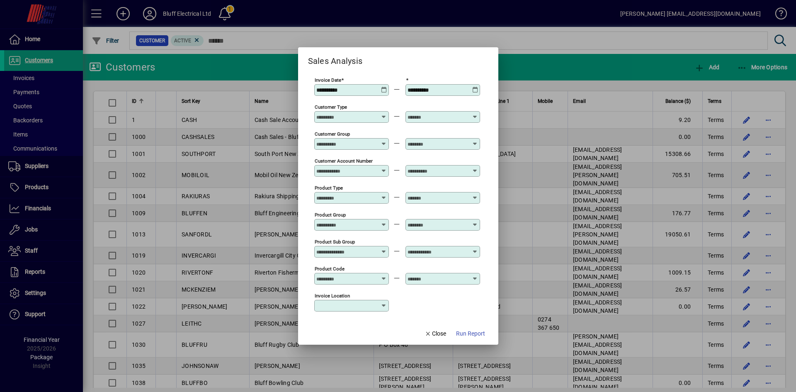
type input "**********"
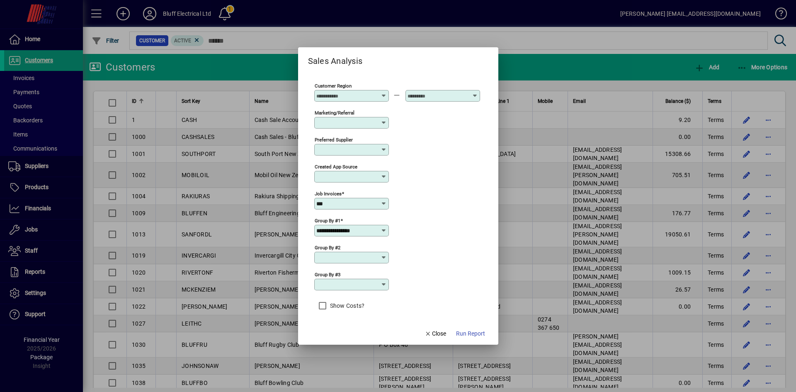
scroll to position [292, 0]
click at [383, 255] on icon at bounding box center [383, 255] width 7 height 7
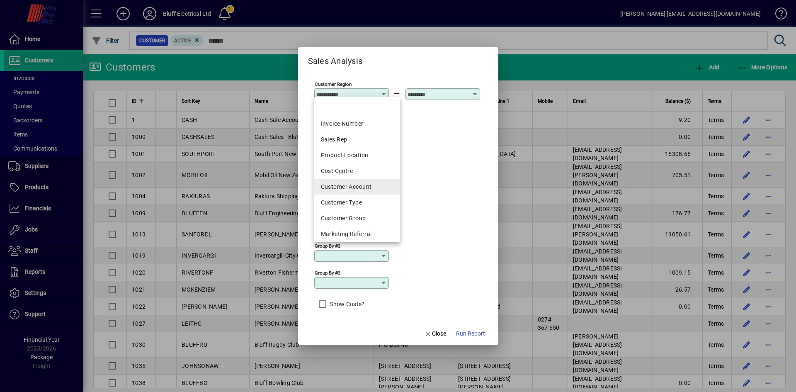
scroll to position [124, 0]
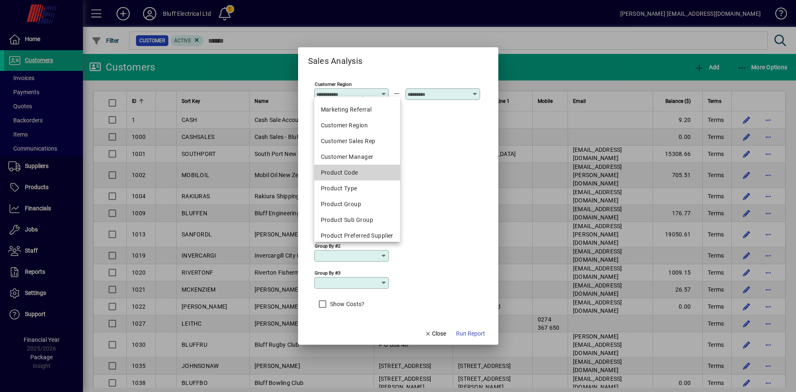
click at [356, 165] on mat-option "Product Code" at bounding box center [357, 173] width 86 height 16
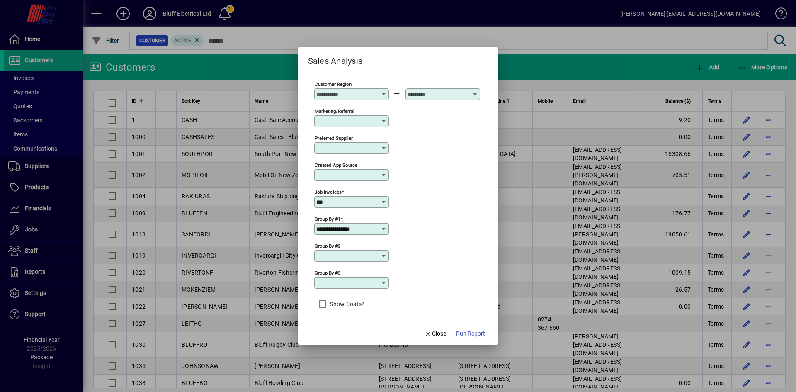
type input "**********"
click at [462, 327] on span "button" at bounding box center [471, 334] width 36 height 20
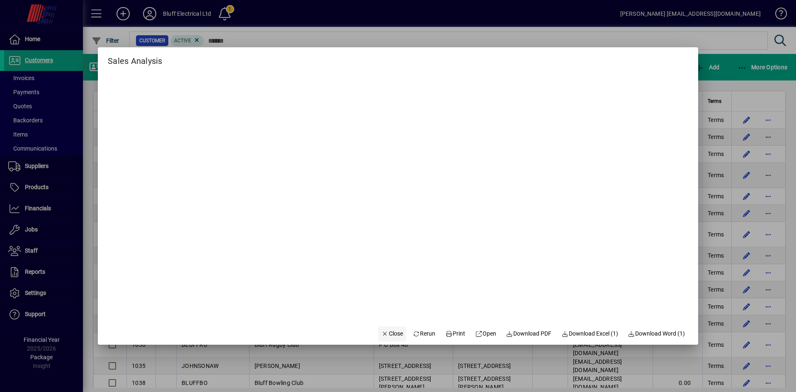
click at [384, 332] on span "Close" at bounding box center [392, 333] width 22 height 9
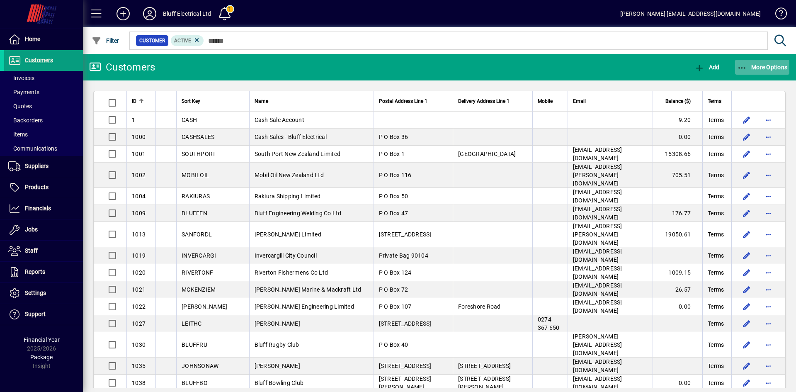
click at [765, 68] on span "More Options" at bounding box center [762, 67] width 51 height 7
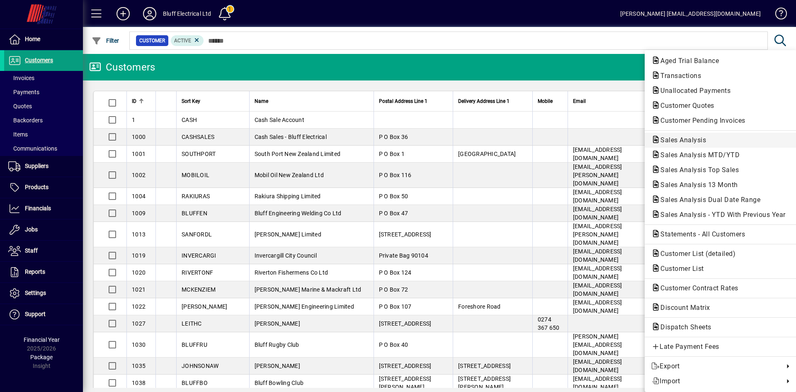
click at [689, 138] on span "Sales Analysis" at bounding box center [680, 140] width 59 height 8
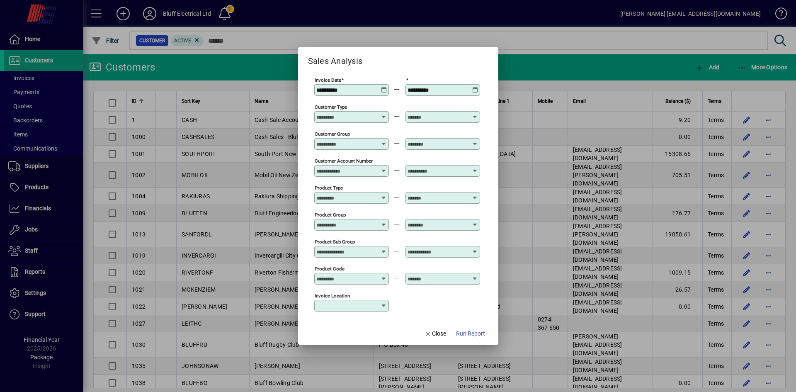
click at [382, 87] on icon at bounding box center [384, 87] width 6 height 0
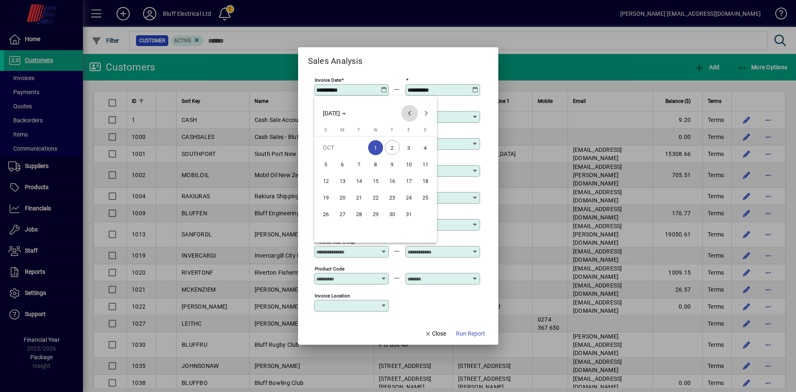
click at [407, 113] on span "Previous month" at bounding box center [409, 113] width 17 height 17
click at [407, 114] on span "Previous month" at bounding box center [409, 113] width 17 height 17
click at [406, 114] on span "Previous month" at bounding box center [409, 113] width 17 height 17
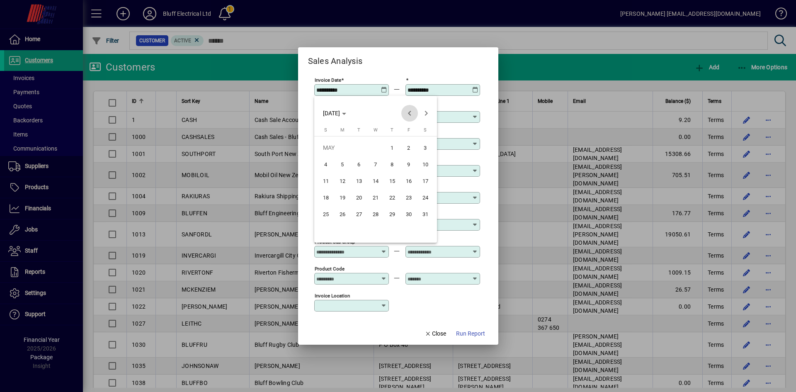
click at [406, 114] on span "Previous month" at bounding box center [409, 113] width 17 height 17
click at [357, 164] on span "1" at bounding box center [358, 164] width 15 height 15
type input "**********"
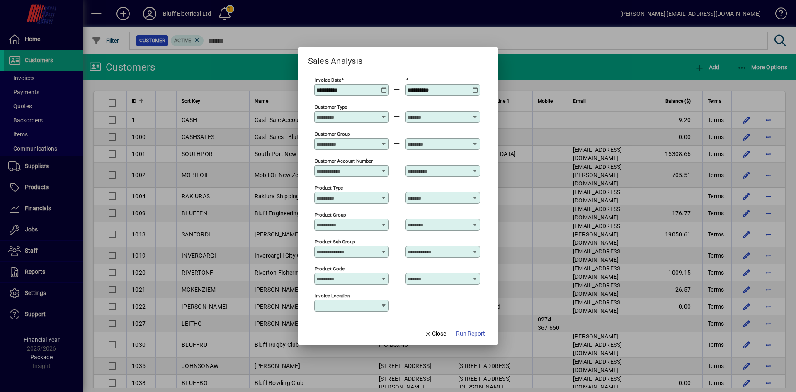
click at [474, 87] on icon at bounding box center [475, 87] width 6 height 0
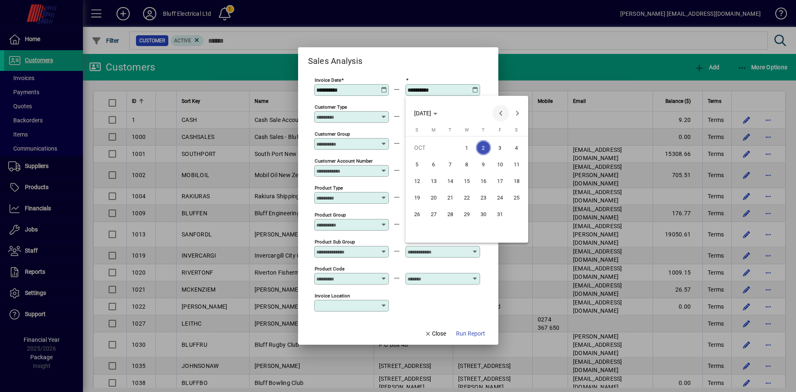
click at [499, 115] on span "Previous month" at bounding box center [500, 113] width 17 height 17
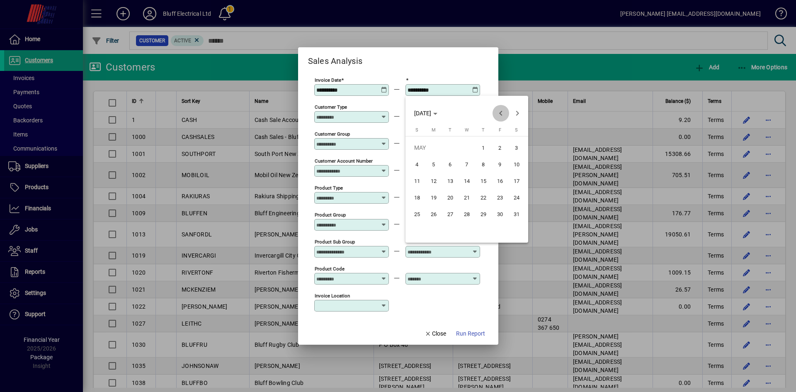
click at [499, 116] on span "Previous month" at bounding box center [500, 113] width 17 height 17
click at [462, 234] on span "30" at bounding box center [466, 230] width 15 height 15
type input "**********"
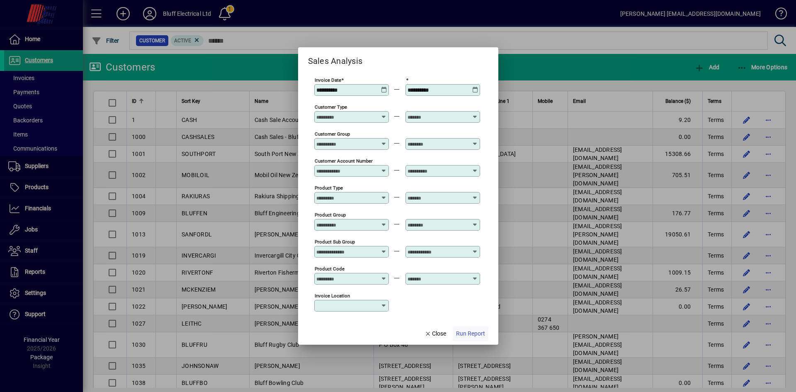
click at [459, 330] on span "Run Report" at bounding box center [470, 333] width 29 height 9
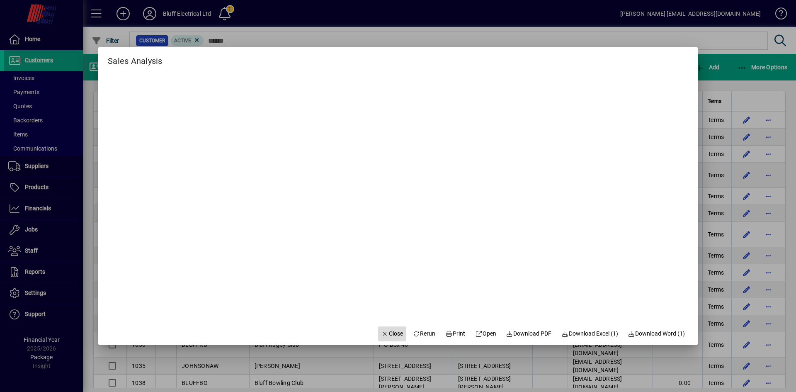
click at [382, 327] on span "button" at bounding box center [392, 334] width 28 height 20
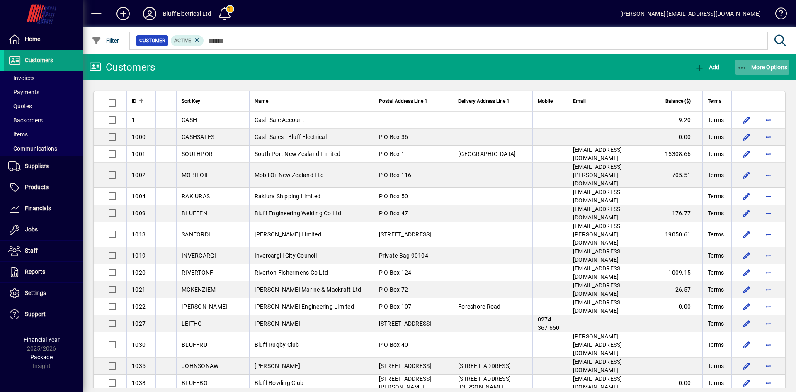
click at [751, 69] on span "More Options" at bounding box center [762, 67] width 51 height 7
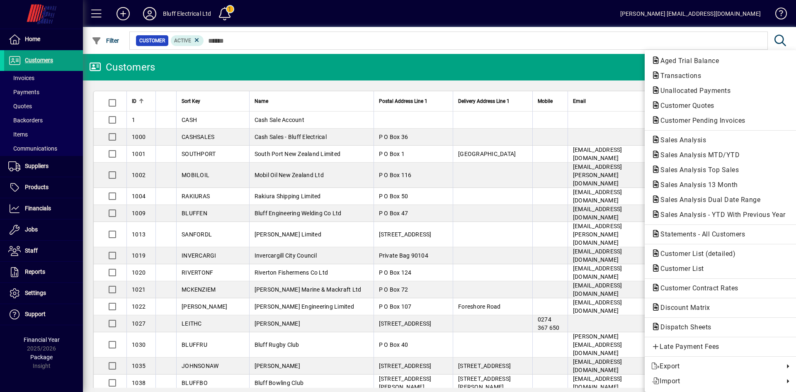
click at [604, 76] on div at bounding box center [398, 196] width 796 height 392
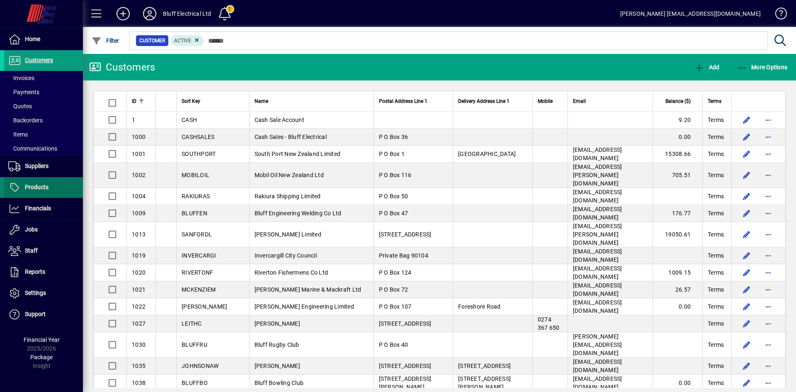
click at [36, 183] on span "Products" at bounding box center [26, 187] width 44 height 10
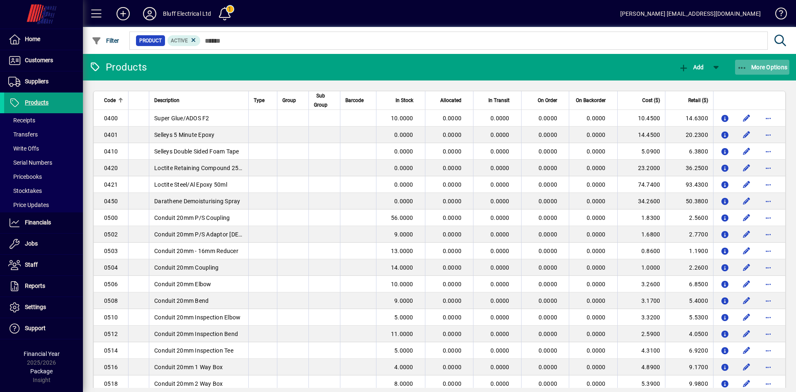
click at [766, 71] on span "button" at bounding box center [762, 67] width 55 height 20
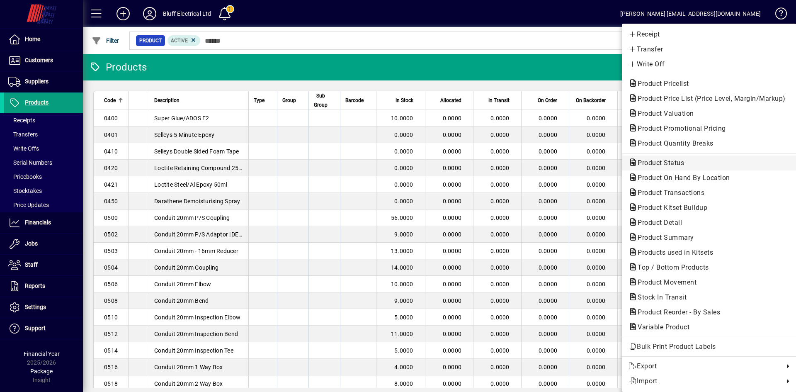
click at [665, 160] on span "Product Status" at bounding box center [658, 163] width 60 height 8
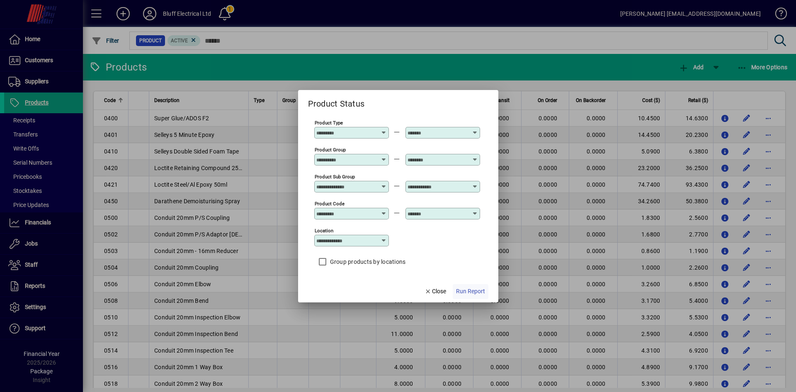
click at [480, 292] on span "Run Report" at bounding box center [470, 291] width 29 height 9
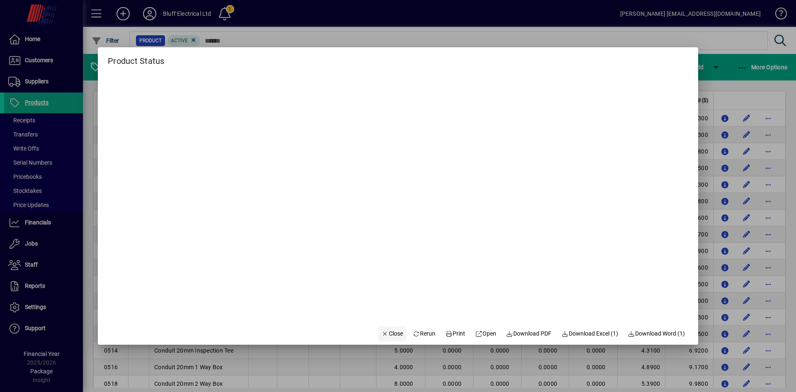
click at [386, 340] on span "button" at bounding box center [392, 334] width 28 height 20
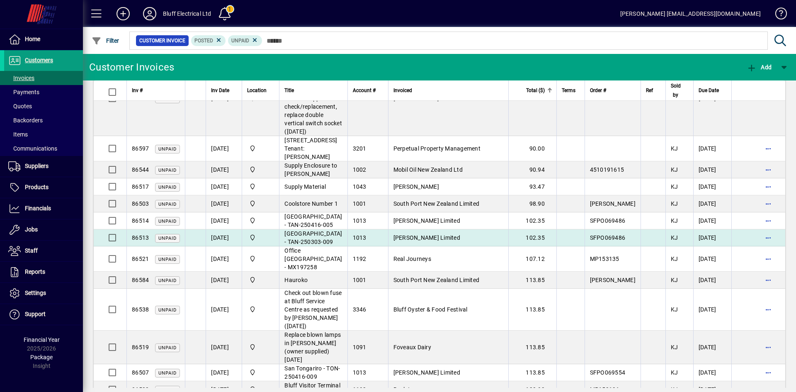
scroll to position [663, 0]
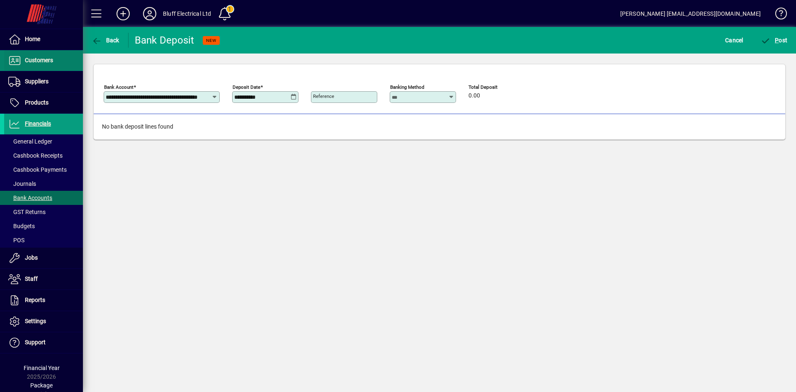
click at [33, 62] on span "Customers" at bounding box center [39, 60] width 28 height 7
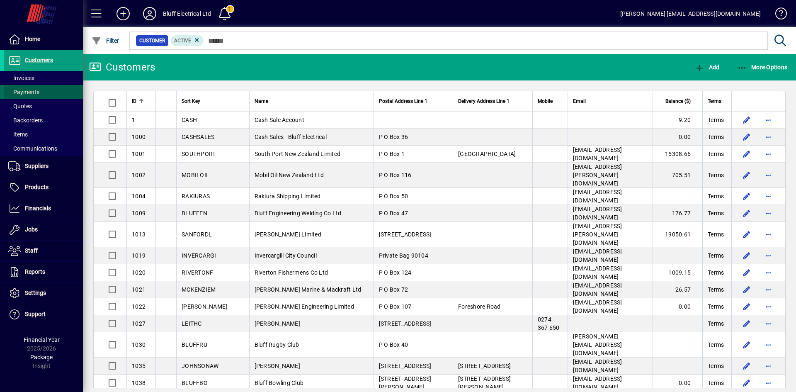
click at [22, 95] on span "Payments" at bounding box center [23, 92] width 31 height 7
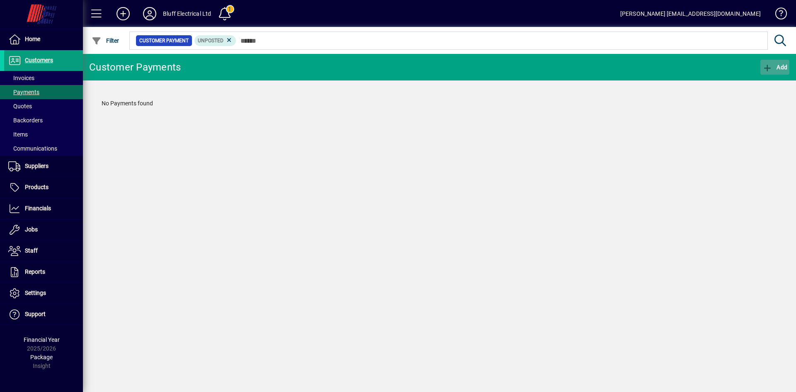
click at [773, 66] on span "Add" at bounding box center [774, 67] width 25 height 7
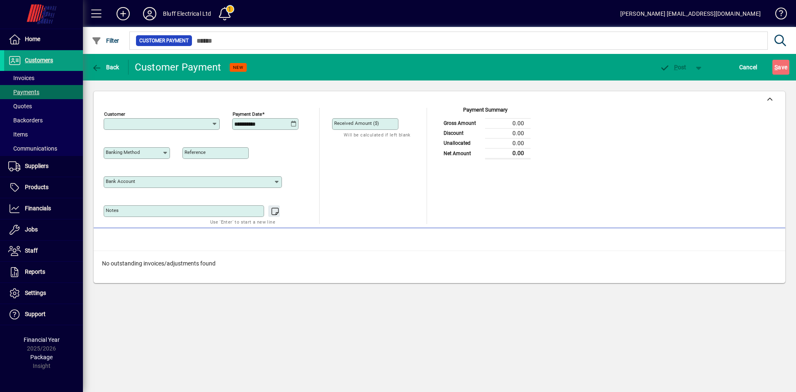
type input "**********"
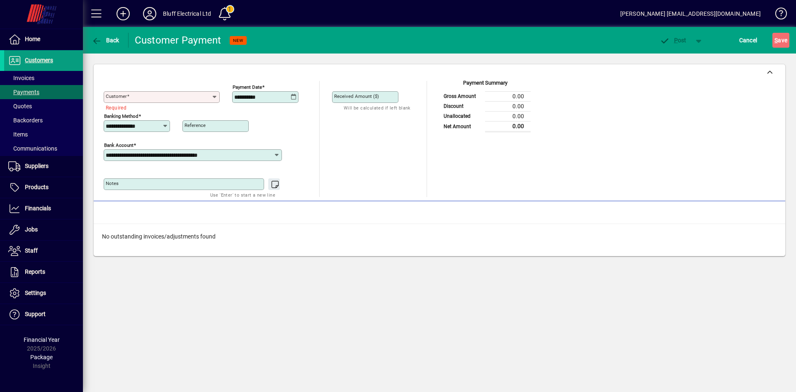
click at [217, 99] on icon at bounding box center [214, 97] width 7 height 7
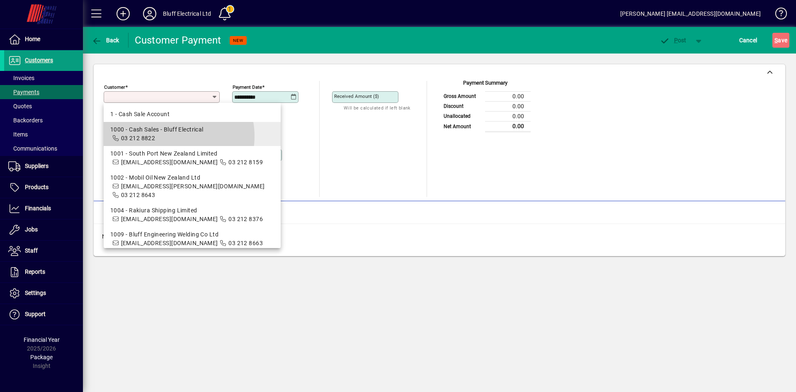
click at [172, 136] on span "1000 - Cash Sales - Bluff Electrical 03 212 8822" at bounding box center [192, 133] width 164 height 17
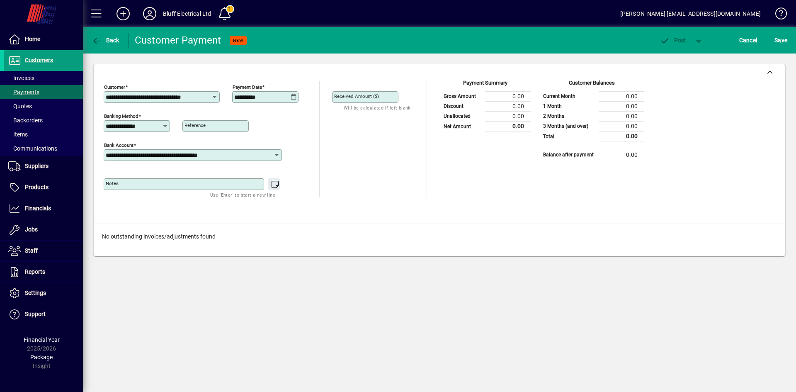
click at [211, 102] on div "**********" at bounding box center [162, 97] width 116 height 12
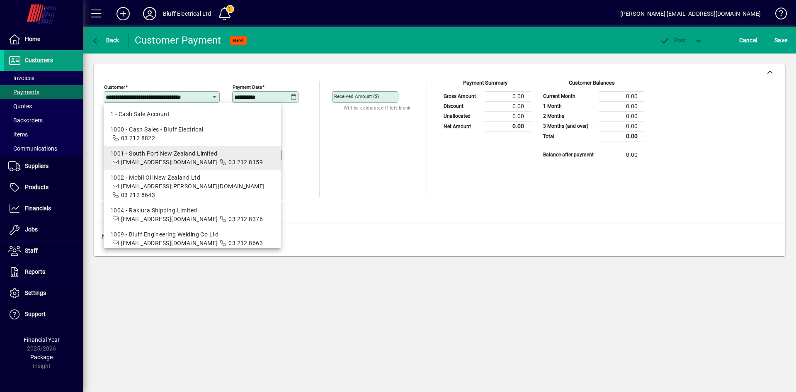
click at [189, 157] on div "1001 - South Port New Zealand Limited" at bounding box center [192, 153] width 164 height 9
type input "**********"
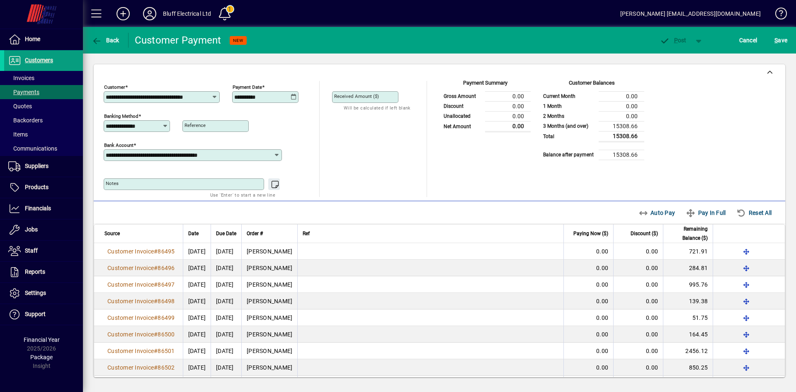
click at [126, 129] on div "**********" at bounding box center [137, 126] width 66 height 12
click at [122, 190] on div "EFTPOS" at bounding box center [129, 190] width 38 height 9
type input "******"
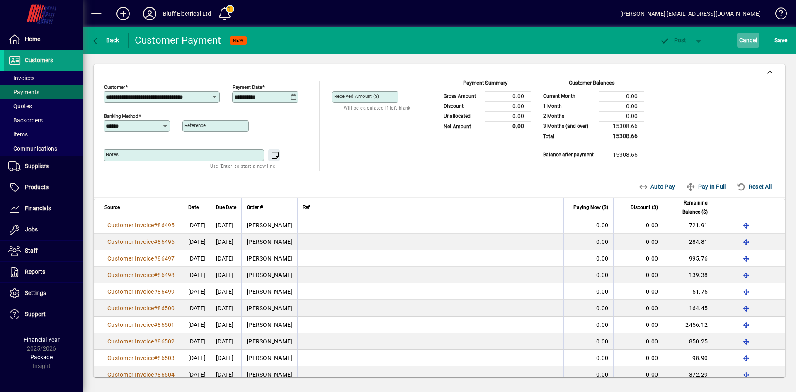
click at [748, 45] on span "Cancel" at bounding box center [748, 40] width 18 height 13
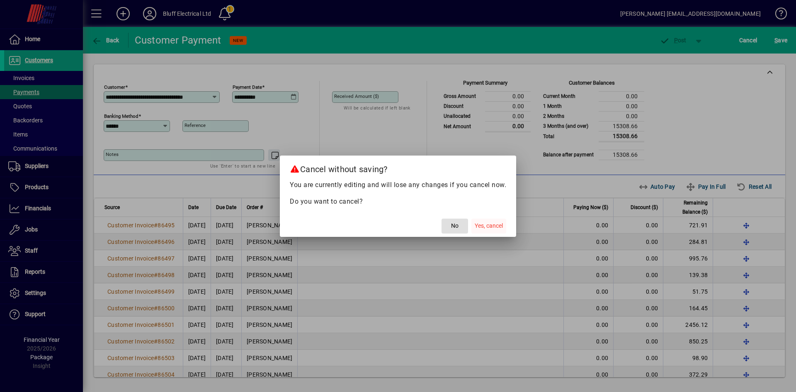
click at [499, 223] on span "Yes, cancel" at bounding box center [489, 225] width 28 height 9
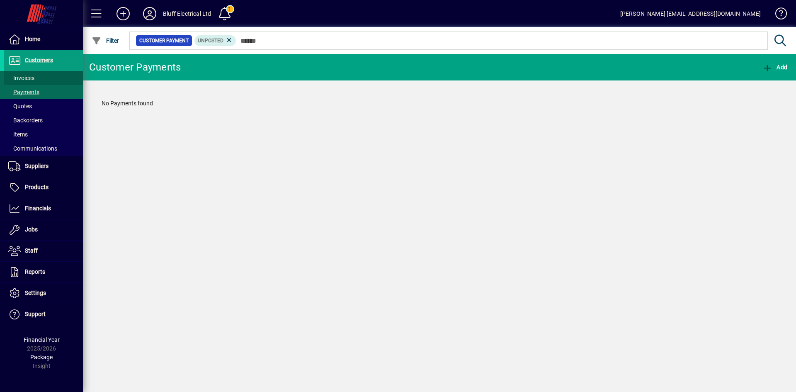
click at [30, 75] on span "Invoices" at bounding box center [21, 78] width 26 height 7
click at [36, 88] on span "Payments" at bounding box center [21, 92] width 35 height 9
click at [776, 73] on span "button" at bounding box center [774, 67] width 29 height 20
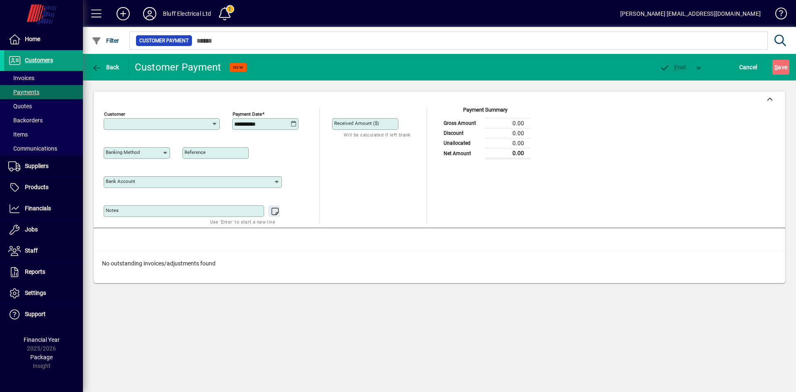
type input "**********"
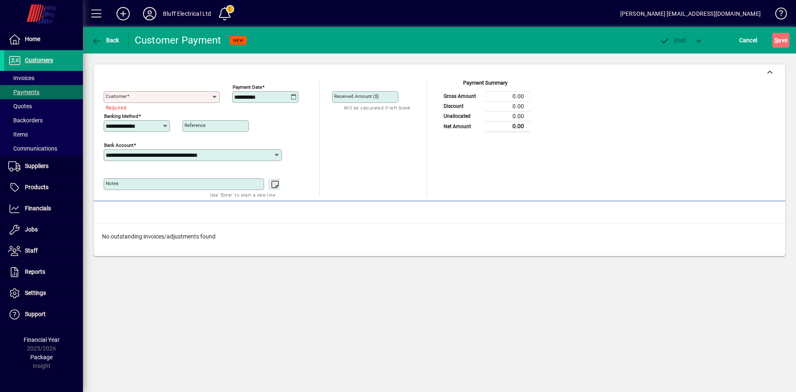
click at [215, 97] on icon at bounding box center [214, 97] width 7 height 7
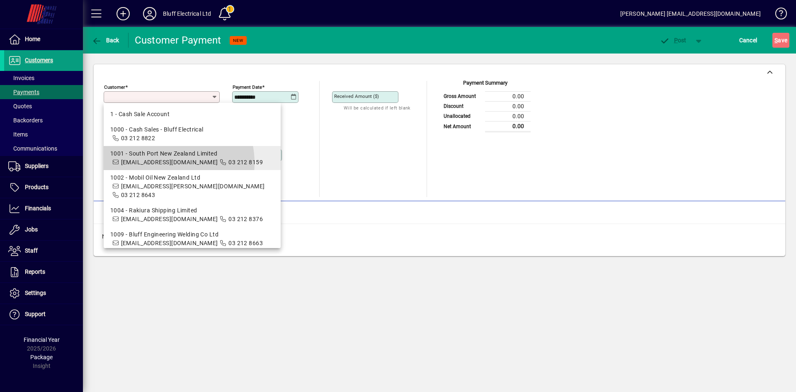
click at [160, 163] on span "[EMAIL_ADDRESS][DOMAIN_NAME]" at bounding box center [169, 162] width 97 height 7
type input "**********"
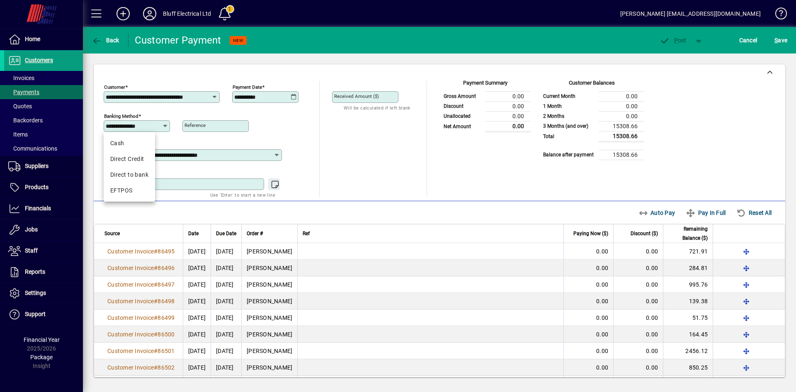
click at [156, 128] on input "**********" at bounding box center [134, 126] width 56 height 7
click at [125, 193] on div "EFTPOS" at bounding box center [129, 190] width 38 height 9
type input "******"
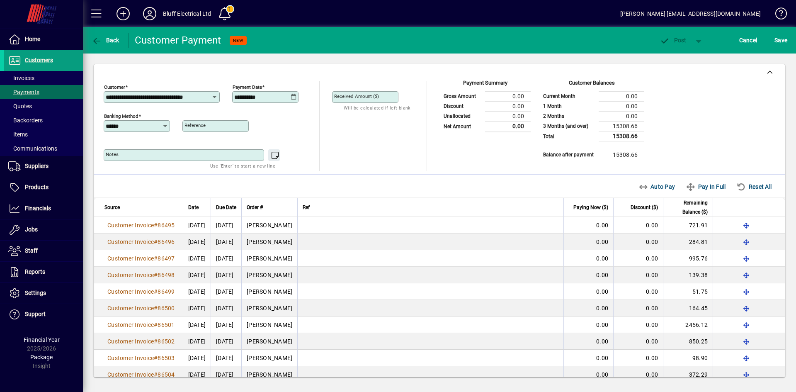
click at [347, 95] on mat-label "Received Amount ($)" at bounding box center [356, 96] width 45 height 6
click at [347, 95] on input "Received Amount ($)" at bounding box center [366, 97] width 64 height 7
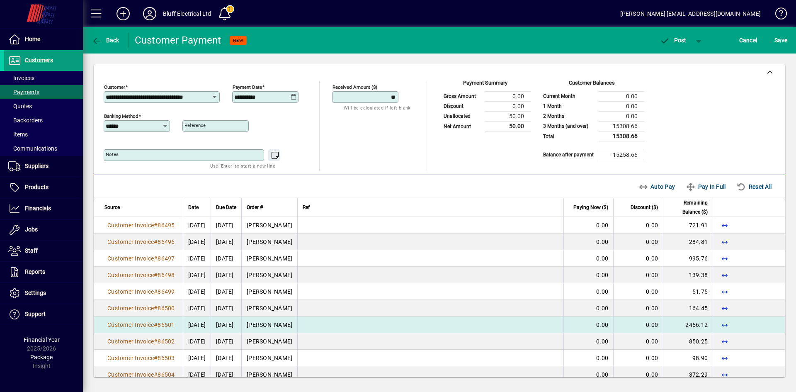
type input "*****"
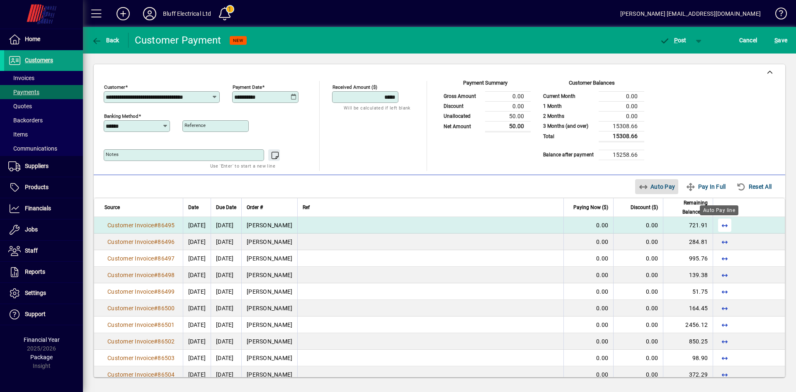
click at [721, 225] on span "button" at bounding box center [724, 225] width 20 height 20
click at [155, 18] on icon at bounding box center [149, 13] width 17 height 13
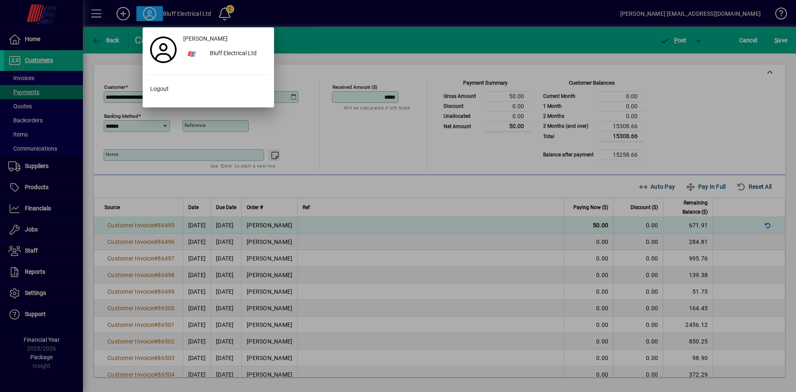
click at [479, 18] on div at bounding box center [398, 196] width 796 height 392
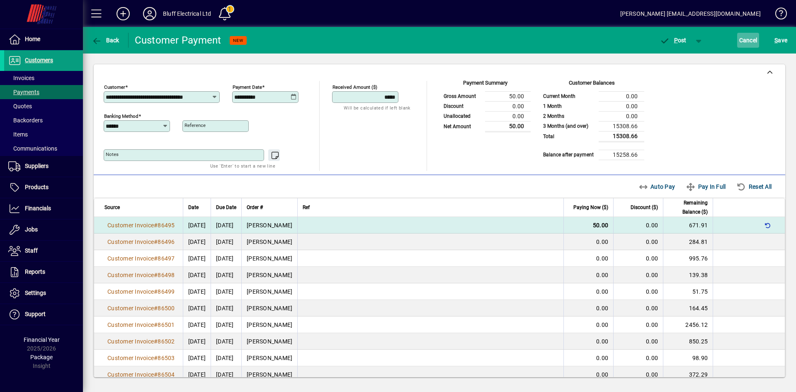
click at [743, 43] on span "Cancel" at bounding box center [748, 40] width 18 height 13
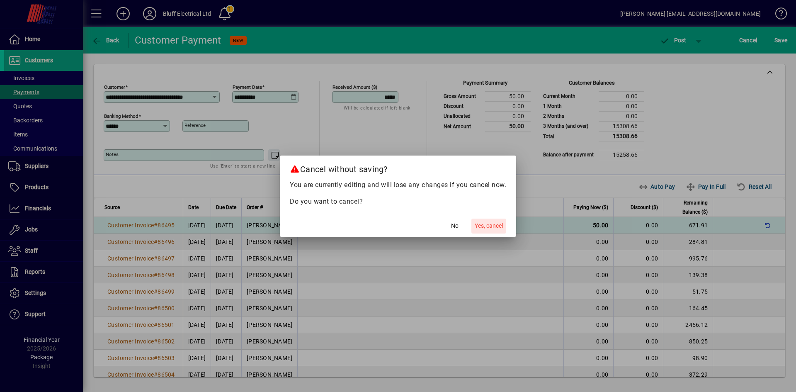
click at [487, 233] on span "button" at bounding box center [488, 226] width 35 height 20
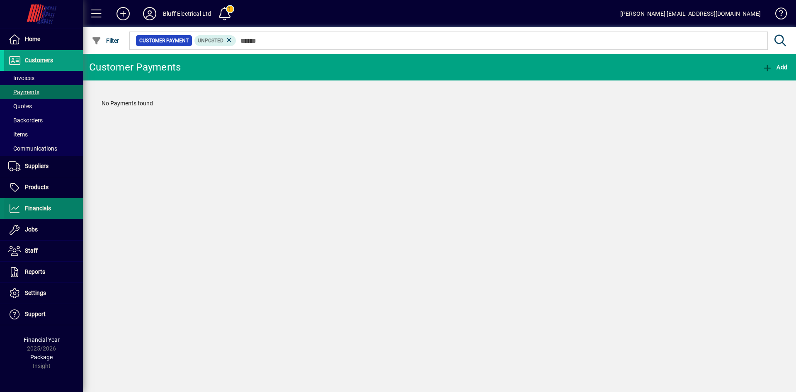
click at [42, 209] on span "Financials" at bounding box center [38, 208] width 26 height 7
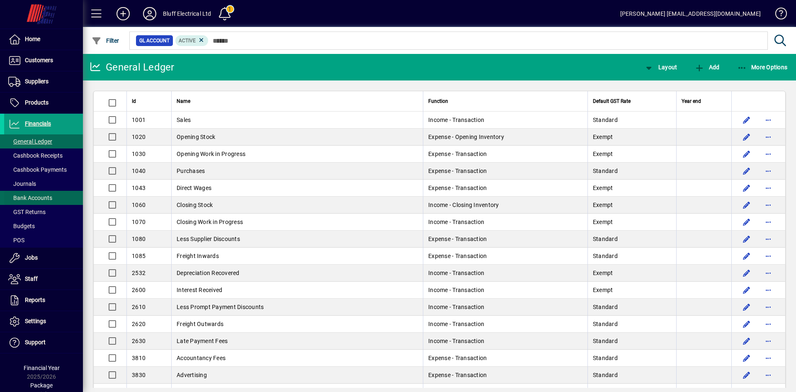
click at [41, 196] on span "Bank Accounts" at bounding box center [30, 197] width 44 height 7
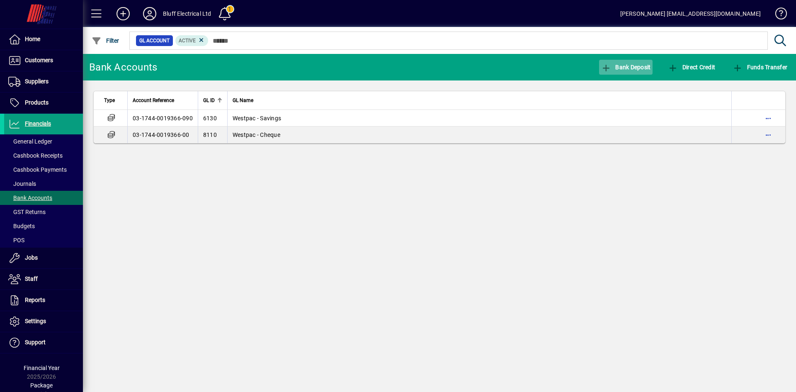
click at [618, 66] on span "Bank Deposit" at bounding box center [626, 67] width 50 height 7
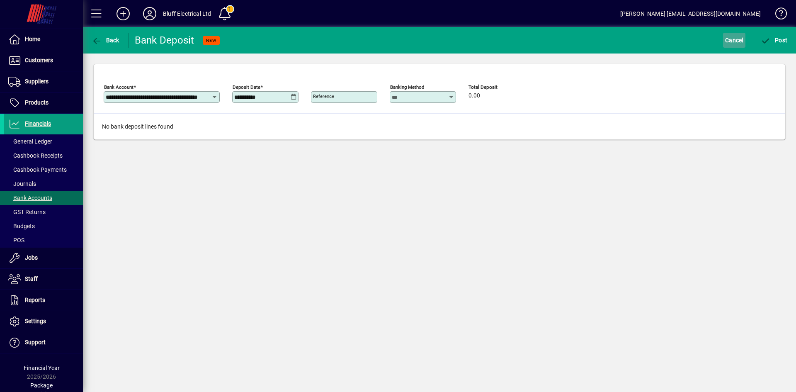
click at [735, 41] on span "Cancel" at bounding box center [734, 40] width 18 height 13
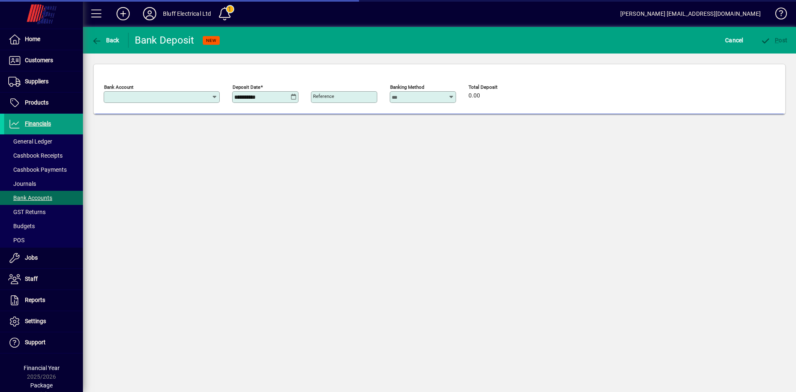
type input "**********"
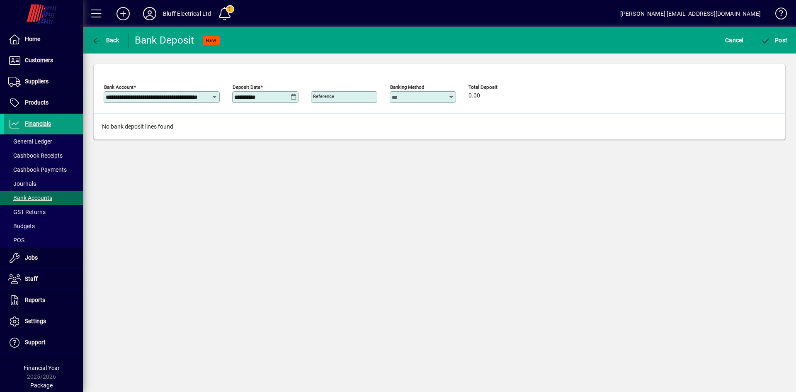
click at [783, 14] on span at bounding box center [777, 15] width 20 height 20
click at [151, 14] on icon at bounding box center [149, 13] width 17 height 13
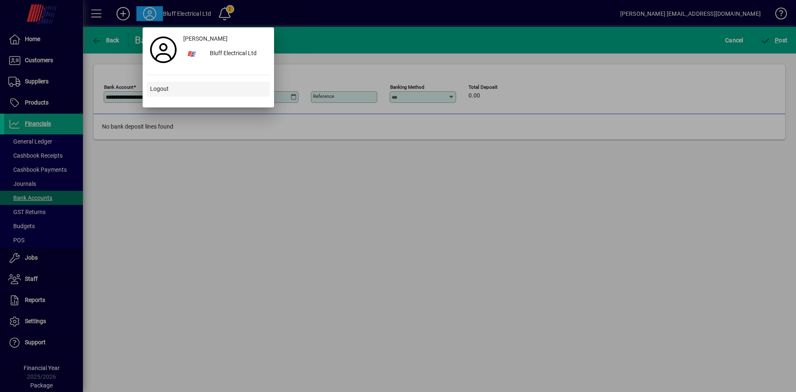
click at [154, 84] on span at bounding box center [208, 89] width 123 height 20
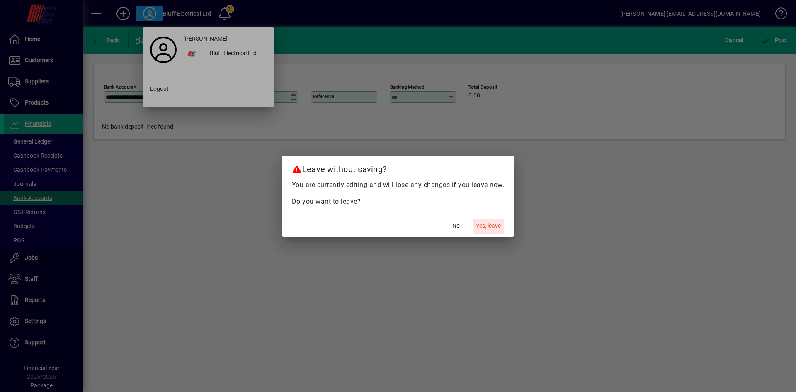
click at [481, 228] on span "Yes, leave" at bounding box center [488, 225] width 25 height 9
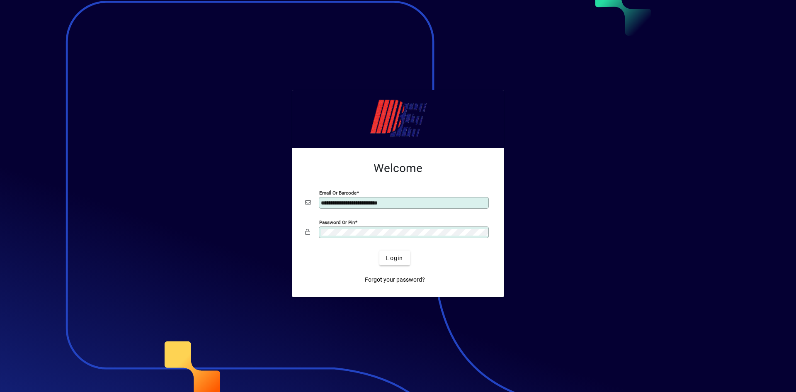
drag, startPoint x: 404, startPoint y: 201, endPoint x: 163, endPoint y: 205, distance: 240.4
click at [165, 205] on app-login-layout "**********" at bounding box center [398, 196] width 796 height 392
type input "**********"
click at [379, 250] on button "Login" at bounding box center [394, 257] width 30 height 15
